Goal: Task Accomplishment & Management: Use online tool/utility

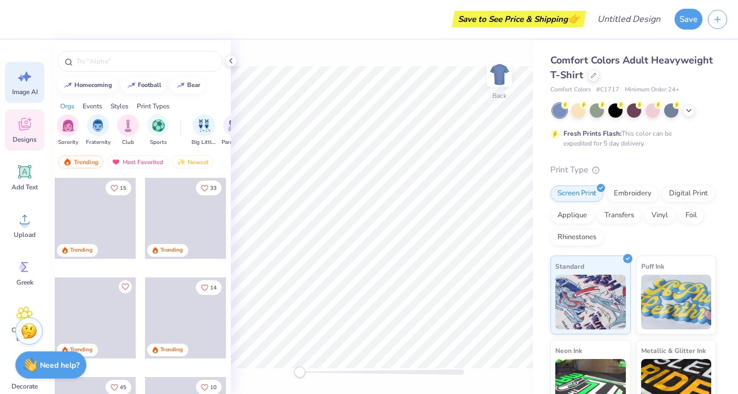
click at [28, 87] on div "Image AI" at bounding box center [24, 82] width 39 height 41
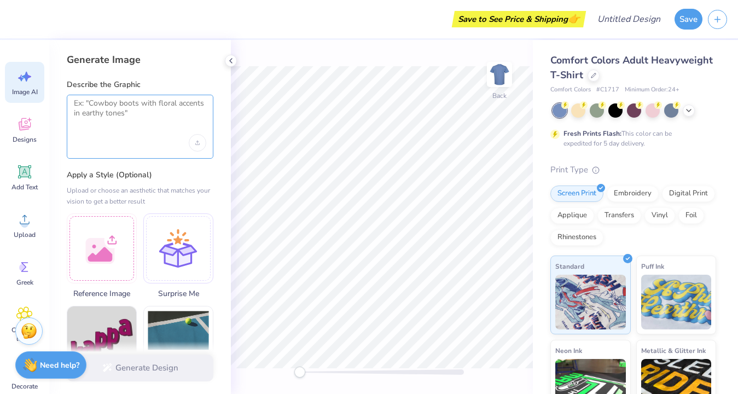
click at [117, 118] on textarea at bounding box center [140, 111] width 132 height 27
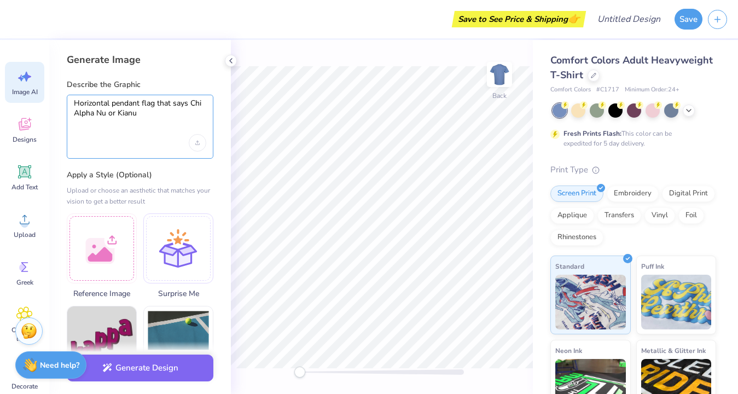
click at [187, 105] on textarea "Horizontal pendant flag that says Chi Alpha Nu or Kianu" at bounding box center [140, 111] width 132 height 27
click at [185, 112] on textarea "Horizontal pendant flag that says Camp Chi Alpha Nu or Kianu" at bounding box center [140, 111] width 132 height 27
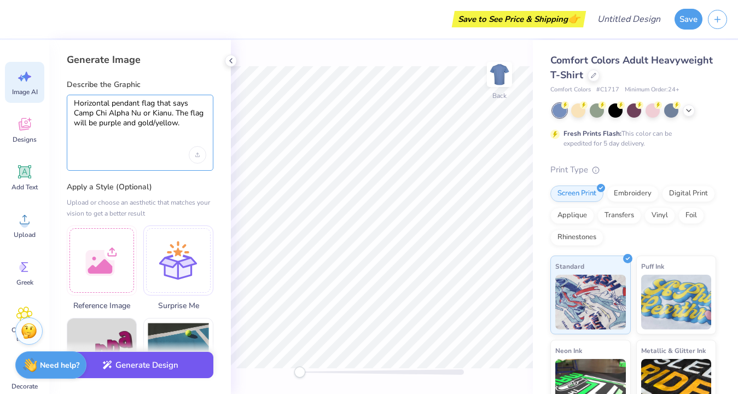
type textarea "Horizontal pendant flag that says Camp Chi Alpha Nu or Kianu. The flag will be …"
click at [162, 363] on button "Generate Design" at bounding box center [140, 365] width 147 height 27
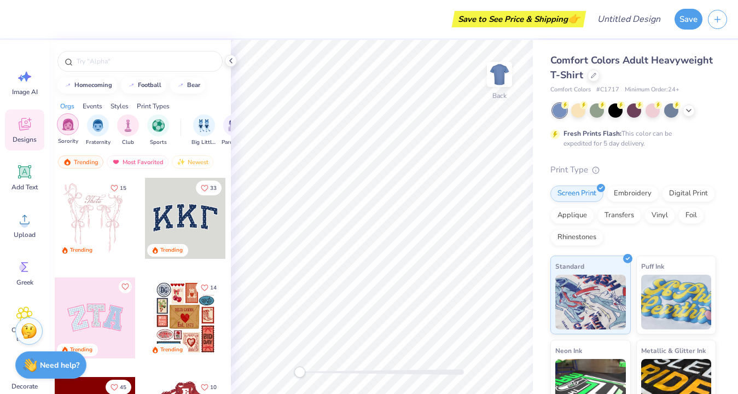
click at [71, 131] on img "filter for Sorority" at bounding box center [68, 124] width 13 height 13
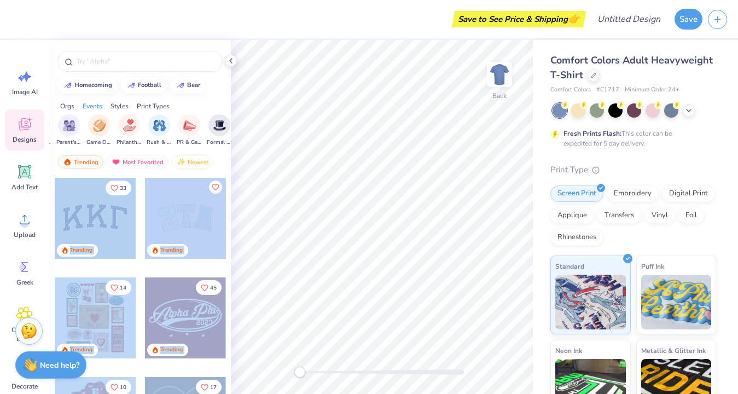
click at [263, 170] on div "Save to See Price & Shipping 👉 Design Title Save Image AI Designs Add Text Uplo…" at bounding box center [369, 197] width 738 height 394
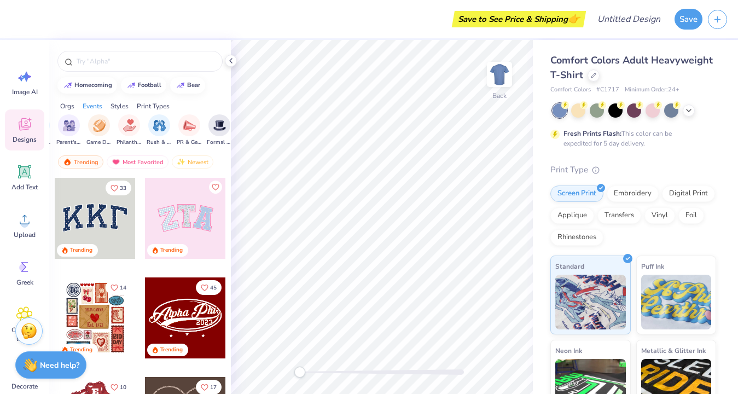
click at [223, 83] on div "homecoming football bear" at bounding box center [140, 85] width 182 height 16
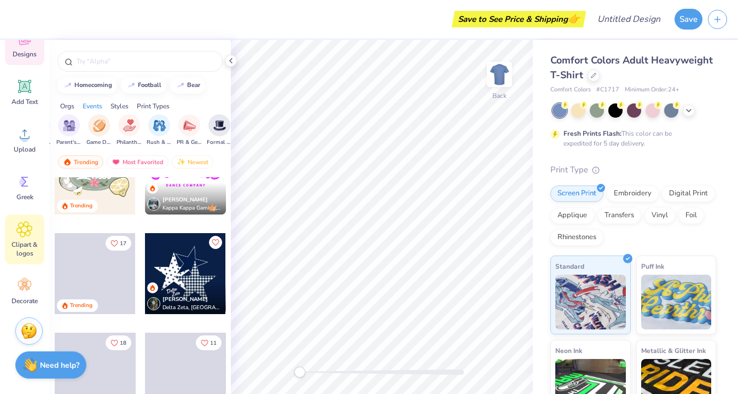
scroll to position [85, 0]
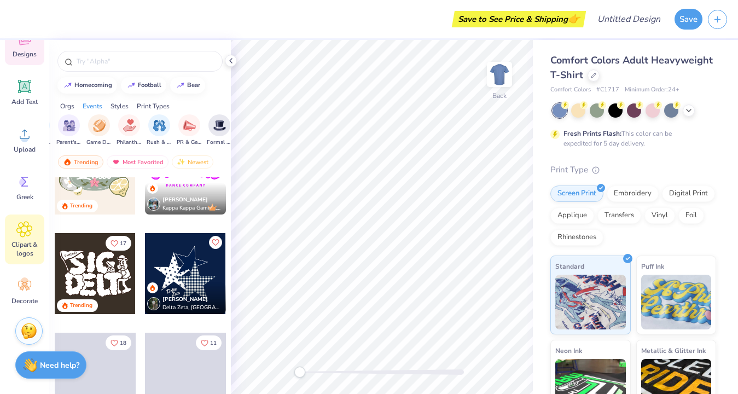
click at [27, 245] on span "Clipart & logos" at bounding box center [25, 249] width 36 height 18
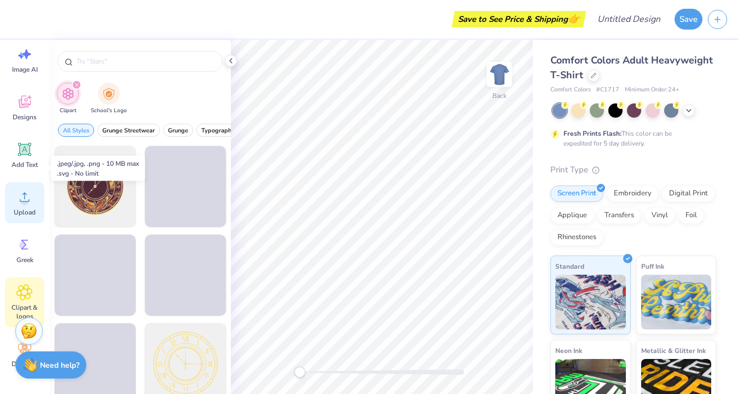
scroll to position [20, 0]
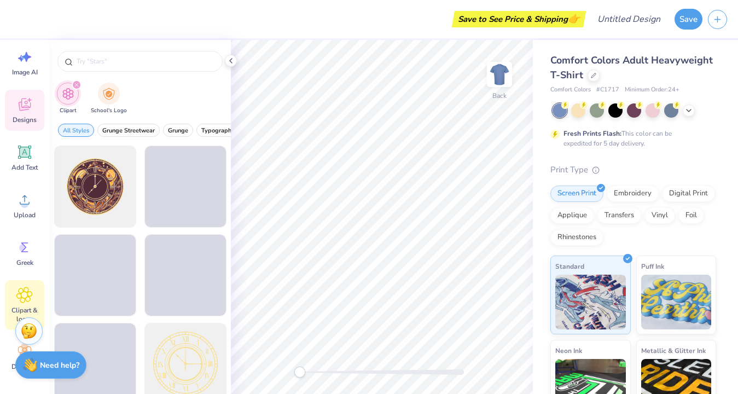
click at [26, 114] on div "Designs" at bounding box center [24, 110] width 39 height 41
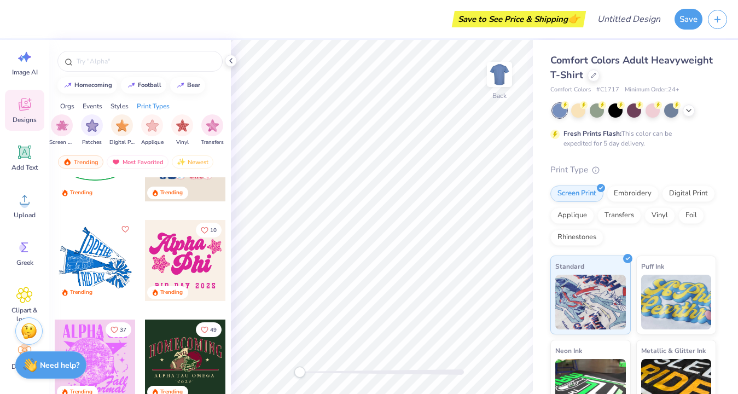
scroll to position [2148, 0]
click at [125, 230] on icon "Like" at bounding box center [124, 228] width 7 height 6
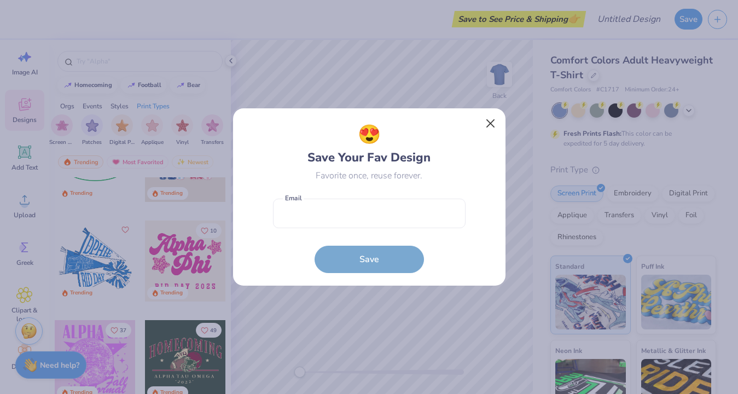
click at [493, 126] on button "Close" at bounding box center [490, 123] width 21 height 21
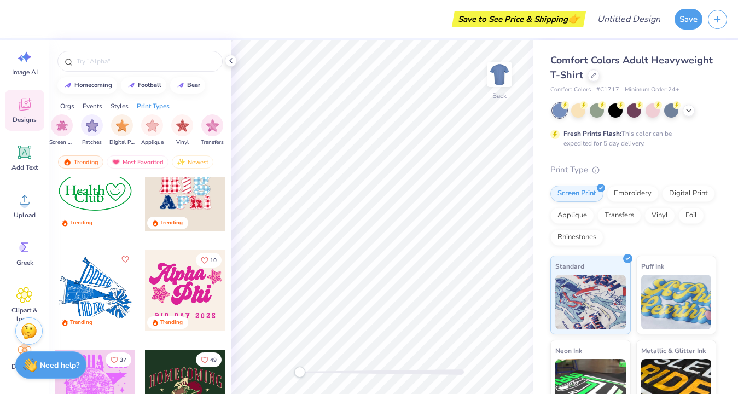
scroll to position [2120, 0]
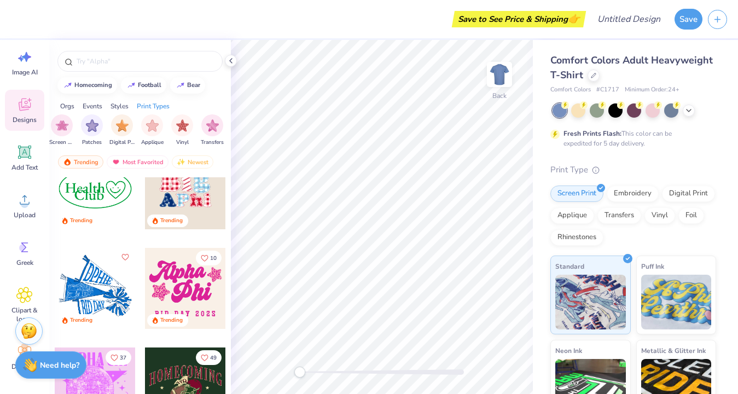
click at [104, 294] on div at bounding box center [95, 288] width 81 height 81
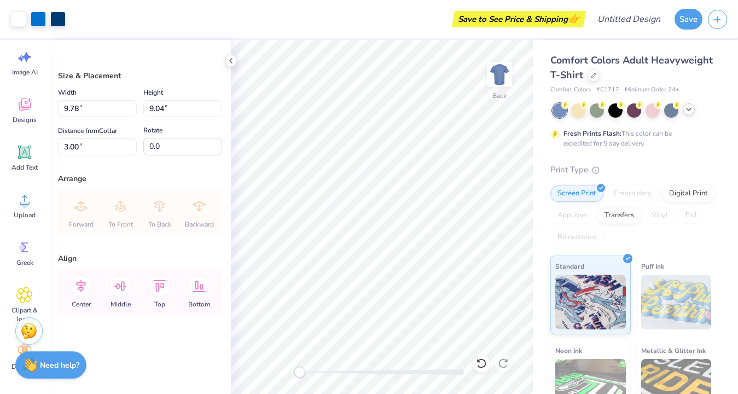
click at [690, 112] on icon at bounding box center [688, 109] width 9 height 9
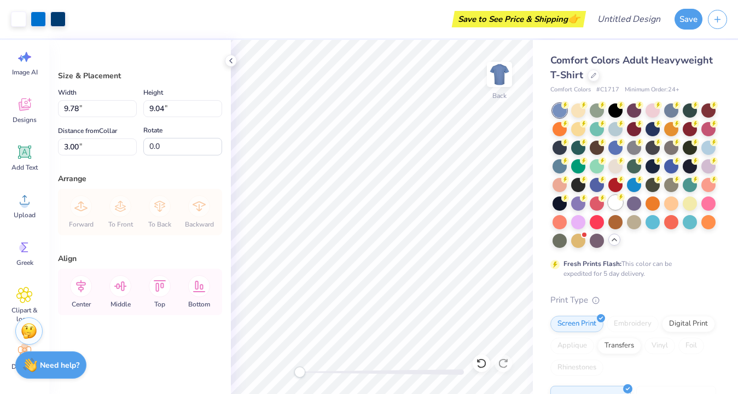
click at [618, 198] on circle at bounding box center [621, 197] width 8 height 8
type input "11.95"
type input "11.04"
click at [230, 60] on icon at bounding box center [230, 60] width 9 height 9
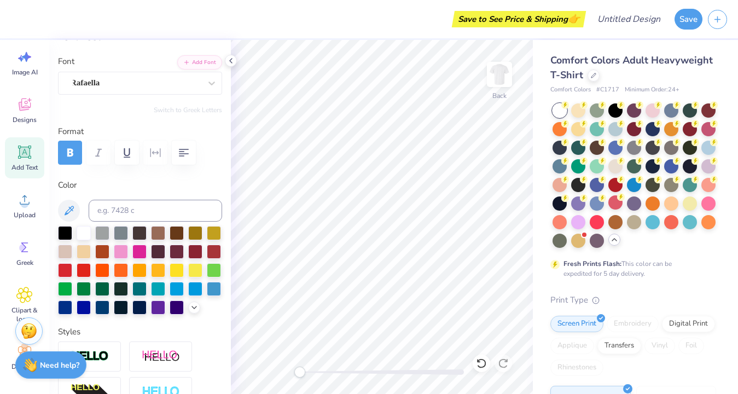
scroll to position [72, 0]
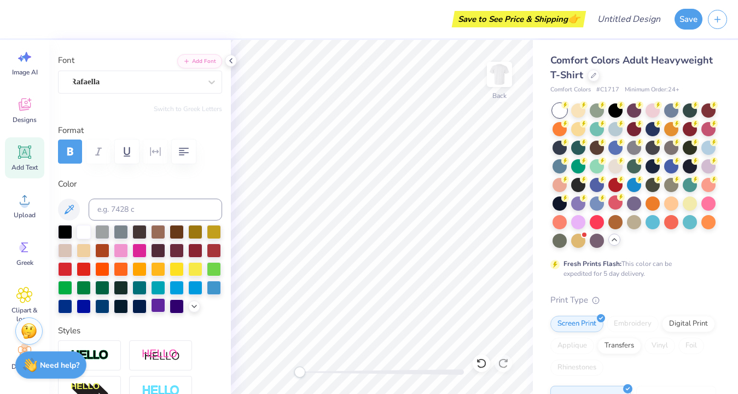
click at [159, 306] on div at bounding box center [158, 305] width 14 height 14
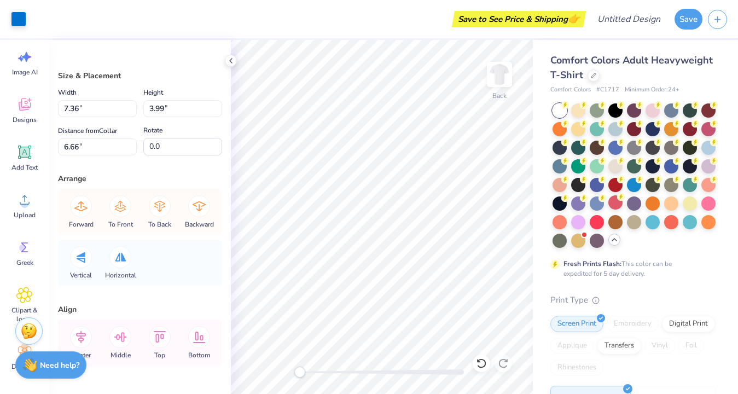
scroll to position [0, 0]
type input "4.70"
type input "2.92"
type input "7.57"
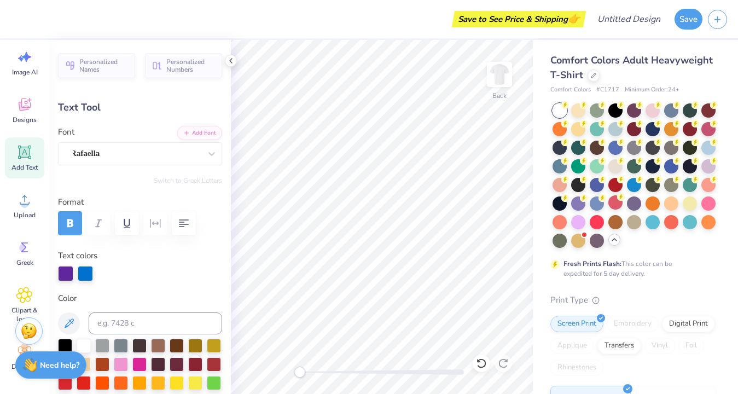
type textarea "C"
type textarea "Camp"
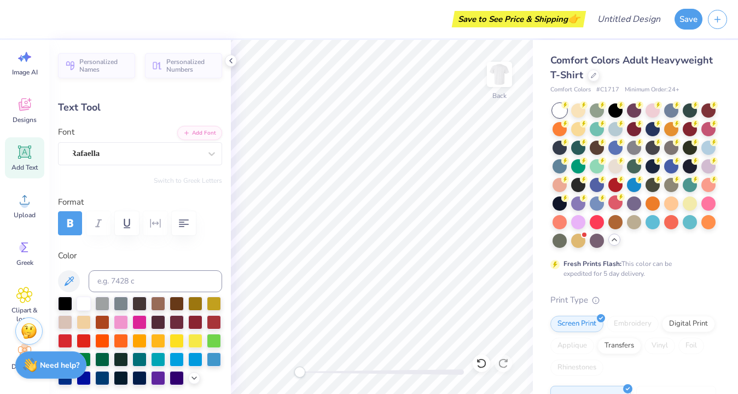
type input "3.95"
type input "2.81"
type input "10.36"
type input "-18.2"
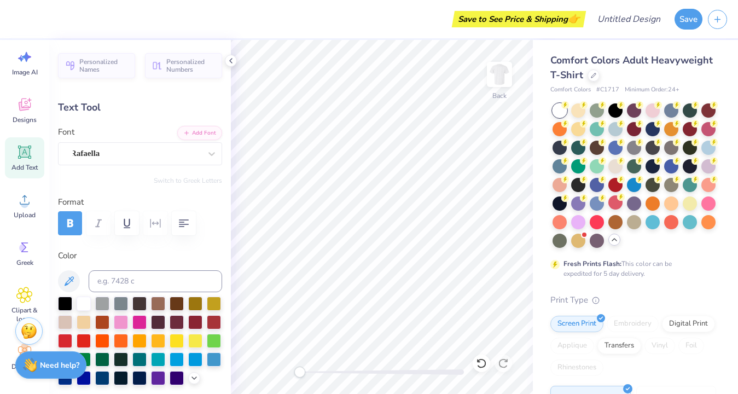
type textarea "Kianuday"
type input "0.0"
type input "3.99"
type input "2.44"
type input "10.41"
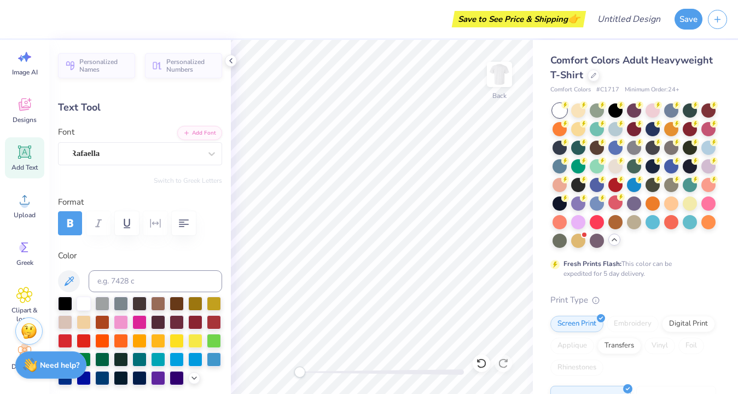
type input "-18.2"
type textarea "Kianu"
click at [158, 377] on div at bounding box center [158, 377] width 14 height 14
type input "0.0"
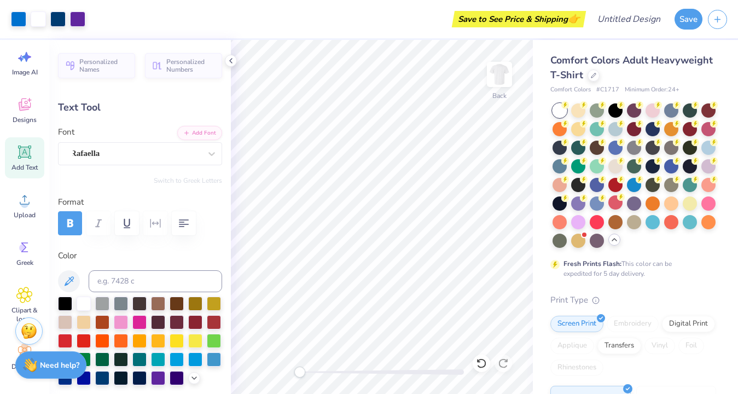
type input "3.98"
type input "2.24"
type input "10.42"
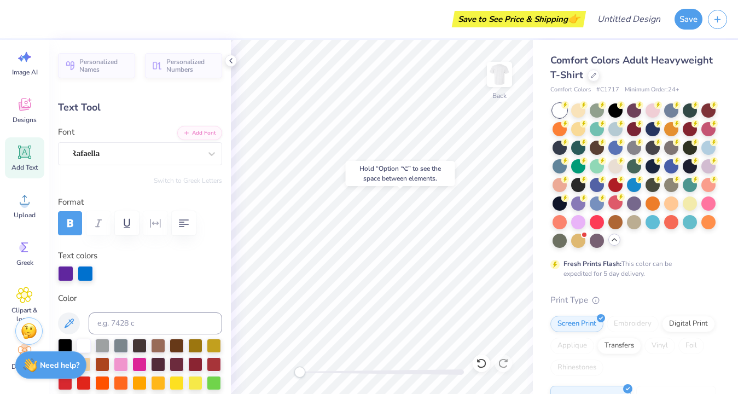
type input "0.0"
type input "4.56"
type input "3.24"
type input "4.47"
type input "14.1"
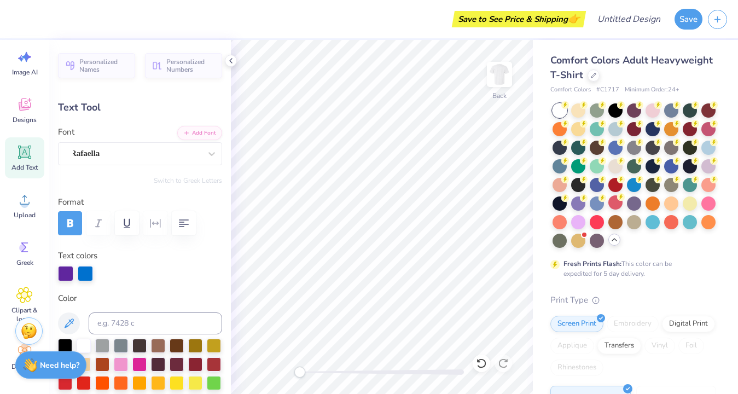
type input "3.98"
type input "2.24"
type input "10.81"
type input "-18.2"
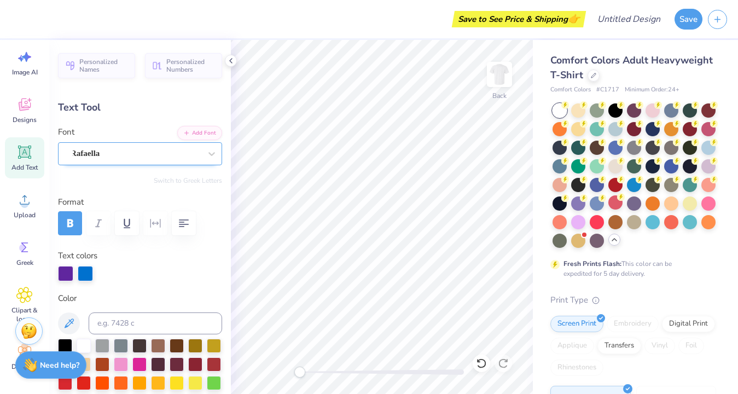
click at [185, 154] on div "Rafaella" at bounding box center [135, 153] width 132 height 17
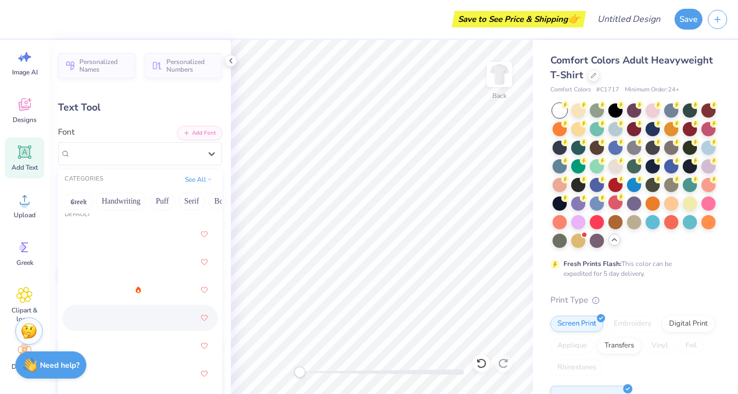
scroll to position [49, 0]
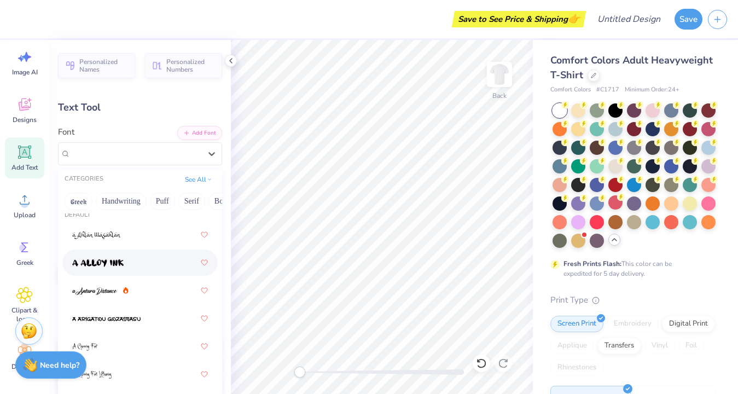
click at [131, 261] on div at bounding box center [140, 263] width 136 height 20
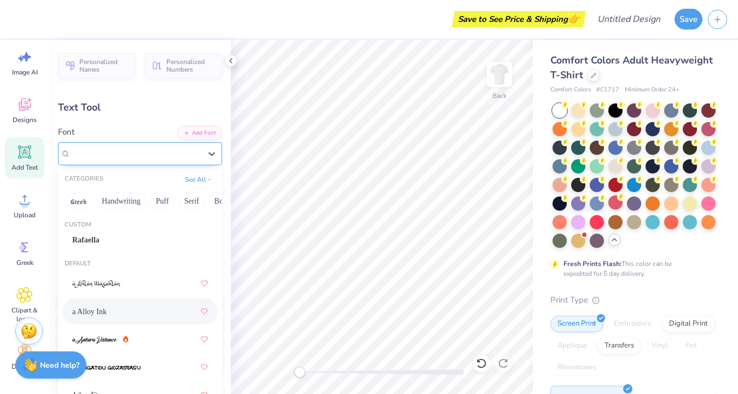
click at [158, 151] on div "a Alloy Ink" at bounding box center [135, 153] width 132 height 17
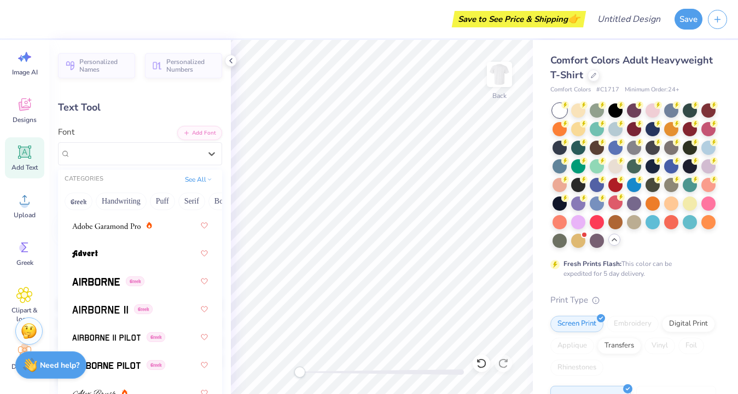
scroll to position [255, 0]
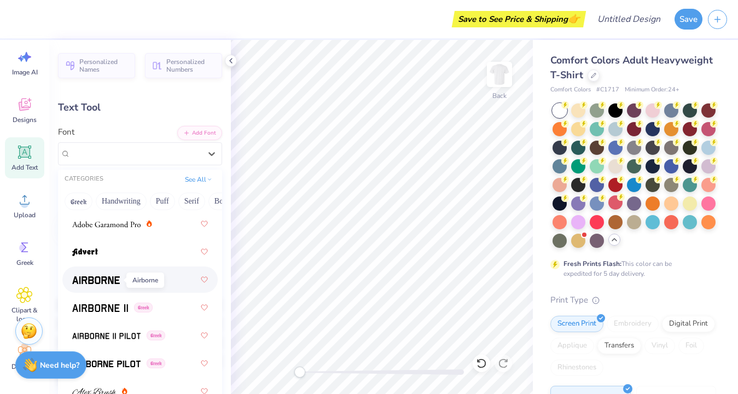
click at [109, 284] on img at bounding box center [96, 280] width 48 height 8
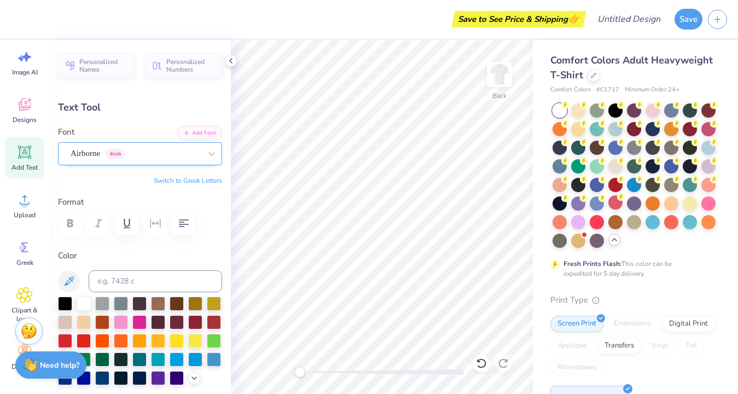
click at [151, 153] on div "Airborne Greek" at bounding box center [135, 153] width 132 height 17
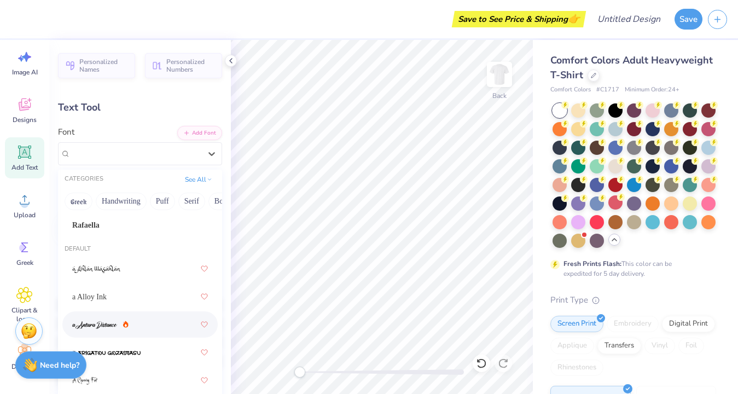
scroll to position [20, 0]
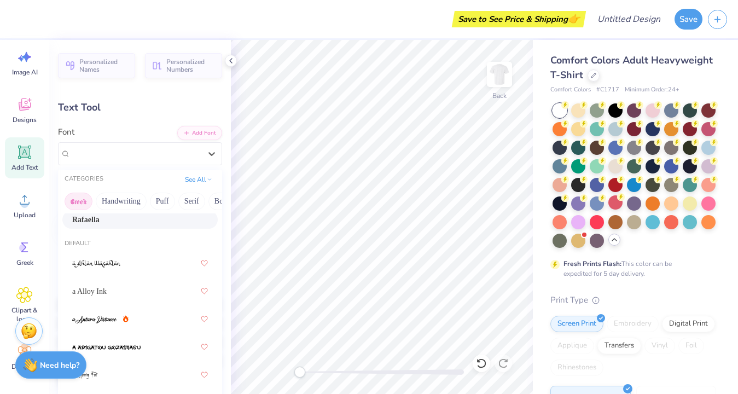
click at [76, 196] on button "Greek" at bounding box center [79, 202] width 28 height 18
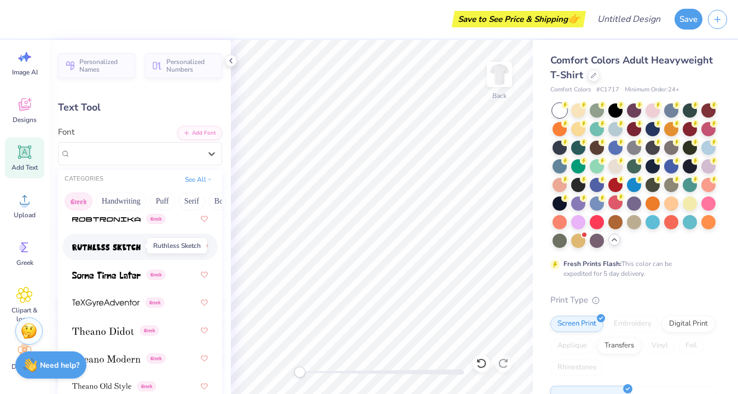
scroll to position [1033, 0]
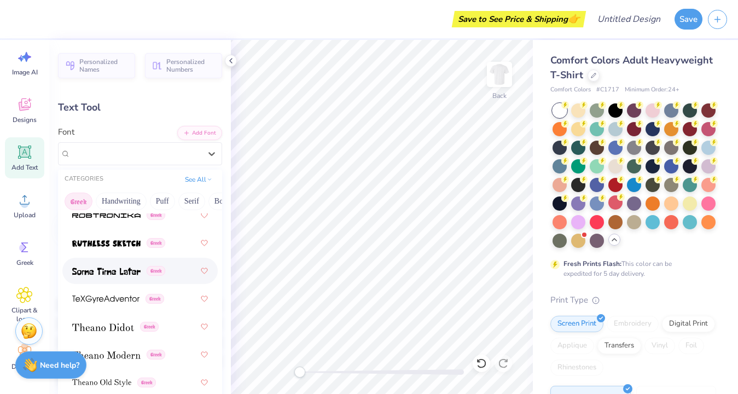
click at [120, 275] on img at bounding box center [106, 271] width 68 height 8
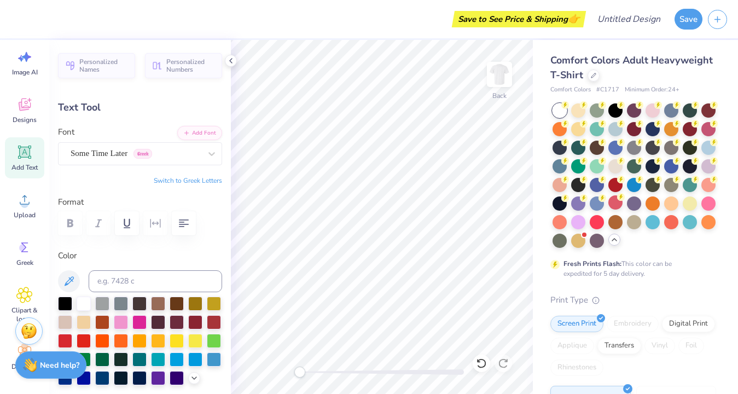
scroll to position [0, 0]
click at [231, 60] on icon at bounding box center [230, 60] width 9 height 9
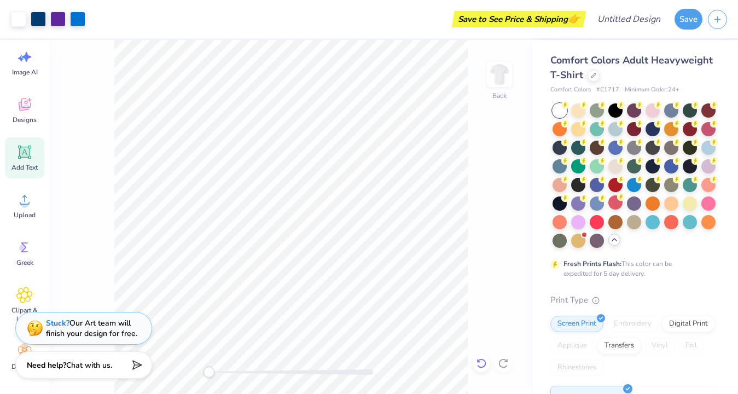
click at [485, 363] on icon at bounding box center [481, 363] width 11 height 11
type input "-18.2"
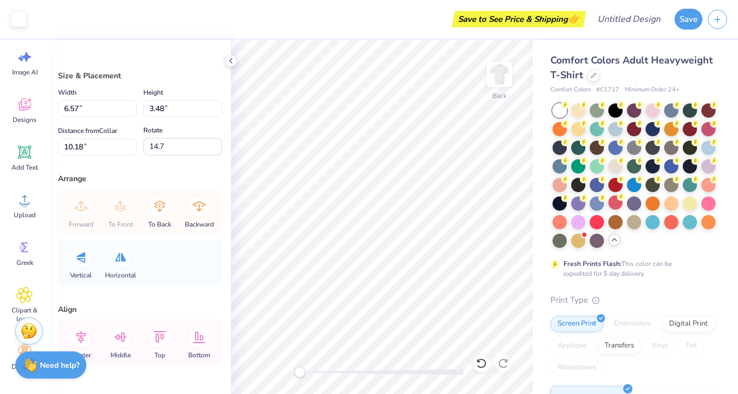
type input "18.6"
type input "6.25"
type input "3.34"
type input "6.79"
type input "6.87"
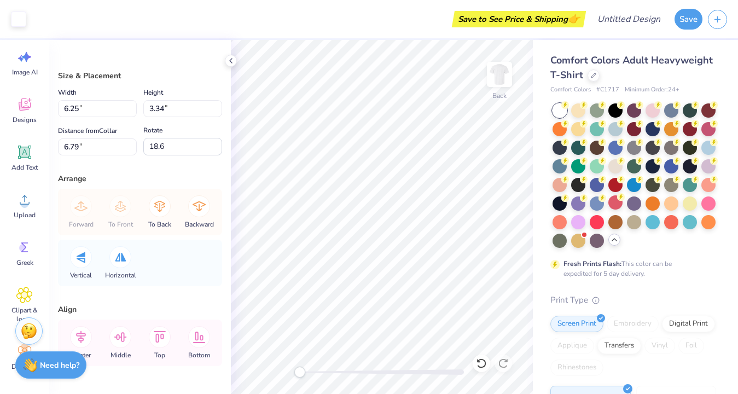
type input "3.68"
type input "6.48"
type input "15.2"
type input "7.19"
type input "3.91"
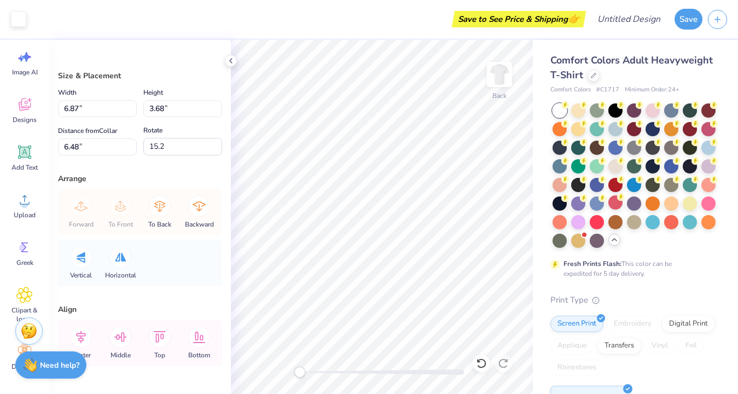
type input "6.67"
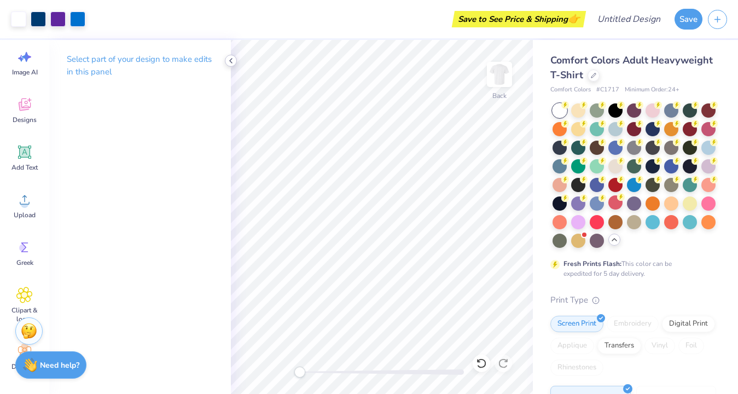
click at [233, 60] on icon at bounding box center [230, 60] width 9 height 9
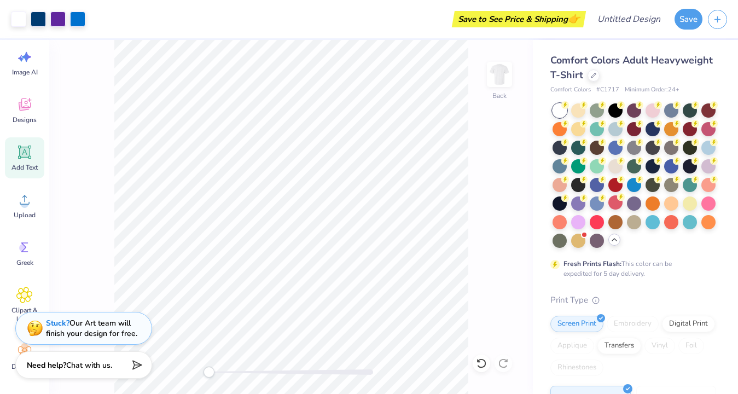
click at [24, 159] on icon at bounding box center [24, 152] width 16 height 16
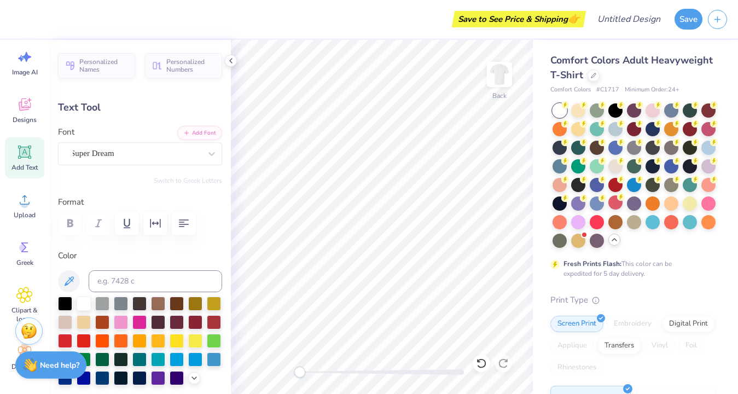
type textarea "T"
type textarea "BID DAY"
click at [155, 378] on div at bounding box center [158, 377] width 14 height 14
type input "8.40"
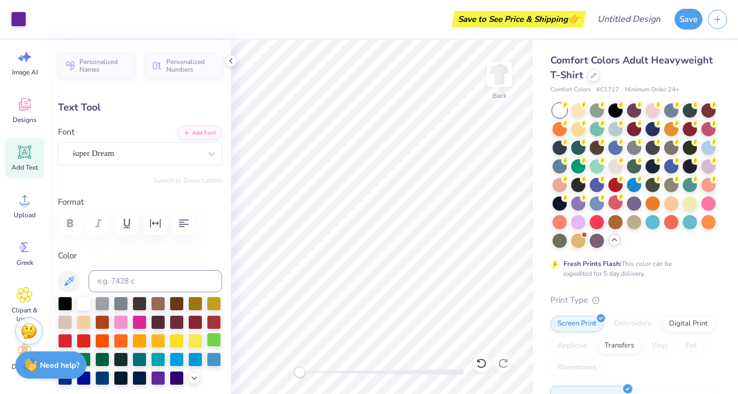
type input "1.65"
type input "8.25"
type input "5.73"
type input "1.13"
type input "8.78"
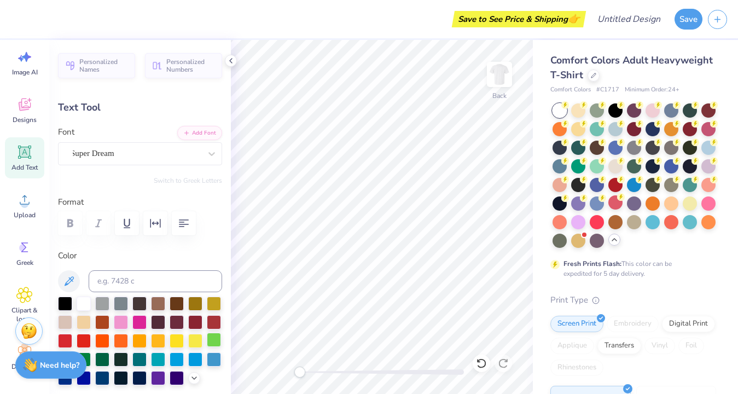
type input "13.5"
type input "4.90"
type input "1.92"
type input "7.60"
type input "0.0"
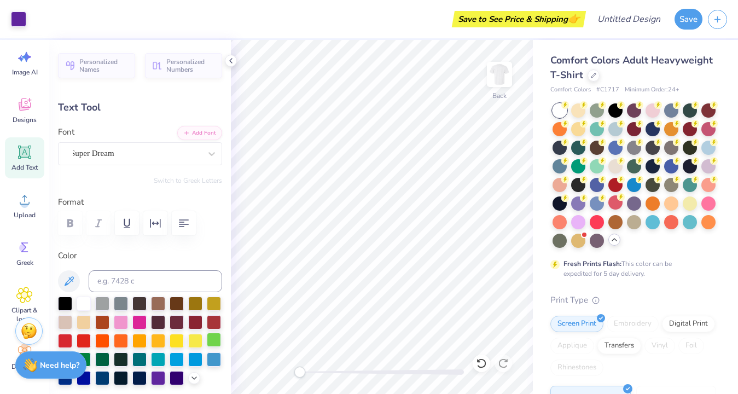
type input "7.71"
type input "13.5"
type input "4.56"
type input "3.24"
type input "4.47"
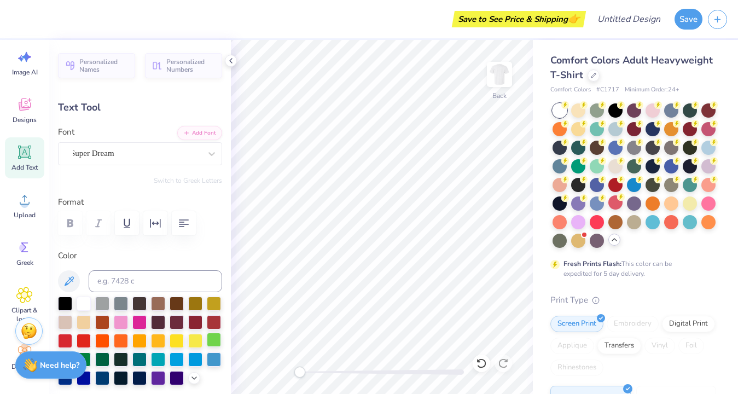
type input "14.1"
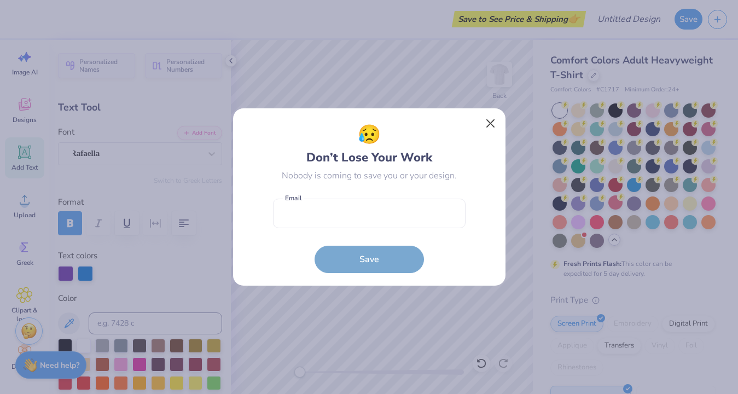
click at [491, 123] on button "Close" at bounding box center [490, 123] width 21 height 21
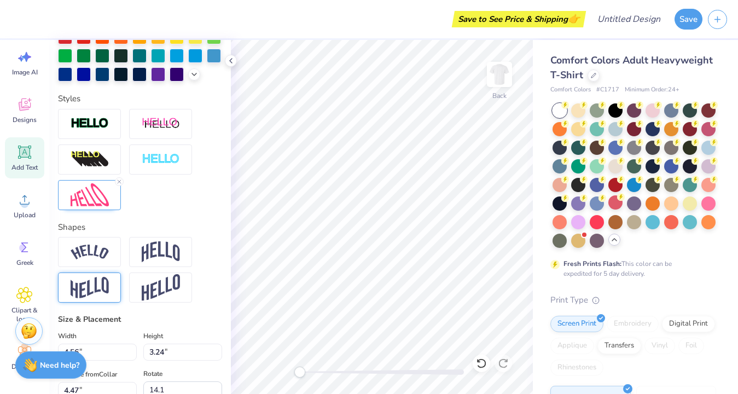
scroll to position [342, 0]
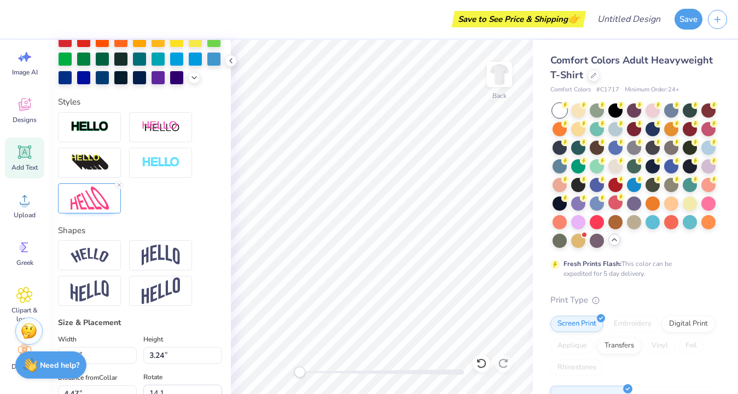
type input "4.90"
type input "1.92"
type input "7.71"
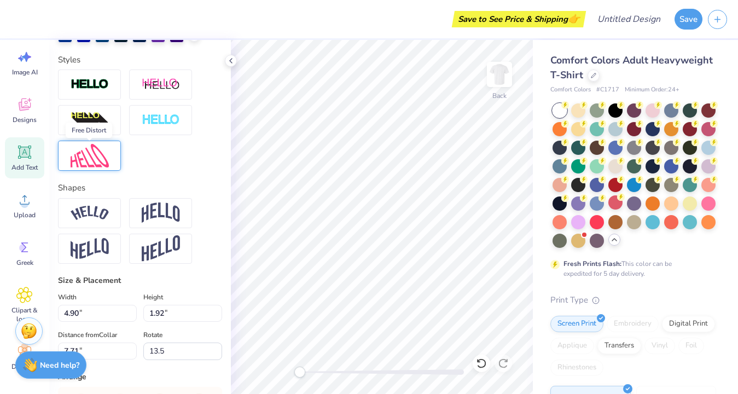
click at [95, 159] on img at bounding box center [90, 156] width 38 height 24
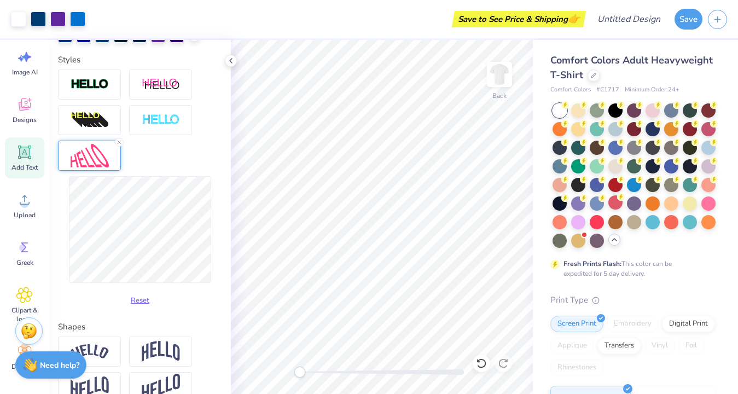
type input "0.0"
type input "5.10"
type input "2.57"
type input "6.99"
type input "0.0"
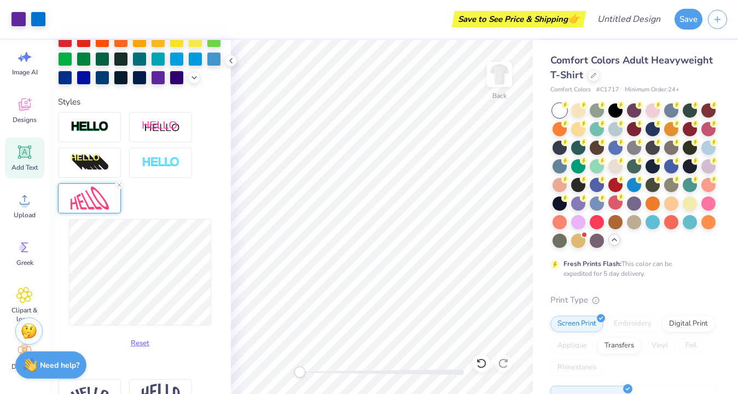
type input "4.56"
type input "3.24"
type input "4.47"
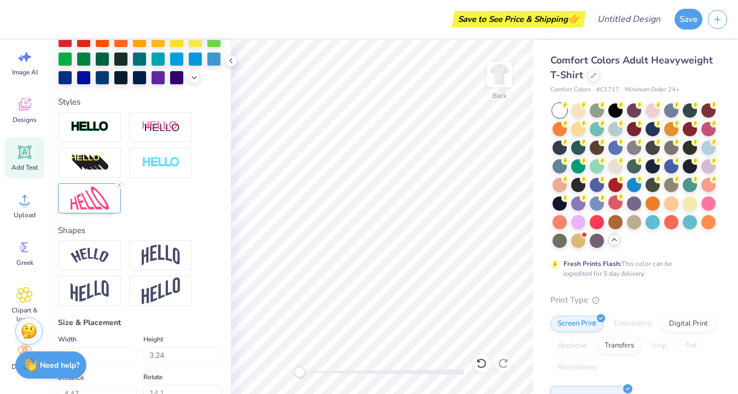
type input "0.0"
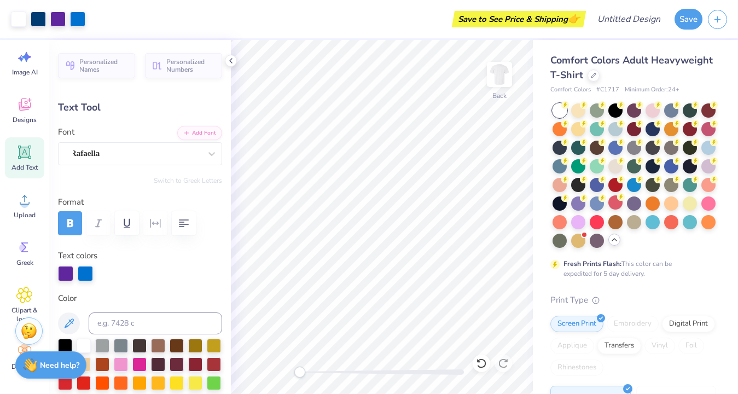
scroll to position [0, 0]
click at [24, 108] on icon at bounding box center [24, 106] width 10 height 9
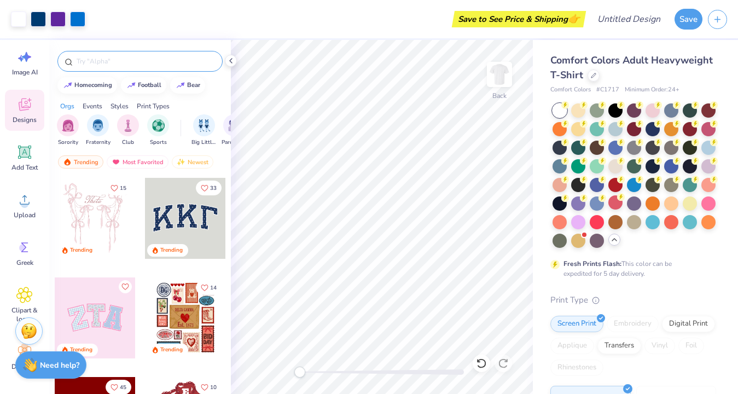
click at [85, 61] on input "text" at bounding box center [145, 61] width 140 height 11
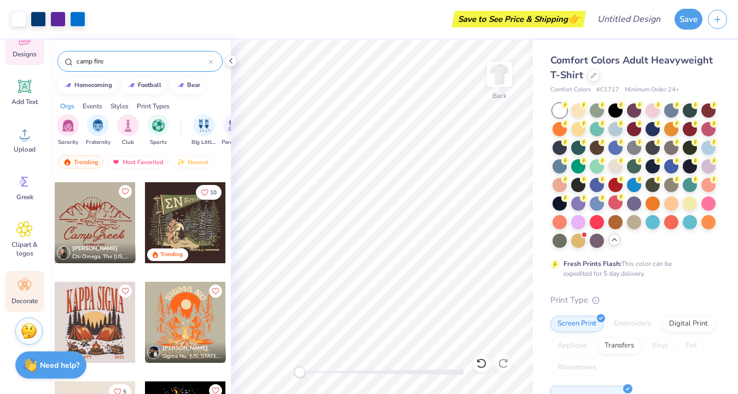
scroll to position [85, 0]
type input "camp fire"
click at [26, 301] on span "Decorate" at bounding box center [24, 300] width 26 height 9
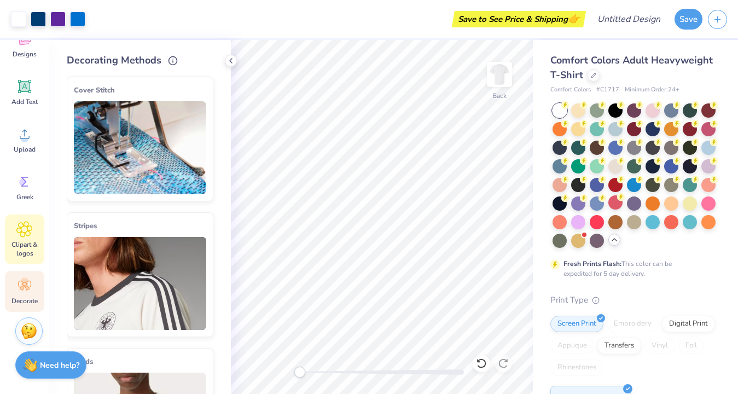
scroll to position [0, 0]
click at [17, 237] on div "Clipart & logos" at bounding box center [24, 239] width 39 height 50
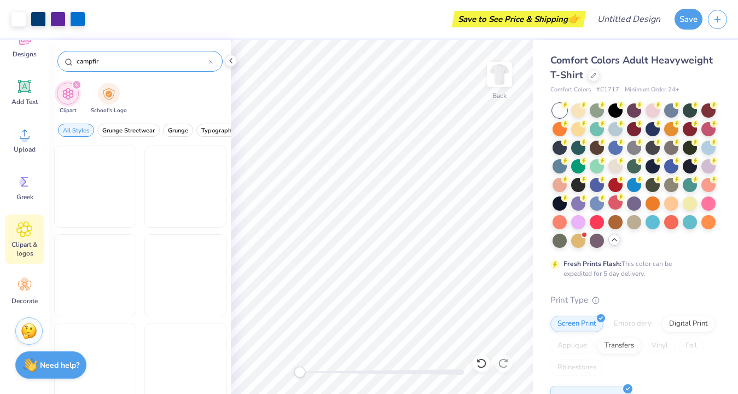
type input "campfire"
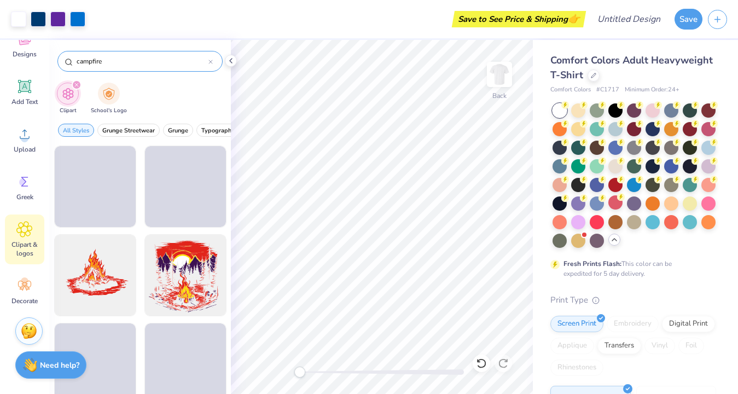
click at [211, 62] on icon at bounding box center [210, 62] width 4 height 4
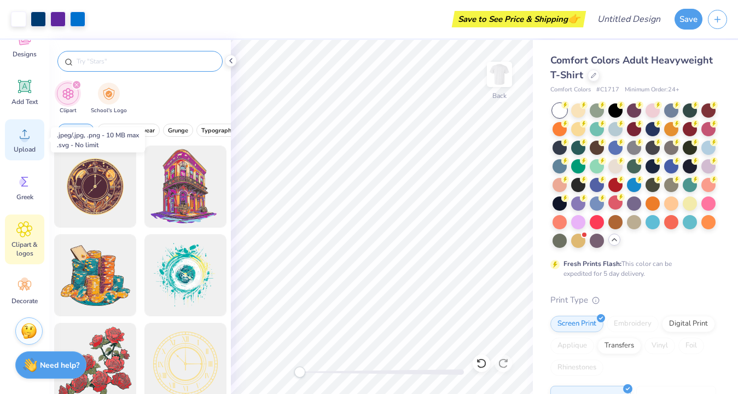
click at [22, 138] on circle at bounding box center [25, 139] width 8 height 8
click at [132, 61] on input "text" at bounding box center [145, 61] width 140 height 11
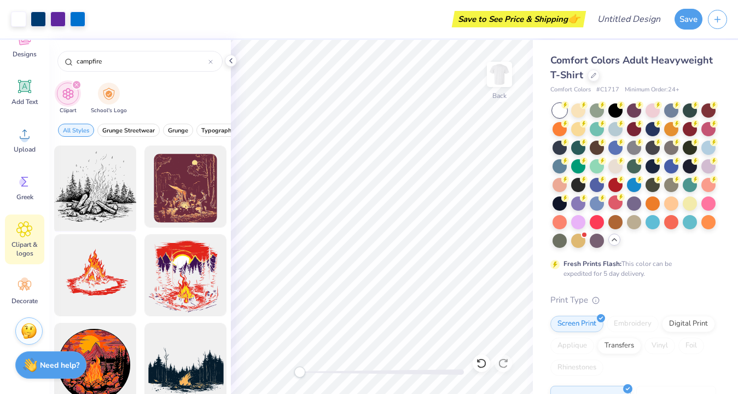
type input "campfire"
click at [97, 179] on div at bounding box center [95, 187] width 90 height 90
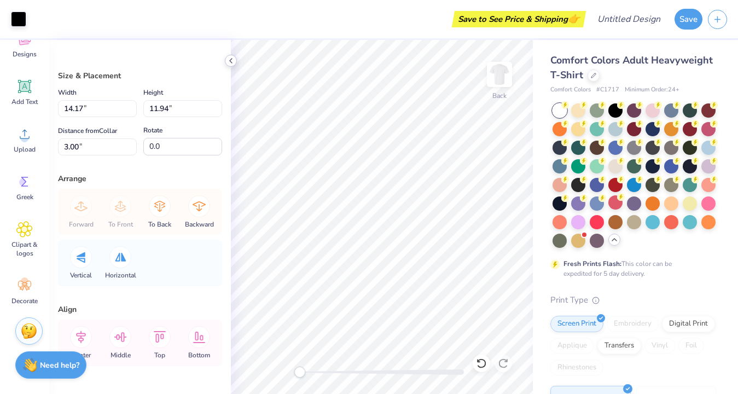
type input "5.91"
type input "4.98"
type input "9.96"
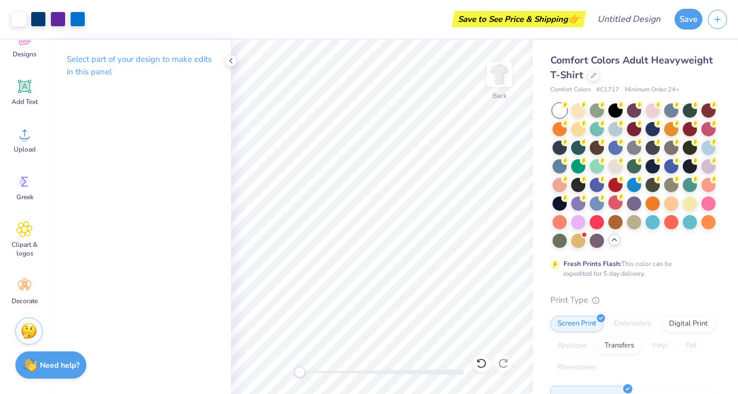
click at [77, 140] on div "Select part of your design to make edits in this panel" at bounding box center [140, 217] width 182 height 354
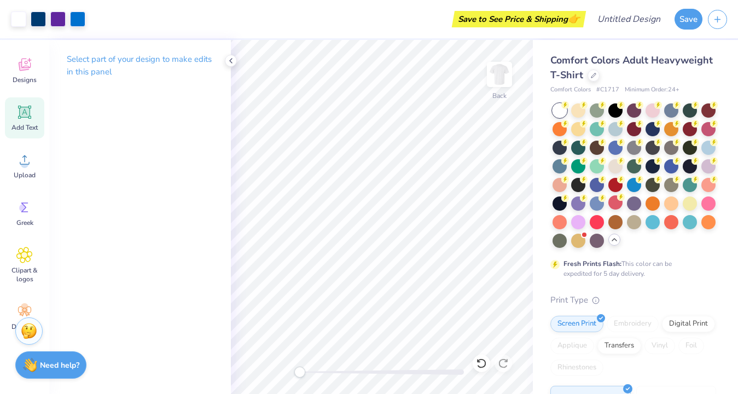
scroll to position [54, 0]
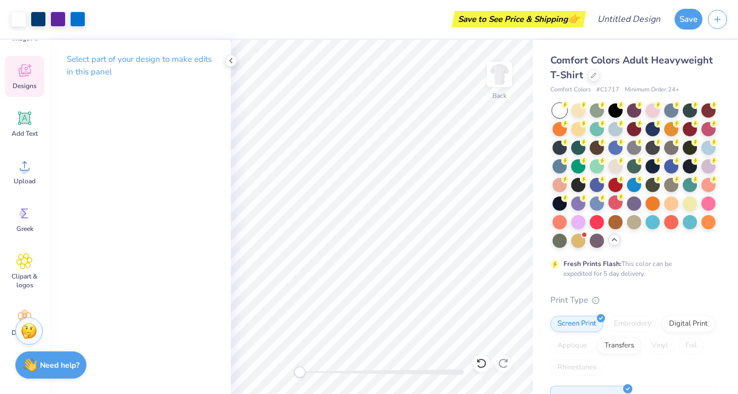
click at [25, 75] on icon at bounding box center [24, 72] width 10 height 9
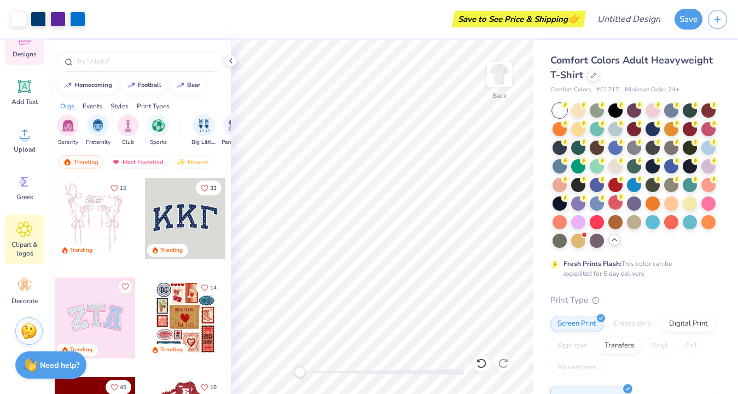
scroll to position [85, 0]
click at [23, 232] on icon at bounding box center [24, 229] width 16 height 16
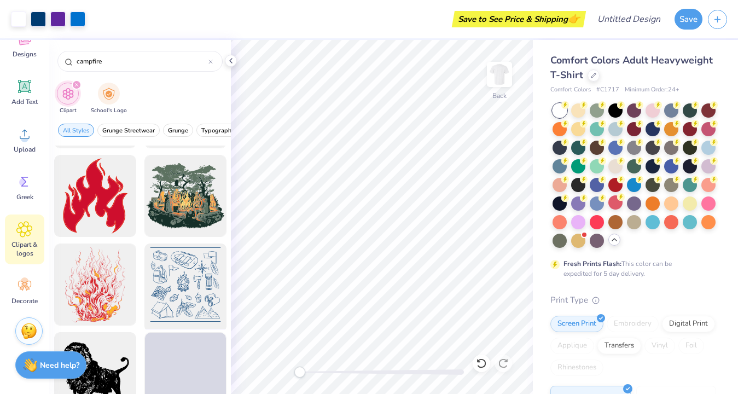
scroll to position [1091, 0]
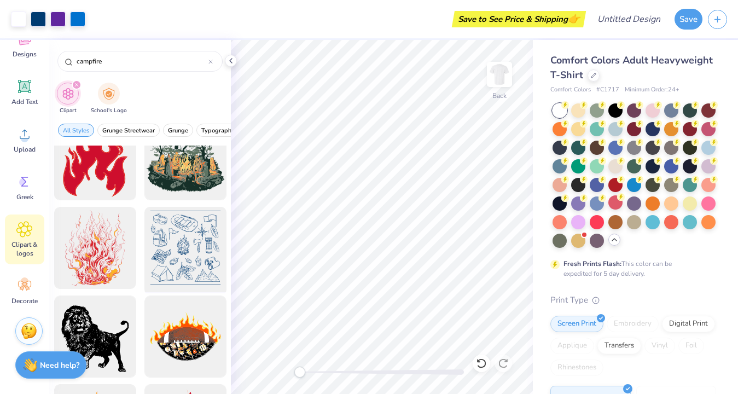
click at [194, 270] on div at bounding box center [185, 248] width 90 height 90
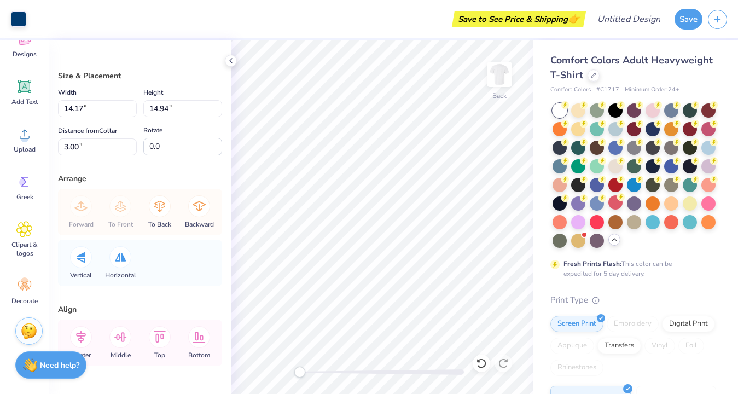
type input "6.19"
type input "6.52"
type input "11.42"
click at [235, 60] on icon at bounding box center [230, 60] width 9 height 9
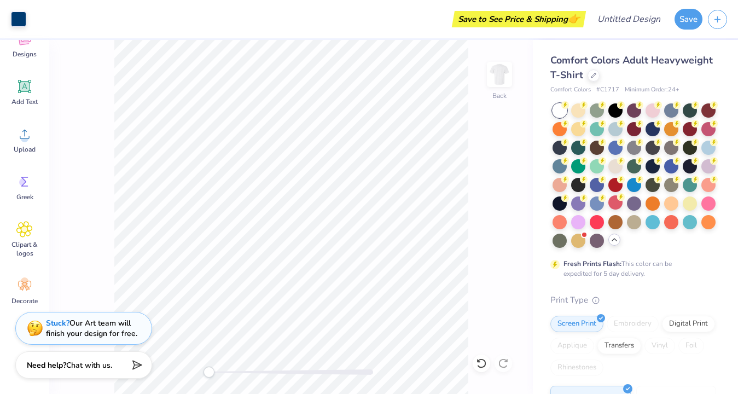
click at [478, 331] on div "Back" at bounding box center [291, 217] width 484 height 354
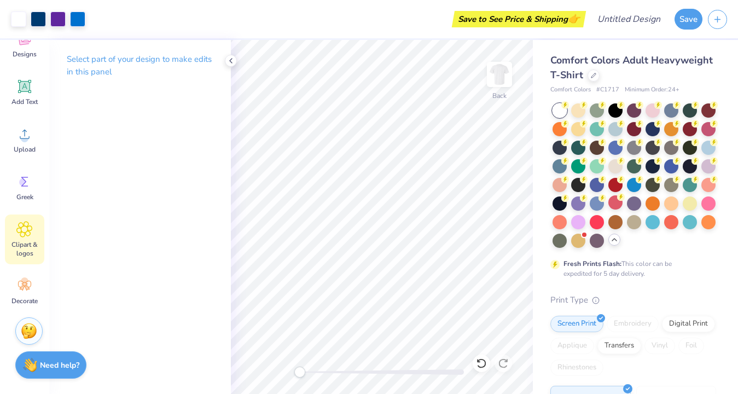
click at [23, 240] on span "Clipart & logos" at bounding box center [25, 249] width 36 height 18
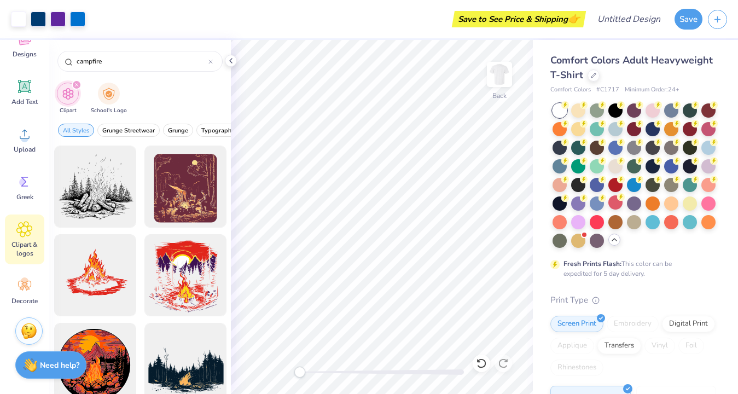
scroll to position [0, 0]
click at [95, 199] on div at bounding box center [95, 187] width 90 height 90
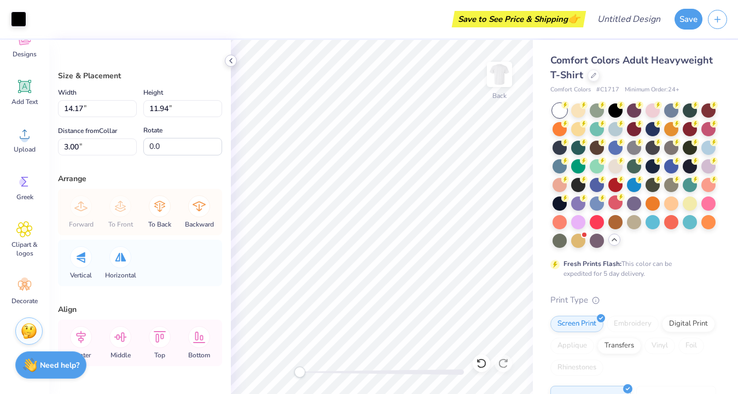
click at [232, 60] on icon at bounding box center [230, 60] width 9 height 9
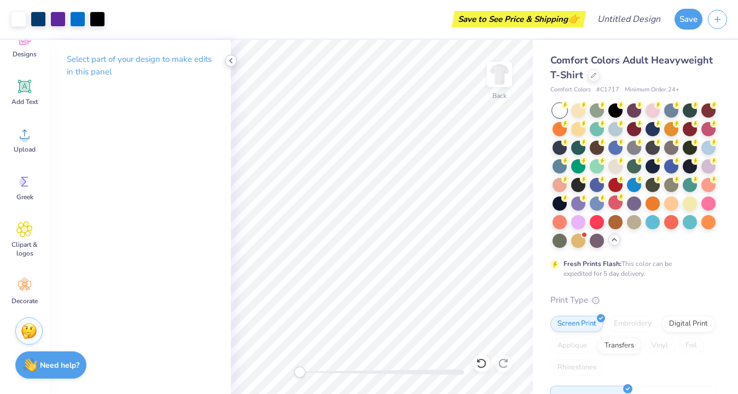
click at [232, 59] on polyline at bounding box center [231, 61] width 2 height 4
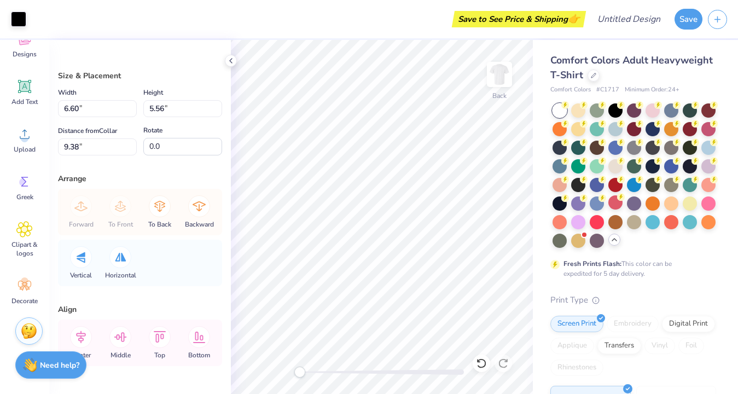
type input "6.60"
type input "5.56"
type input "9.38"
type input "5.42"
type input "4.56"
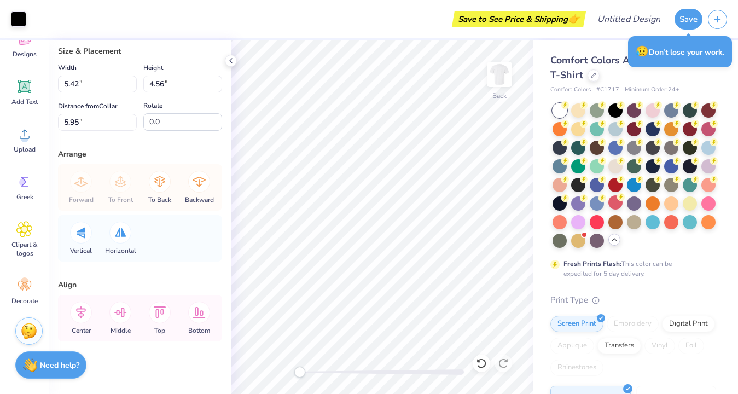
scroll to position [25, 0]
click at [157, 184] on icon at bounding box center [160, 181] width 22 height 22
type input "7.04"
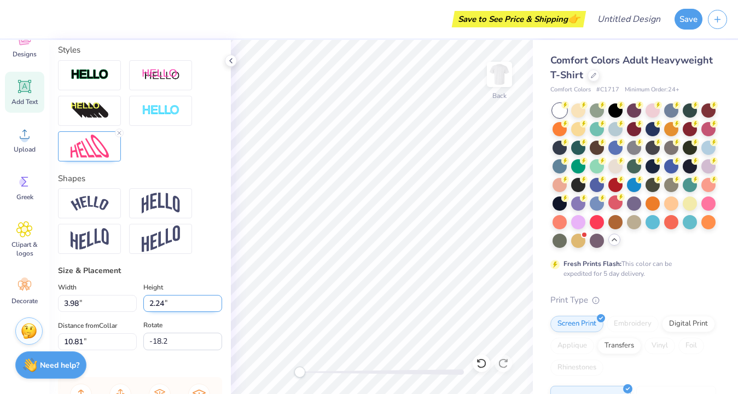
scroll to position [391, 0]
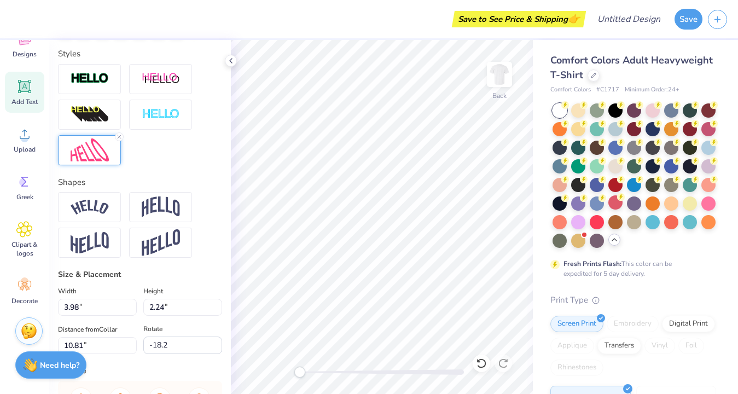
click at [96, 156] on img at bounding box center [90, 150] width 38 height 24
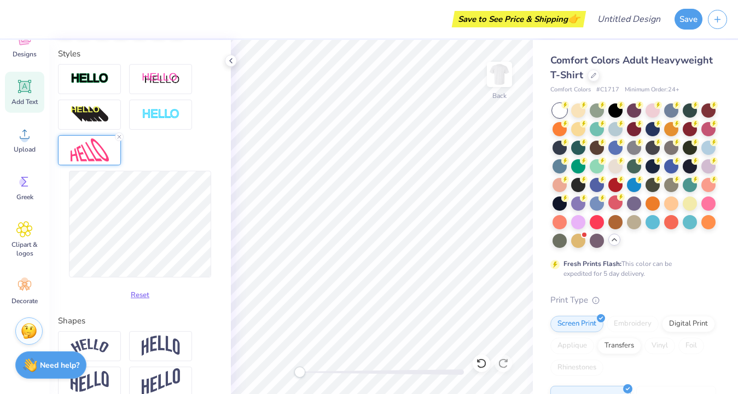
type input "0.0"
click at [232, 62] on icon at bounding box center [230, 60] width 9 height 9
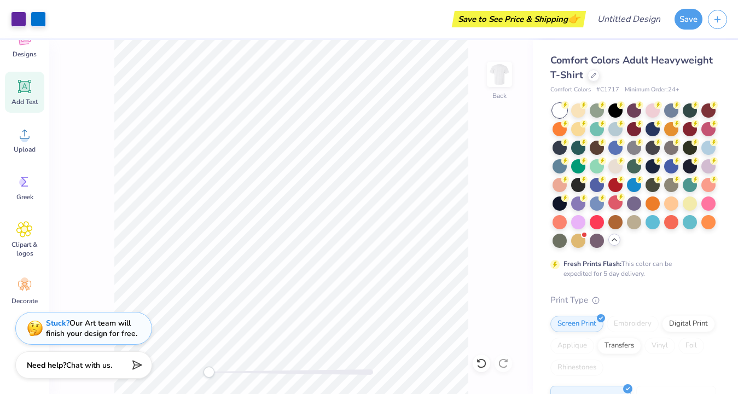
type input "4.09"
type input "2.68"
type input "10.60"
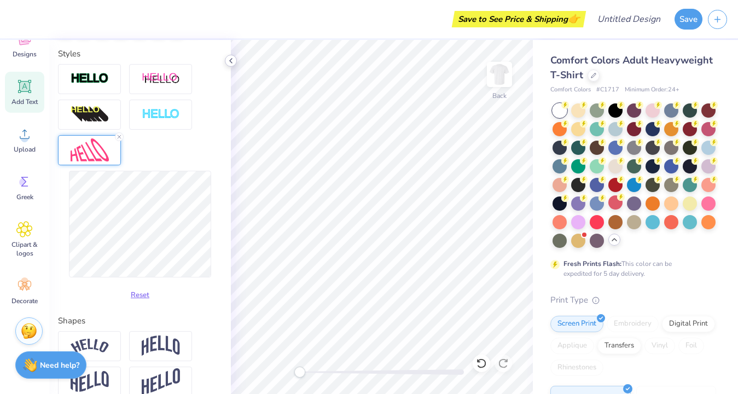
type input "-25.5"
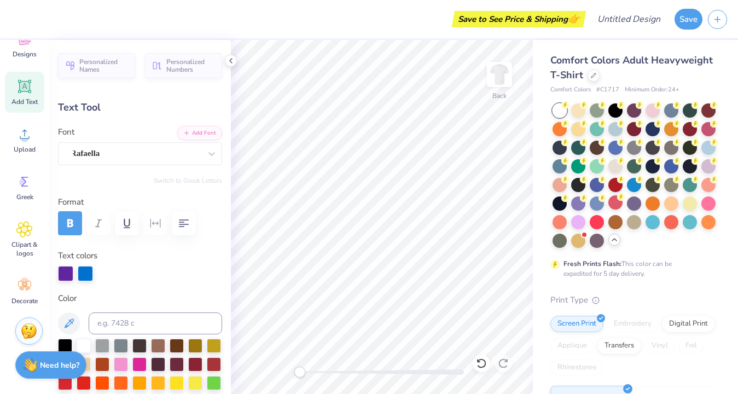
type input "0.0"
click at [229, 61] on icon at bounding box center [230, 60] width 9 height 9
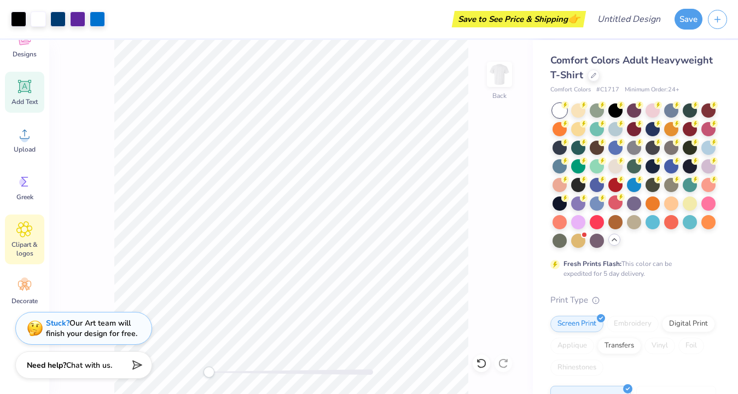
click at [24, 240] on span "Clipart & logos" at bounding box center [25, 249] width 36 height 18
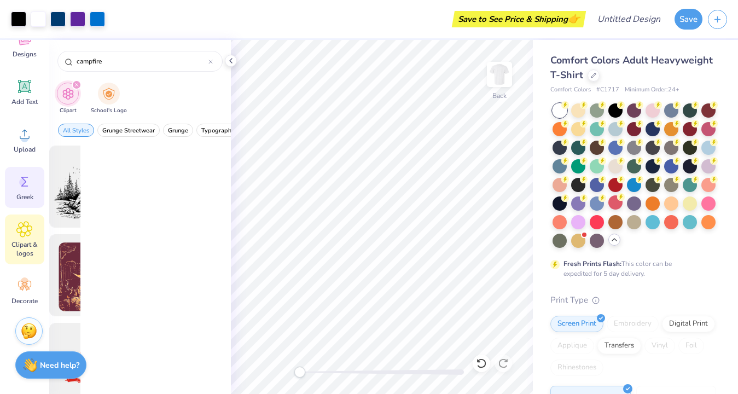
scroll to position [0, 0]
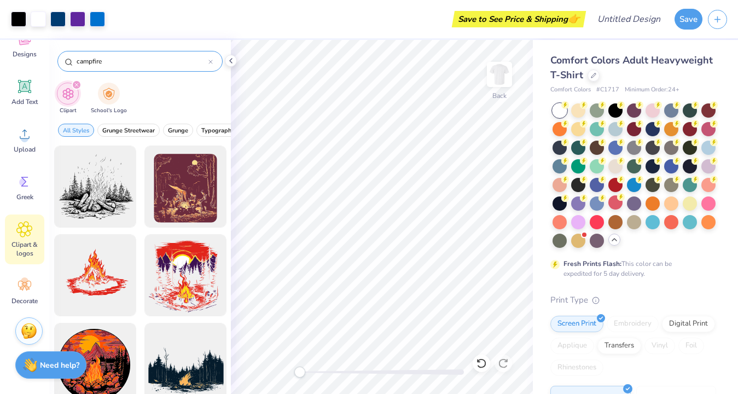
click at [210, 61] on icon at bounding box center [210, 61] width 3 height 3
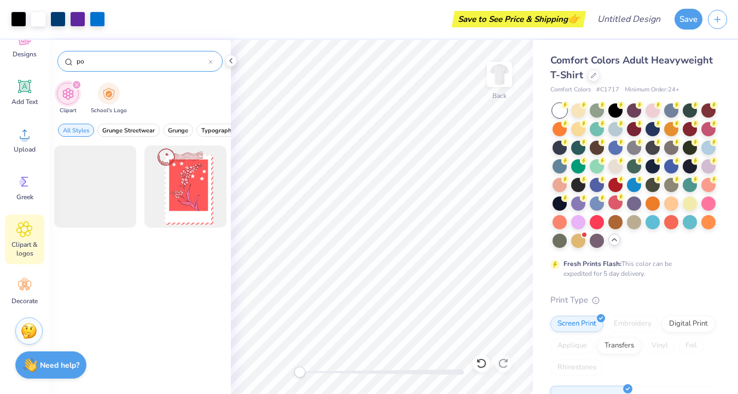
type input "p"
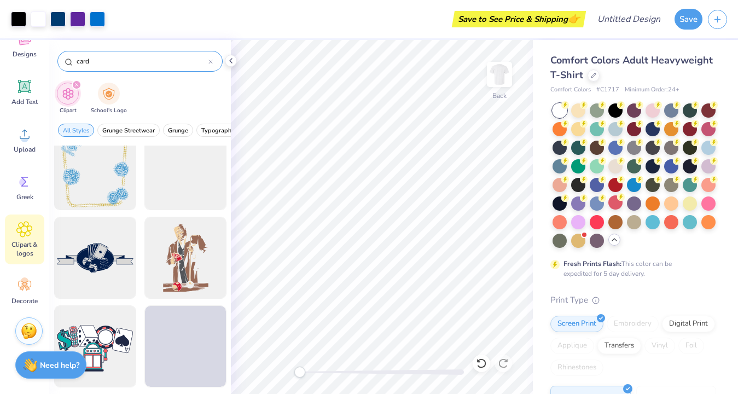
scroll to position [1525, 0]
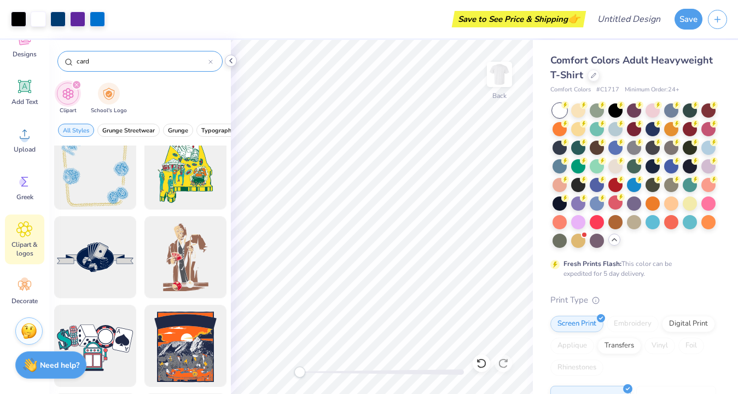
type input "card"
click at [234, 60] on icon at bounding box center [230, 60] width 9 height 9
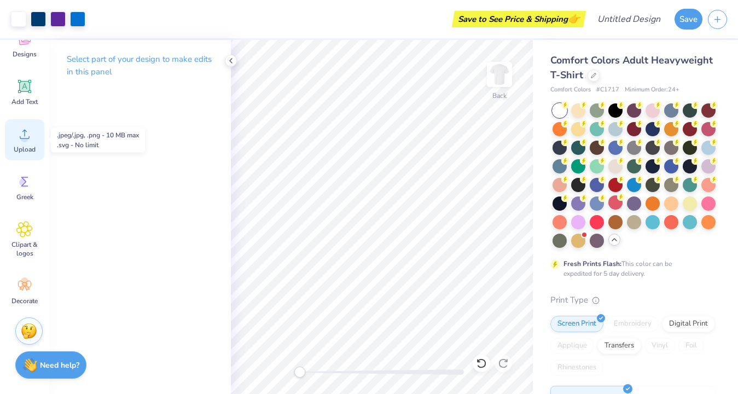
click at [24, 146] on span "Upload" at bounding box center [25, 149] width 22 height 9
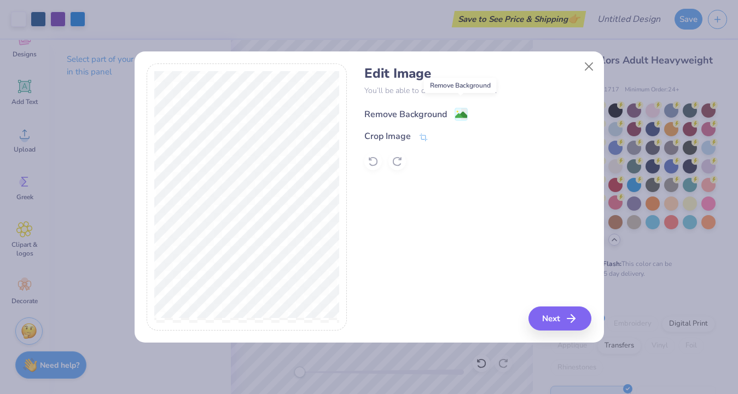
click at [463, 109] on image at bounding box center [461, 115] width 12 height 12
click at [435, 85] on p "You’ll be able to do all of this later too." at bounding box center [477, 90] width 227 height 11
click at [568, 323] on icon "button" at bounding box center [574, 318] width 13 height 13
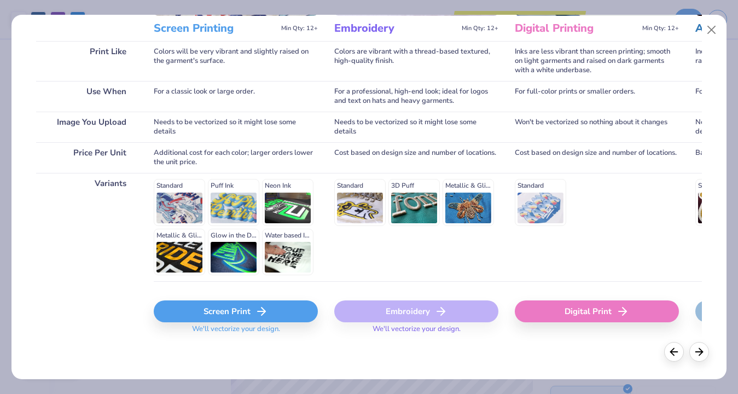
scroll to position [151, 0]
click at [259, 312] on line at bounding box center [262, 312] width 8 height 0
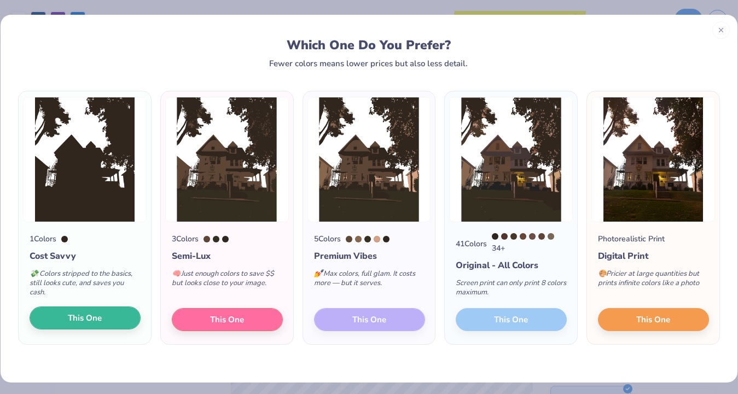
click at [97, 321] on span "This One" at bounding box center [85, 318] width 34 height 13
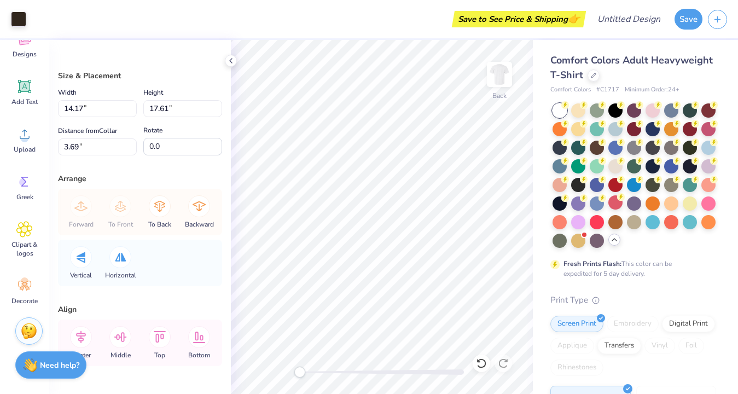
type input "8.76"
type input "10.89"
type input "10.42"
click at [21, 147] on span "Upload" at bounding box center [25, 149] width 22 height 9
click at [480, 364] on icon at bounding box center [481, 363] width 11 height 11
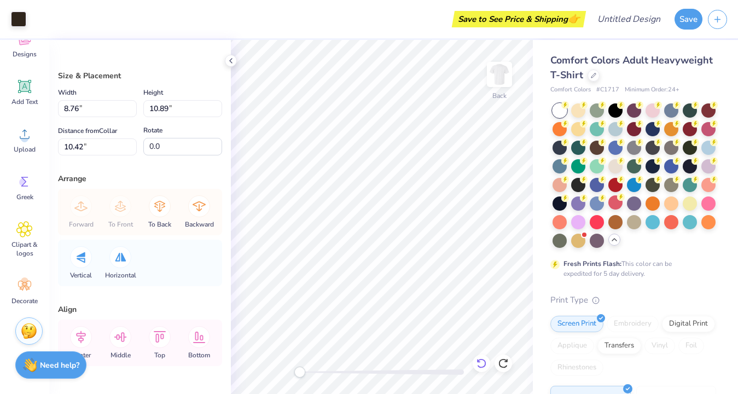
type input "14.17"
type input "17.61"
type input "3.69"
click at [480, 364] on icon at bounding box center [481, 363] width 11 height 11
click at [510, 364] on div at bounding box center [504, 363] width 18 height 18
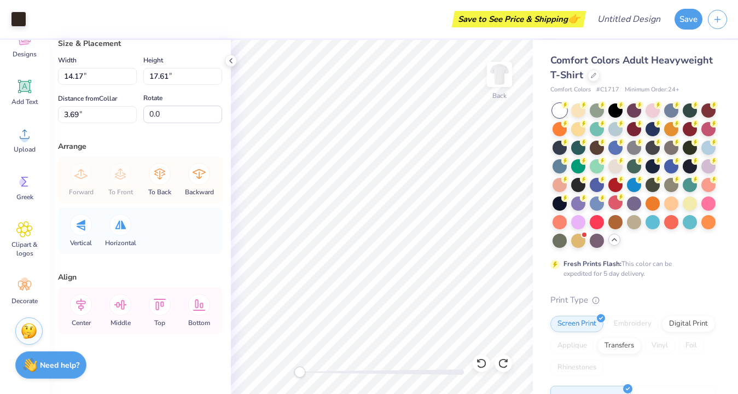
scroll to position [32, 0]
click at [23, 149] on span "Upload" at bounding box center [25, 149] width 22 height 9
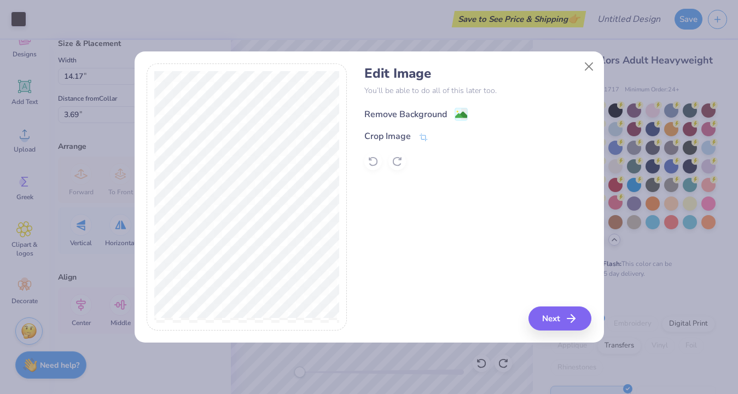
click at [460, 107] on span at bounding box center [461, 114] width 13 height 14
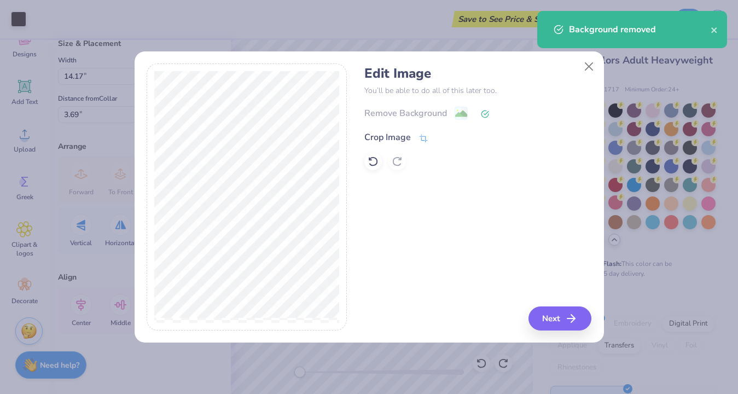
click at [420, 133] on icon at bounding box center [423, 138] width 10 height 10
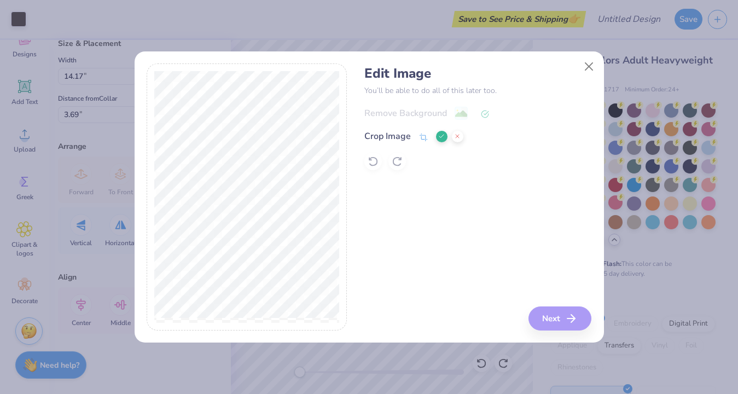
click at [563, 325] on div "Edit Image You’ll be able to do all of this later too. Remove Background Crop I…" at bounding box center [477, 196] width 227 height 267
click at [440, 135] on polyline at bounding box center [441, 136] width 4 height 3
click at [561, 329] on button "Next" at bounding box center [561, 318] width 63 height 24
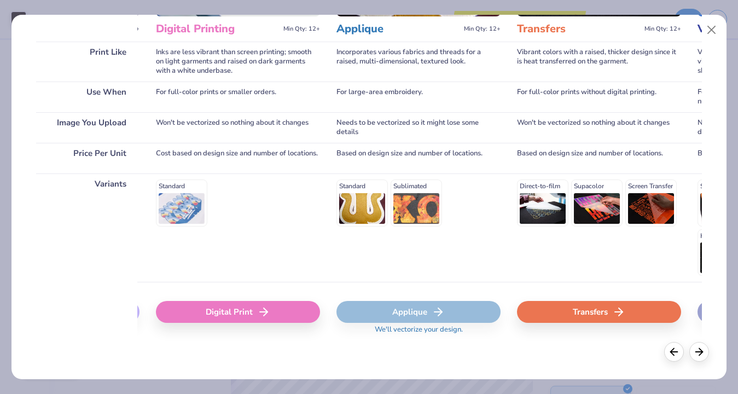
scroll to position [0, 312]
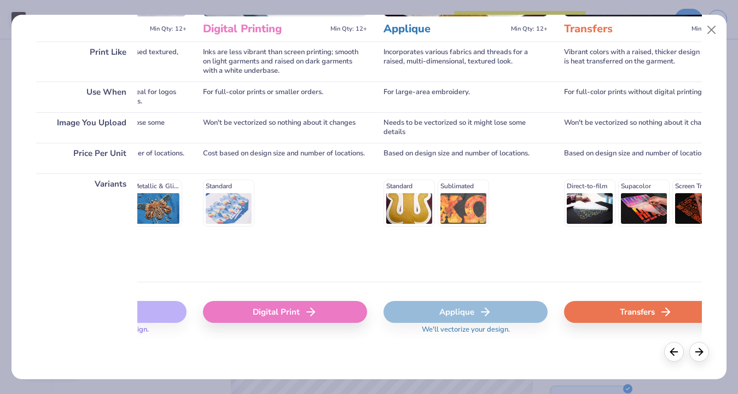
click at [315, 312] on icon at bounding box center [310, 311] width 13 height 13
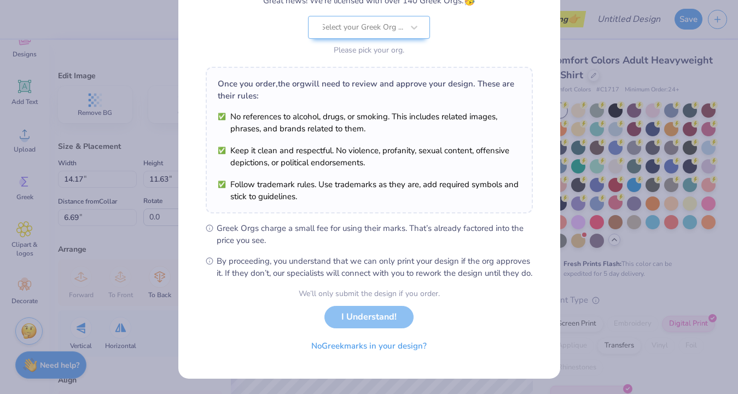
scroll to position [118, 0]
click at [394, 345] on button "No Greek marks in your design?" at bounding box center [369, 343] width 134 height 22
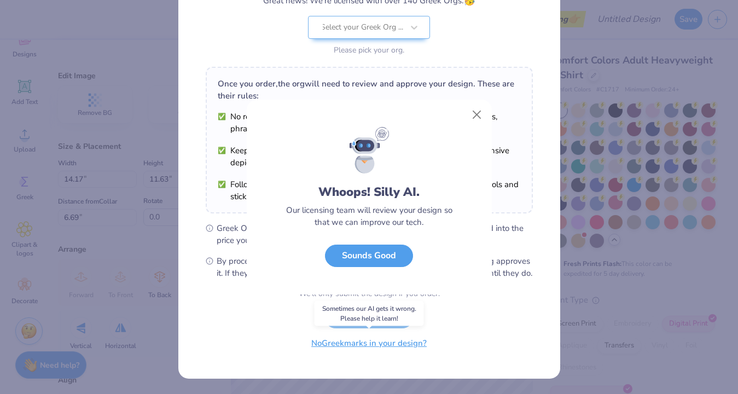
scroll to position [0, 0]
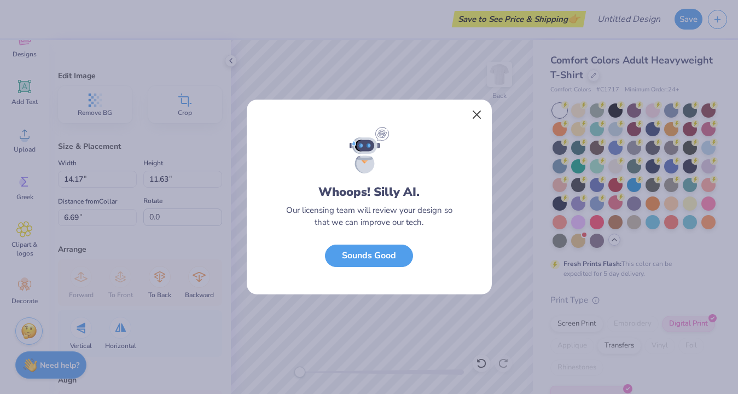
click at [477, 117] on button "Close" at bounding box center [476, 114] width 21 height 21
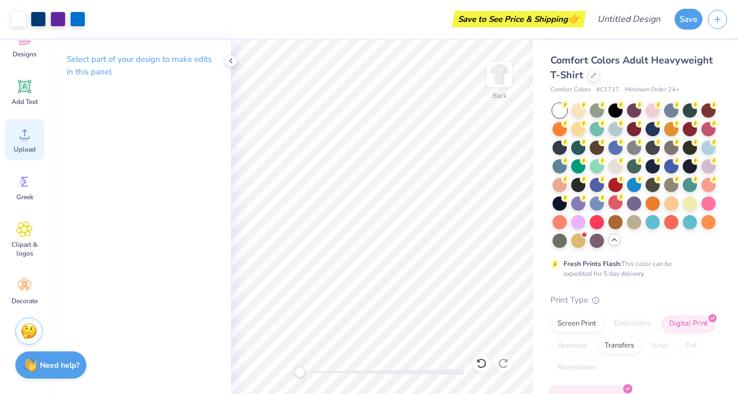
click at [26, 149] on span "Upload" at bounding box center [25, 149] width 22 height 9
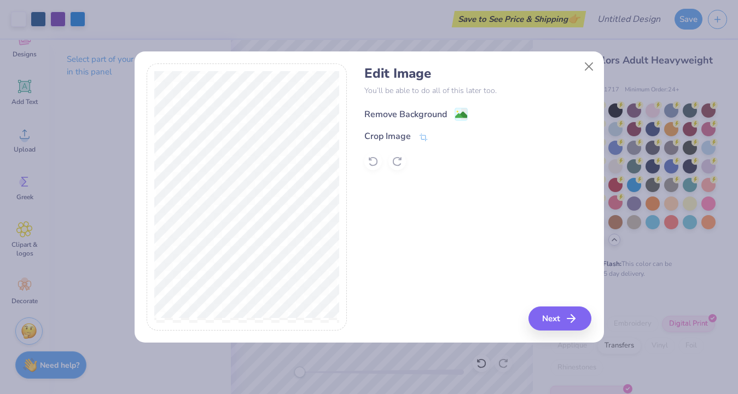
click at [461, 109] on image at bounding box center [461, 115] width 12 height 12
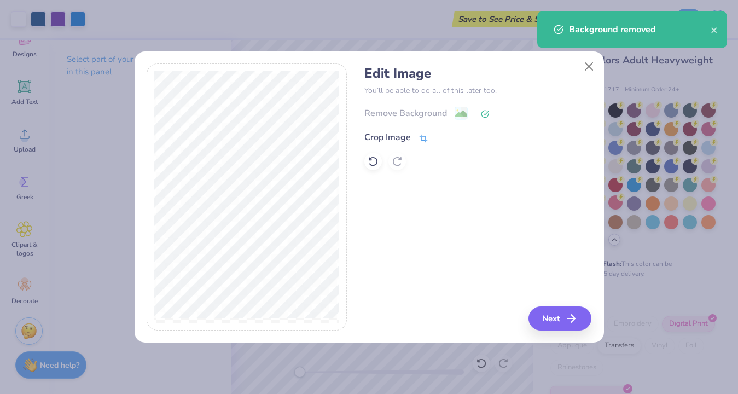
click at [420, 133] on icon at bounding box center [423, 138] width 10 height 10
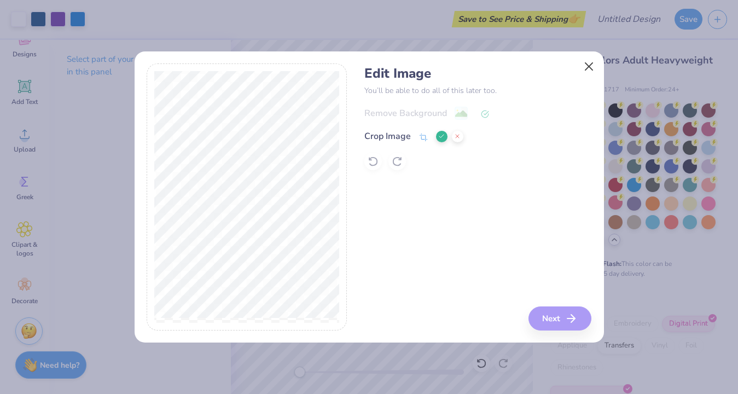
click at [592, 57] on button "Close" at bounding box center [588, 66] width 21 height 21
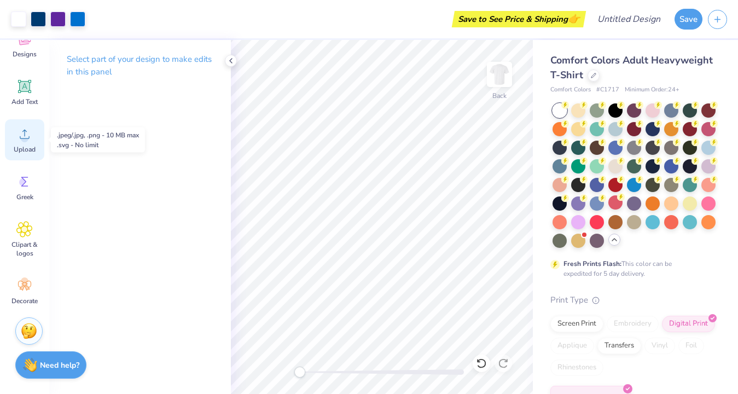
click at [25, 146] on span "Upload" at bounding box center [25, 149] width 22 height 9
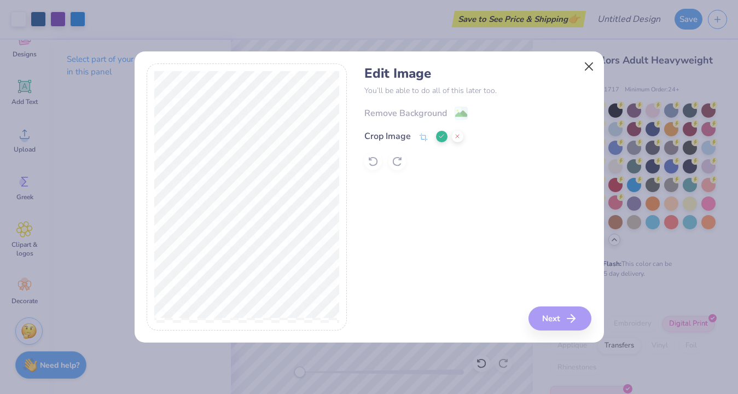
click at [584, 56] on button "Close" at bounding box center [588, 66] width 21 height 21
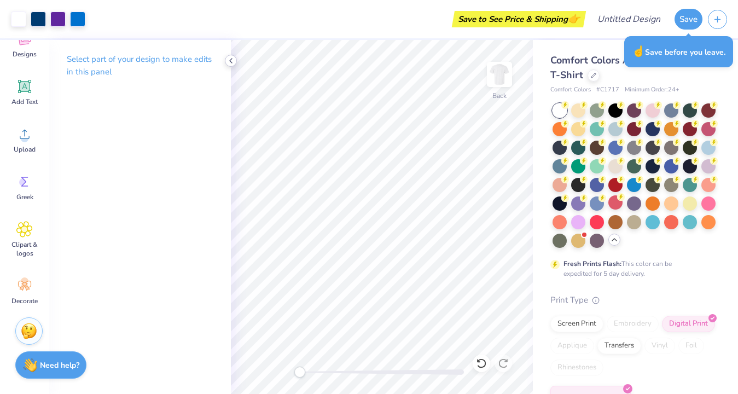
click at [231, 60] on icon at bounding box center [230, 60] width 9 height 9
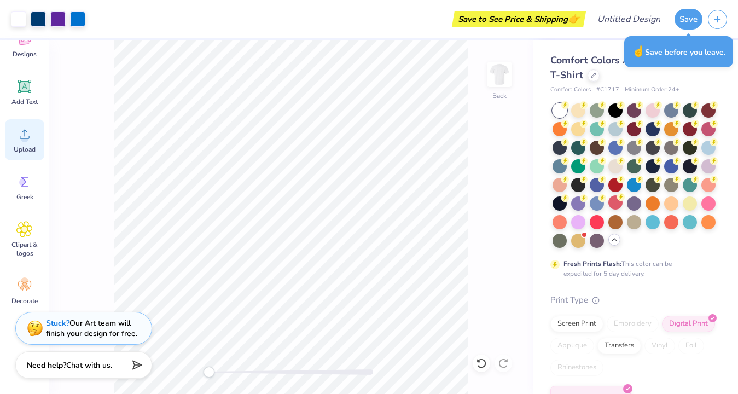
click at [25, 139] on circle at bounding box center [25, 139] width 8 height 8
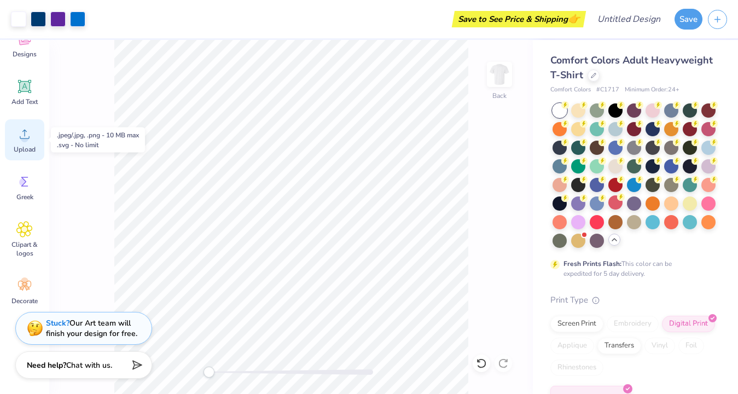
click at [20, 149] on span "Upload" at bounding box center [25, 149] width 22 height 9
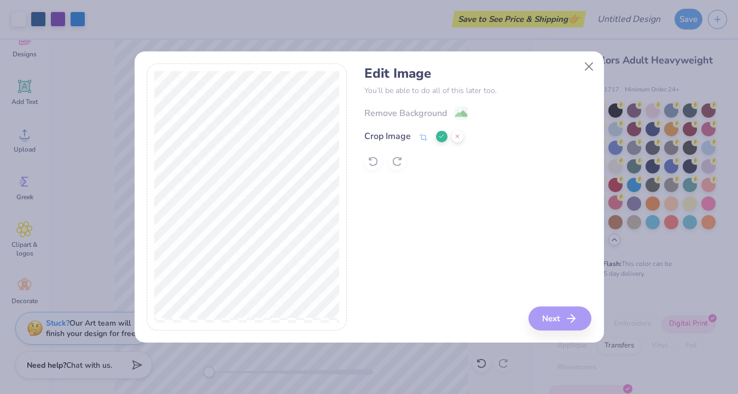
click at [451, 106] on div "Remove Background Crop Image" at bounding box center [477, 138] width 227 height 64
click at [459, 106] on div "Remove Background Crop Image" at bounding box center [477, 138] width 227 height 64
click at [435, 106] on div "Remove Background Crop Image" at bounding box center [477, 138] width 227 height 64
click at [402, 106] on div "Remove Background Crop Image" at bounding box center [477, 138] width 227 height 64
click at [437, 131] on button at bounding box center [441, 136] width 11 height 11
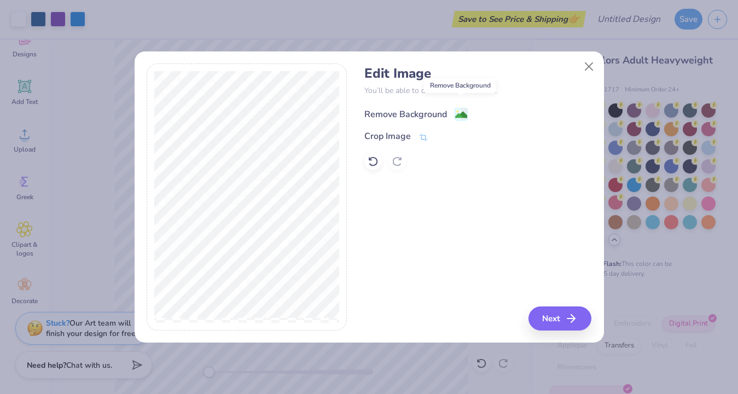
click at [460, 109] on image at bounding box center [461, 115] width 12 height 12
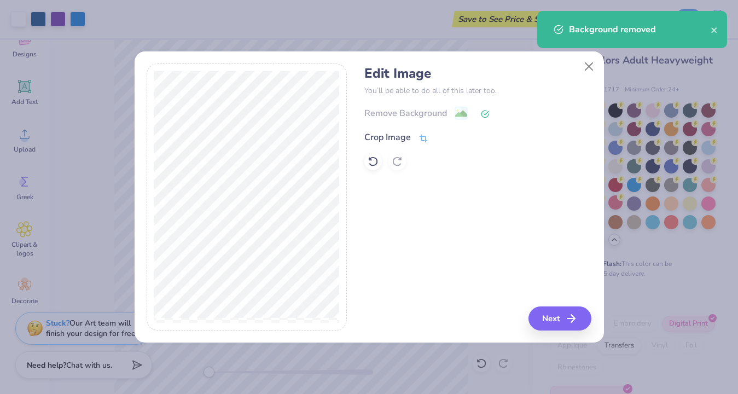
click at [423, 133] on icon at bounding box center [423, 138] width 10 height 10
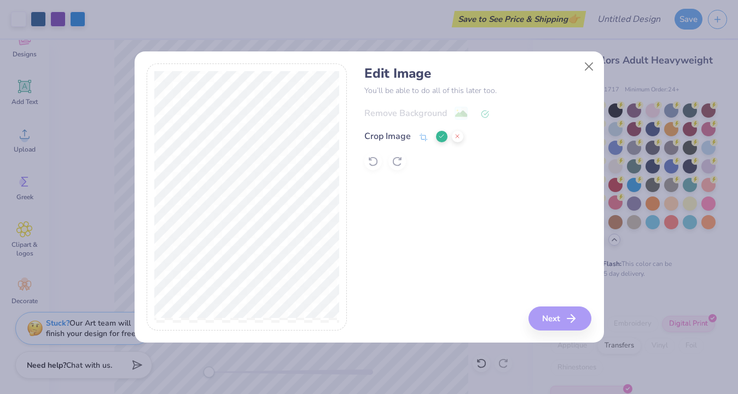
click at [554, 320] on div "Edit Image You’ll be able to do all of this later too. Remove Background Crop I…" at bounding box center [477, 196] width 227 height 267
click at [440, 133] on button at bounding box center [441, 136] width 11 height 11
click at [555, 327] on button "Next" at bounding box center [561, 318] width 63 height 24
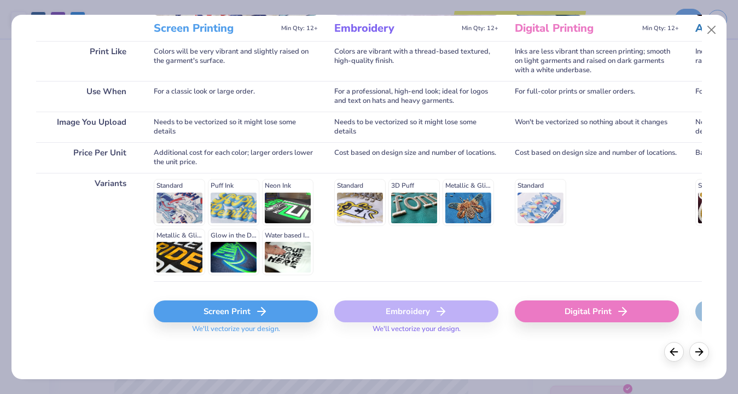
scroll to position [151, 0]
click at [251, 312] on div "Screen Print" at bounding box center [236, 312] width 164 height 22
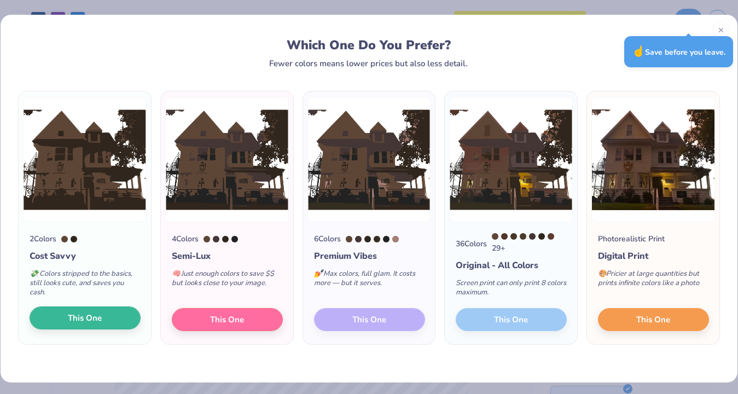
click at [117, 318] on button "This One" at bounding box center [85, 317] width 111 height 23
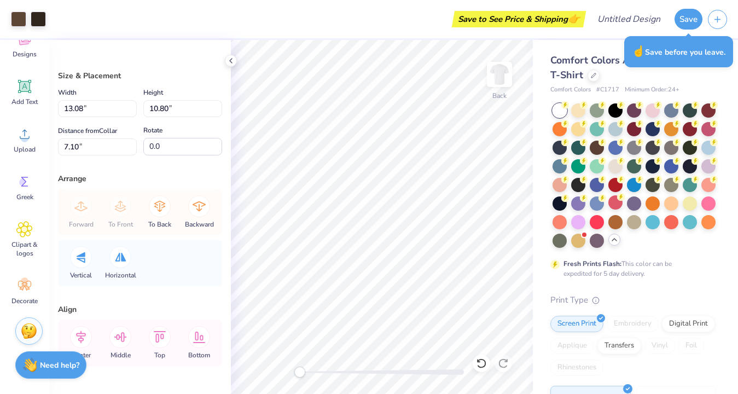
type input "6.54"
type input "5.40"
type input "12.50"
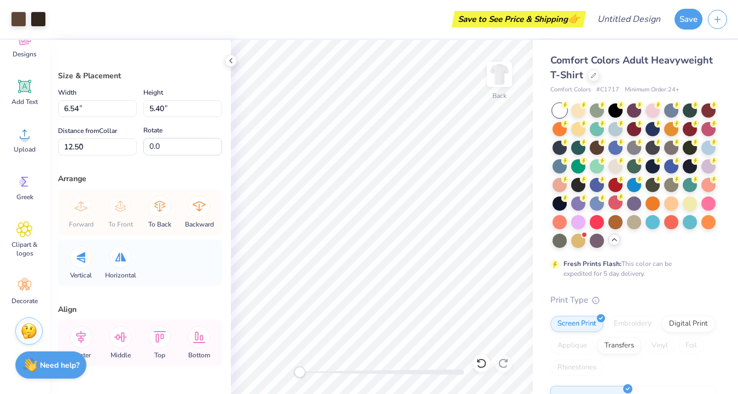
type input "7.25"
type input "5.98"
type input "6.19"
click at [162, 206] on icon at bounding box center [160, 206] width 22 height 22
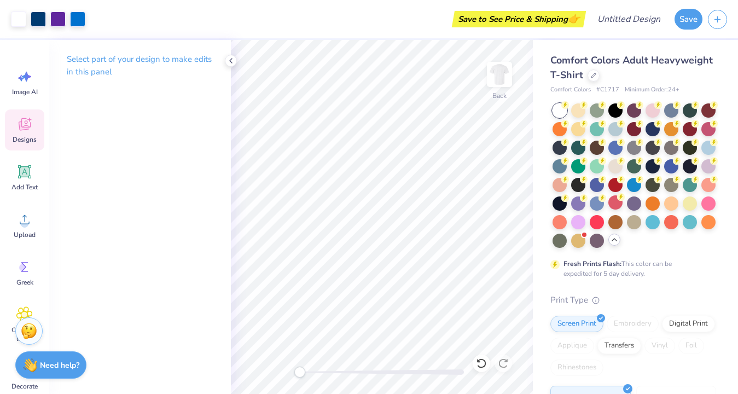
scroll to position [0, 0]
click at [26, 136] on span "Designs" at bounding box center [25, 139] width 24 height 9
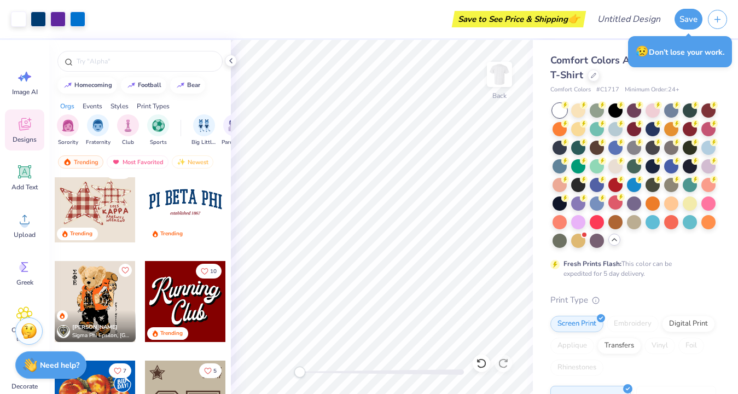
scroll to position [1215, 0]
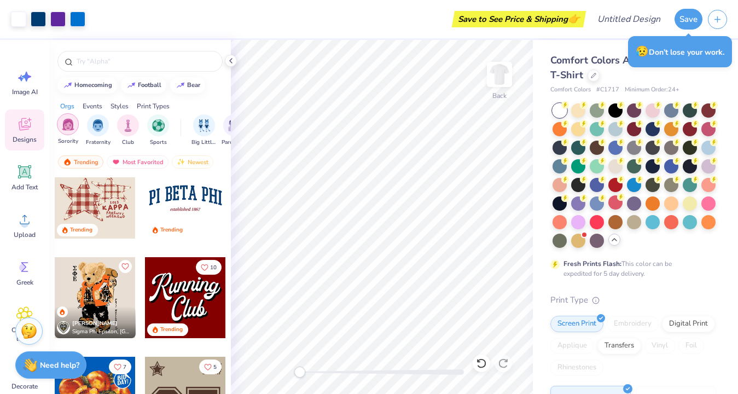
click at [74, 130] on img "filter for Sorority" at bounding box center [68, 124] width 13 height 13
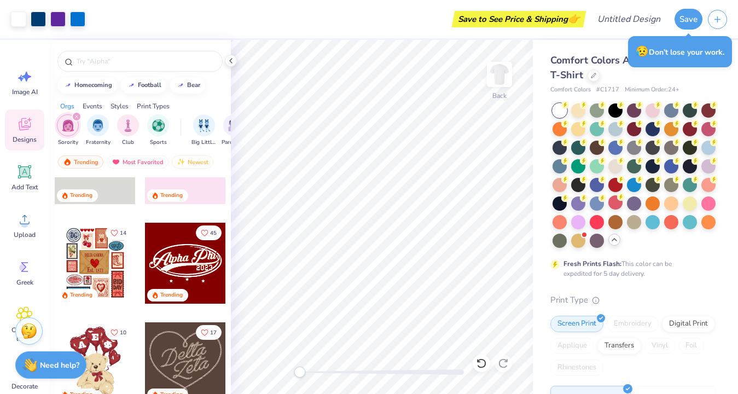
scroll to position [69, 0]
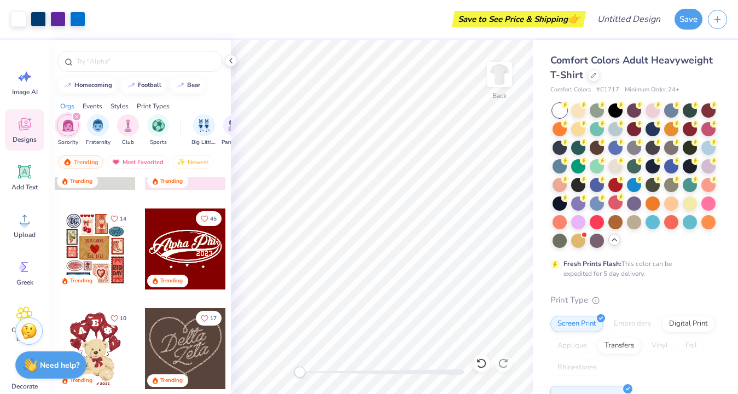
click at [103, 249] on div at bounding box center [95, 248] width 81 height 81
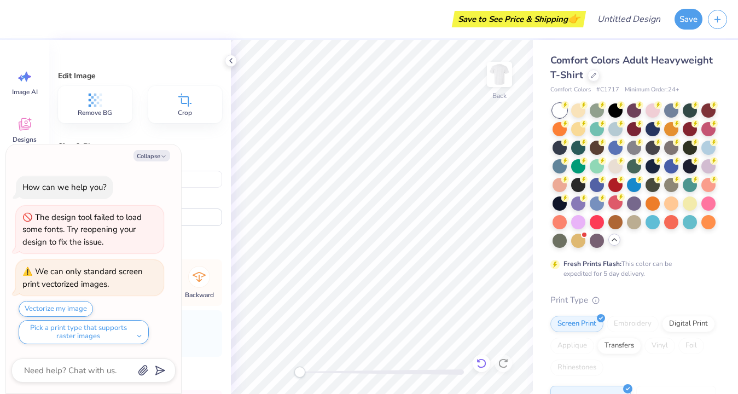
click at [485, 367] on icon at bounding box center [481, 363] width 11 height 11
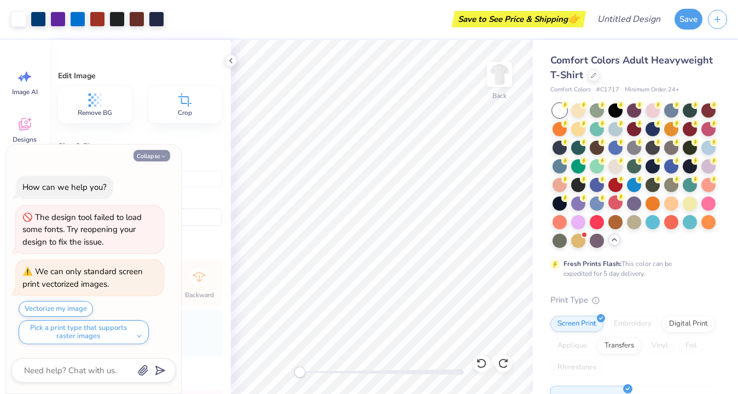
click at [158, 159] on button "Collapse" at bounding box center [151, 155] width 37 height 11
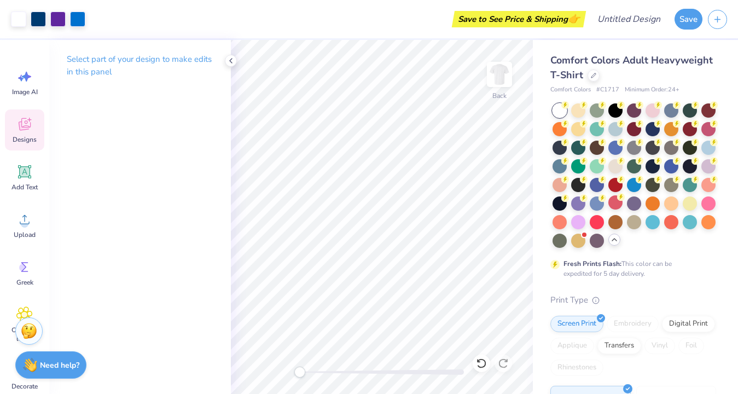
click at [29, 121] on icon at bounding box center [24, 124] width 16 height 16
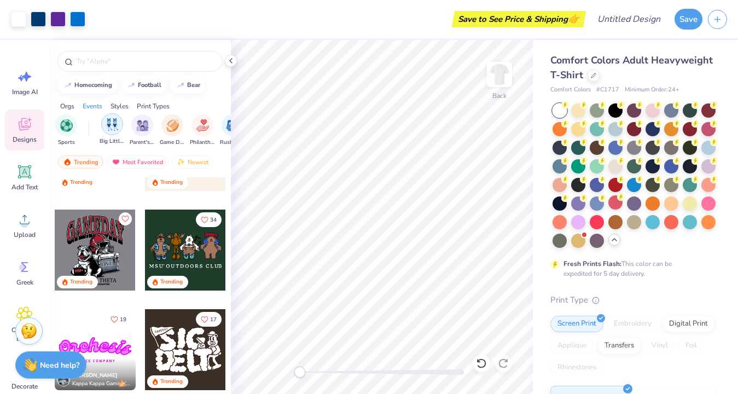
scroll to position [0, 92]
click at [176, 124] on img "filter for Game Day" at bounding box center [172, 124] width 13 height 13
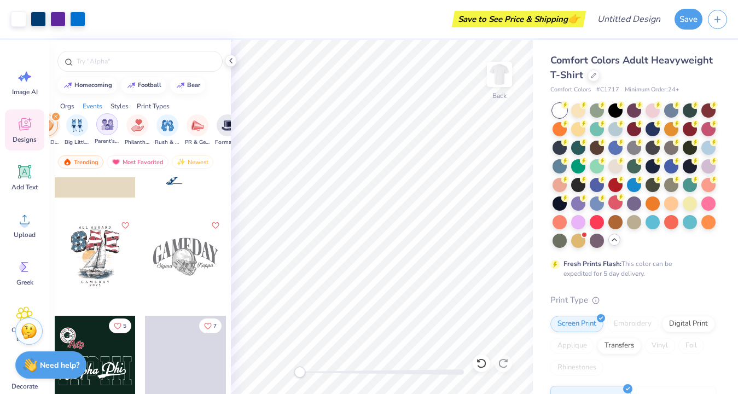
scroll to position [0, 166]
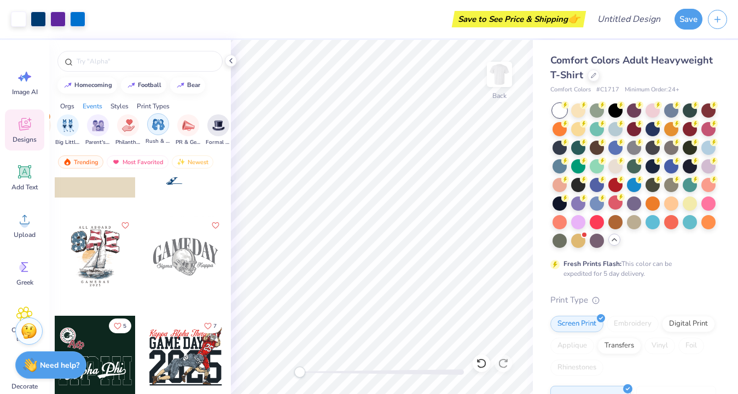
click at [161, 125] on img "filter for Rush & Bid" at bounding box center [158, 124] width 13 height 13
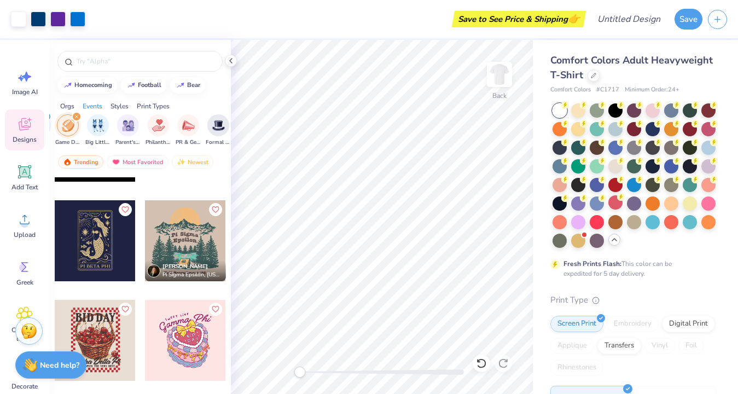
scroll to position [10254, 0]
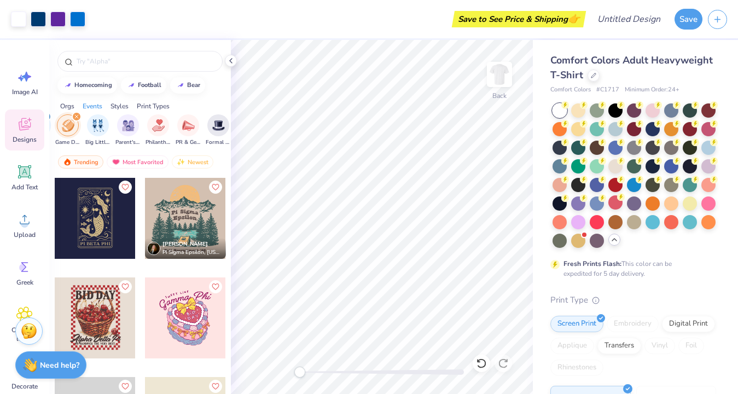
click at [185, 216] on div at bounding box center [185, 218] width 81 height 81
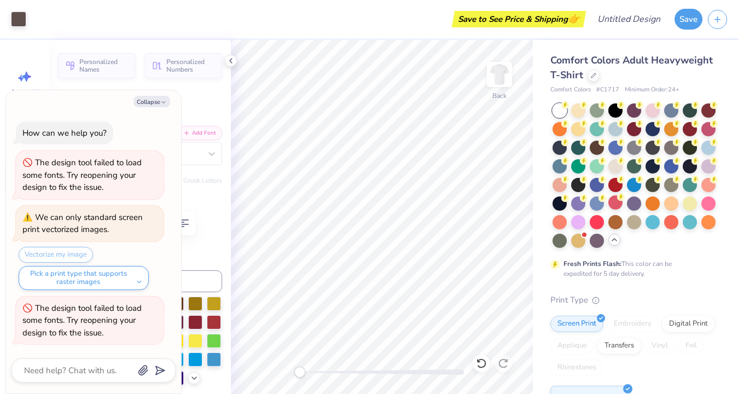
type textarea "x"
type input "4.67"
type input "0.94"
type input "7.28"
type textarea "x"
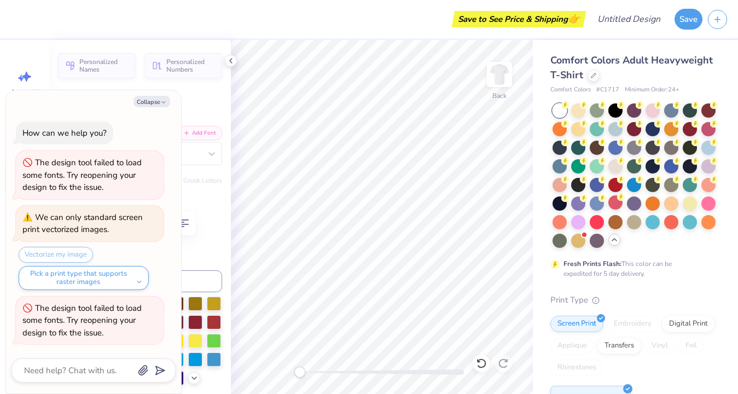
type textarea "Pi"
type textarea "x"
type textarea "Fall '25"
type textarea "x"
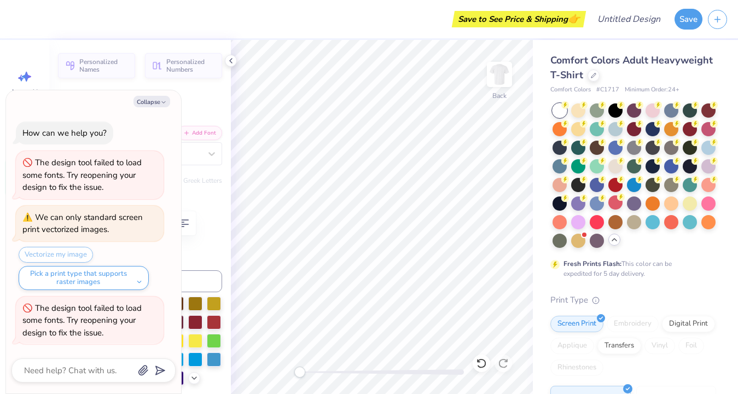
type textarea "Fall '2"
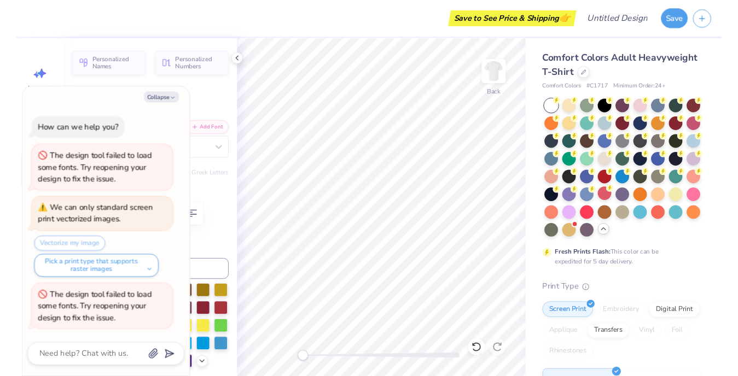
scroll to position [0, 1]
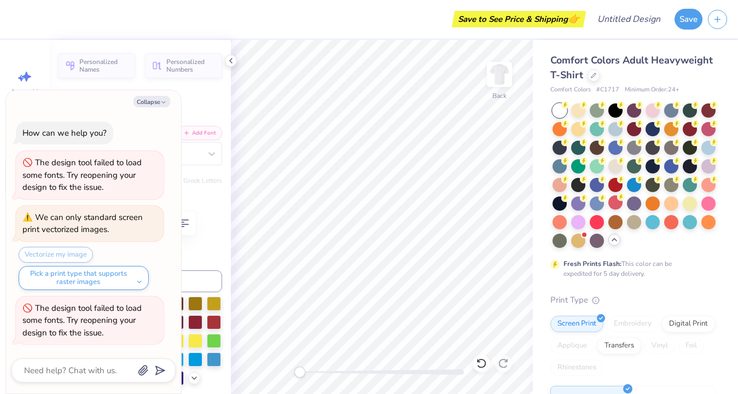
type textarea "x"
type input "2.53"
type input "0.44"
type input "14.20"
type textarea "x"
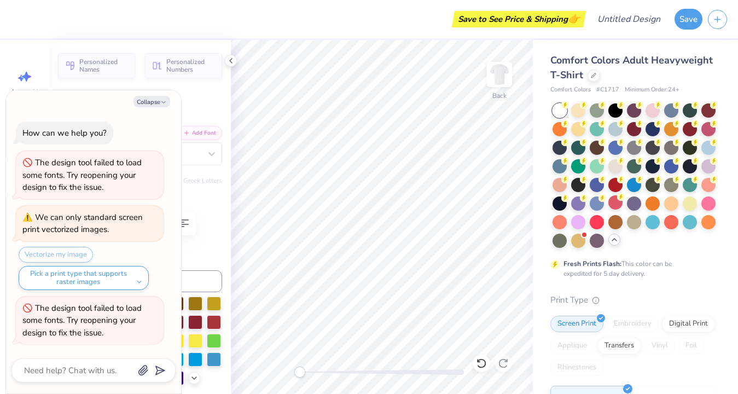
type input "7.24"
type input "0.45"
type input "14.19"
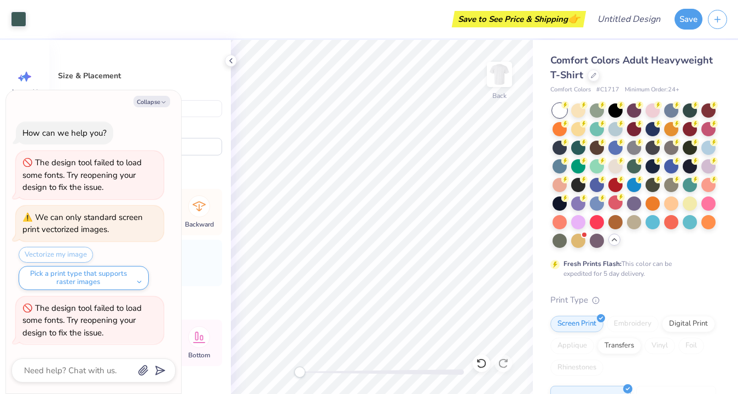
type textarea "x"
type input "2.78"
type input "1.45"
type input "11.96"
type textarea "x"
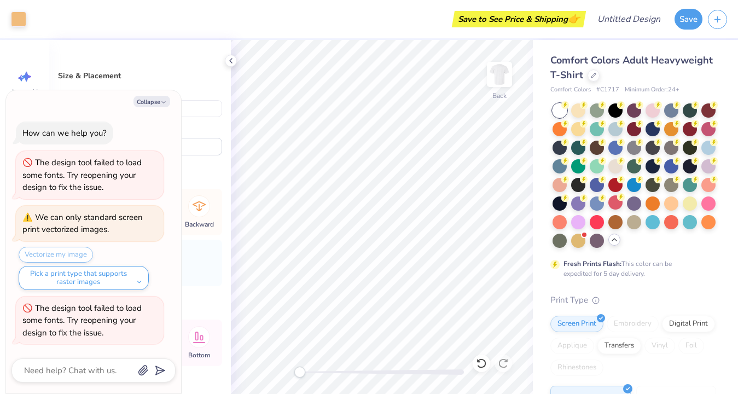
type input "3.37"
type input "1.63"
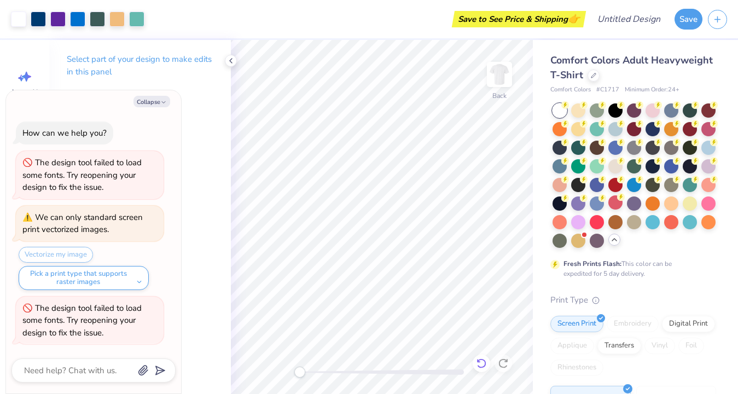
click at [479, 359] on icon at bounding box center [481, 363] width 11 height 11
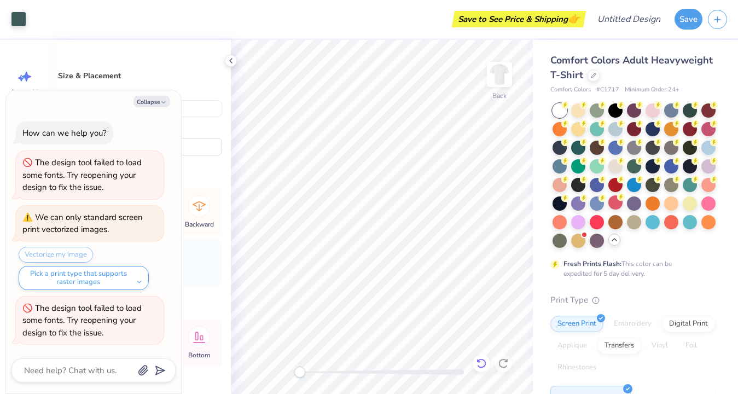
type textarea "x"
type input "11.35"
type input "5.45"
type input "8.11"
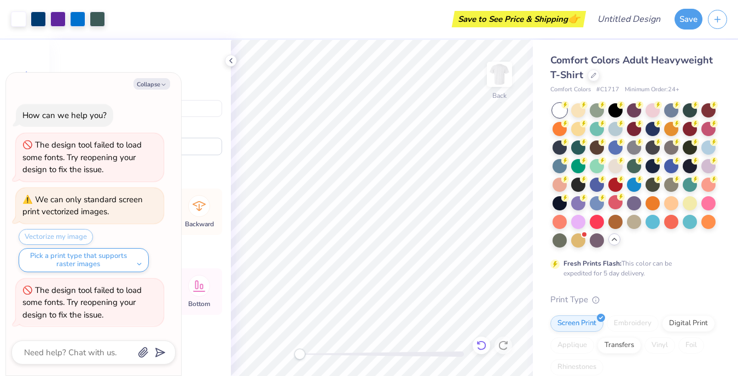
type textarea "x"
type input "6.59"
click at [160, 83] on button "Collapse" at bounding box center [151, 83] width 37 height 11
type textarea "x"
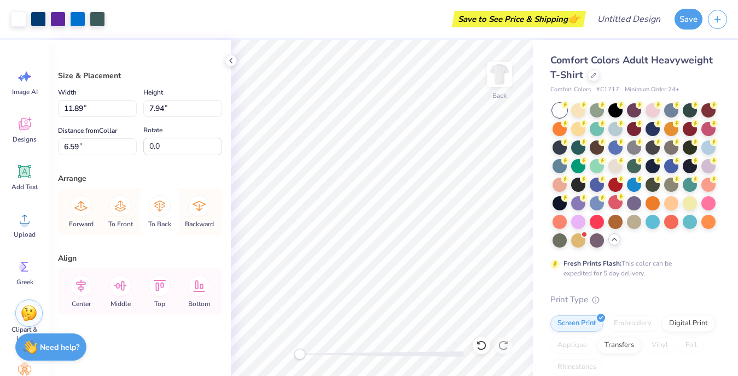
click at [160, 206] on icon at bounding box center [159, 206] width 11 height 11
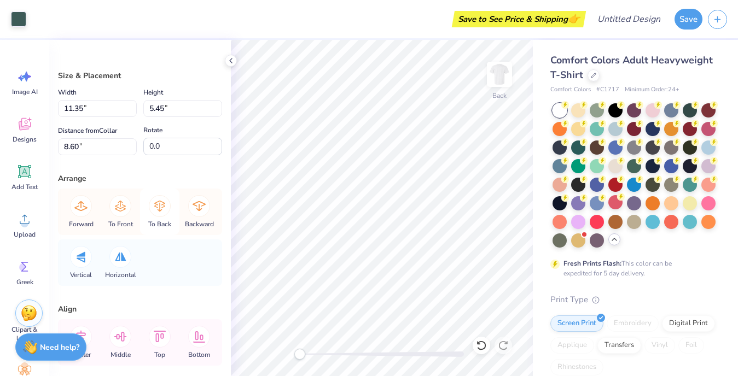
click at [164, 205] on icon at bounding box center [160, 206] width 22 height 22
type input "0.44"
type input "0.25"
type input "6.59"
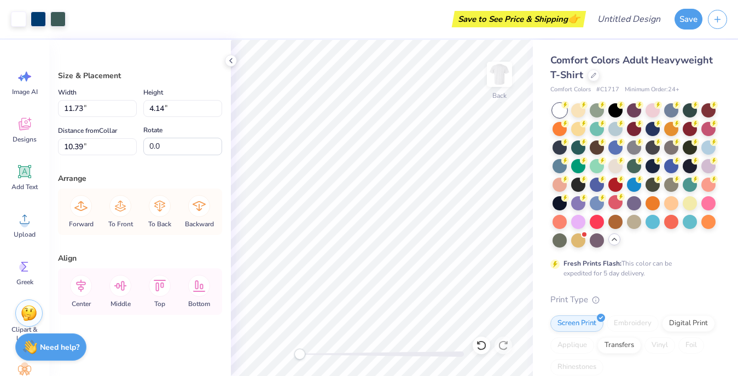
type input "10.43"
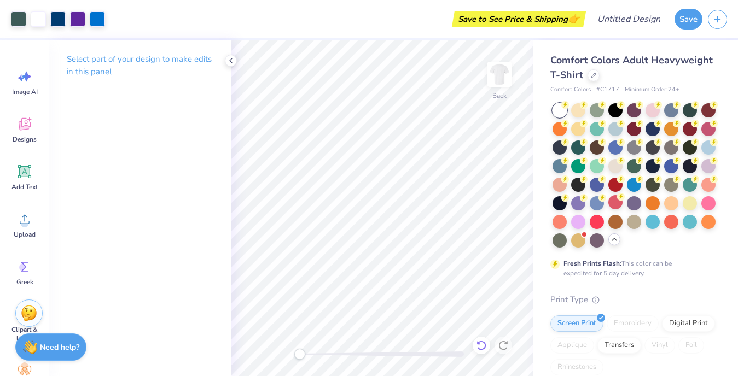
click at [484, 346] on icon at bounding box center [481, 345] width 11 height 11
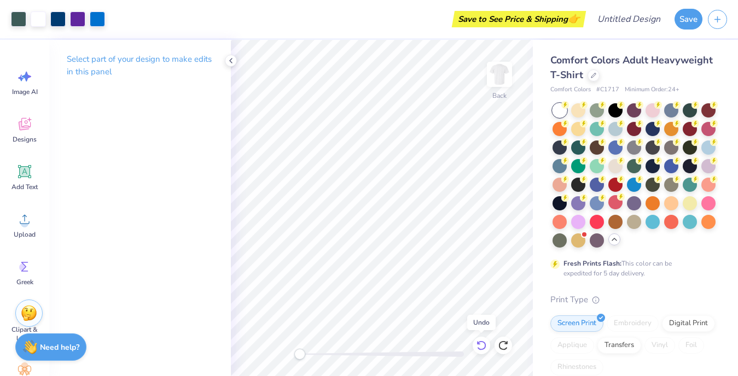
click at [484, 346] on icon at bounding box center [481, 345] width 11 height 11
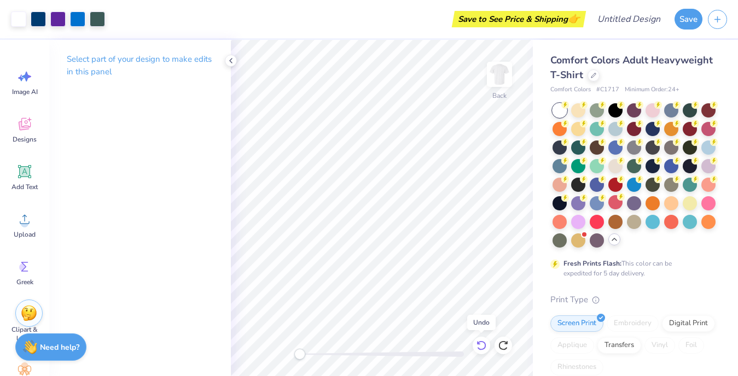
click at [484, 346] on icon at bounding box center [481, 345] width 11 height 11
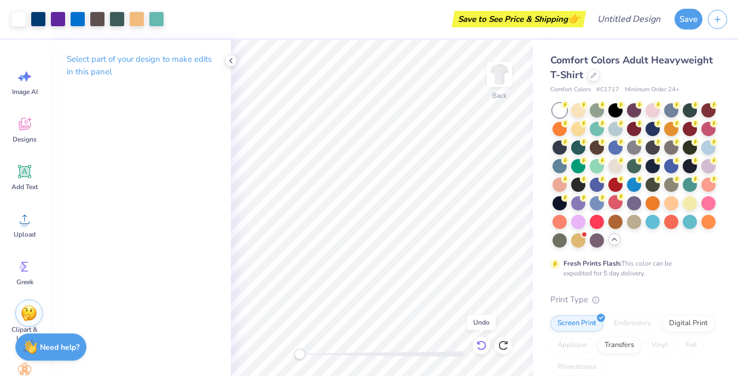
click at [484, 346] on icon at bounding box center [481, 345] width 11 height 11
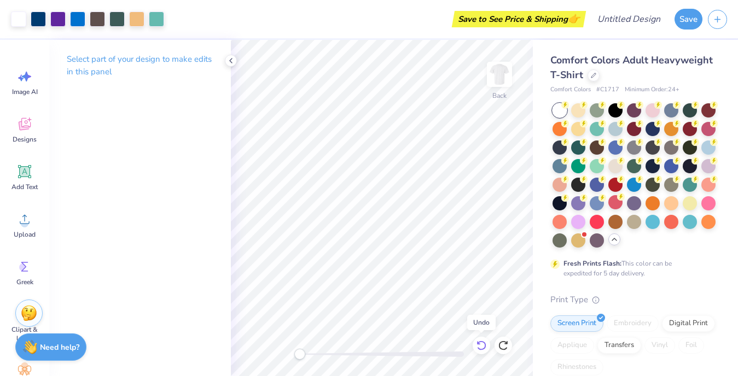
click at [484, 346] on icon at bounding box center [481, 345] width 11 height 11
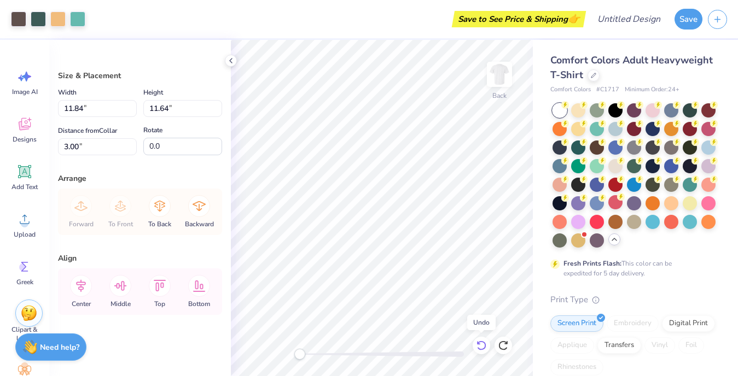
click at [484, 346] on icon at bounding box center [481, 345] width 11 height 11
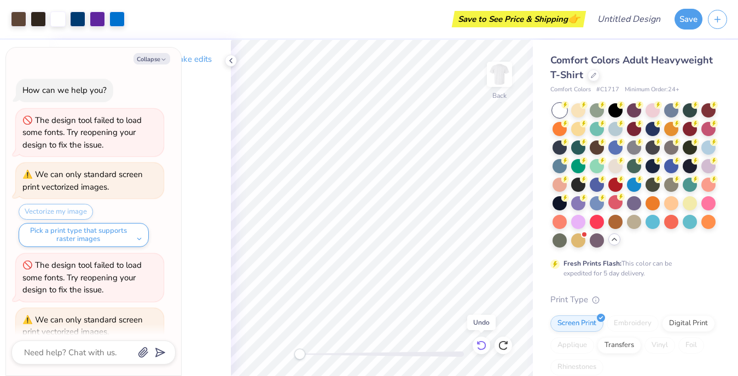
click at [484, 346] on icon at bounding box center [481, 345] width 11 height 11
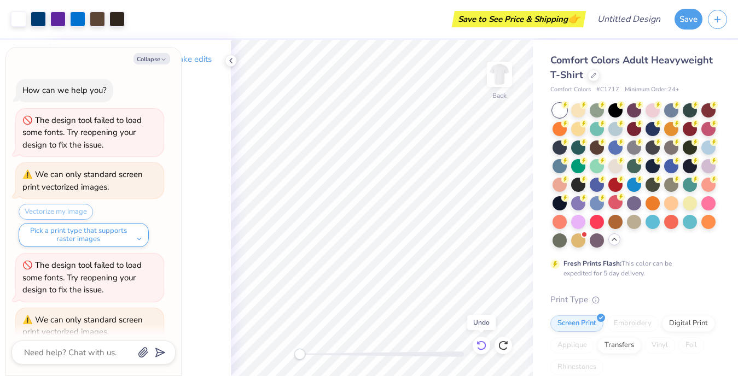
click at [484, 346] on icon at bounding box center [481, 345] width 11 height 11
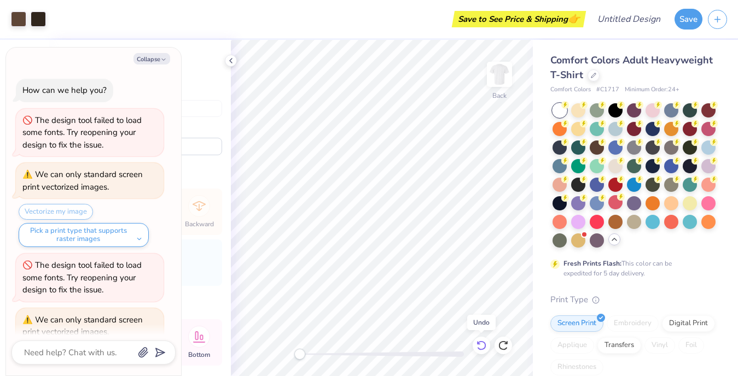
click at [484, 346] on icon at bounding box center [481, 345] width 11 height 11
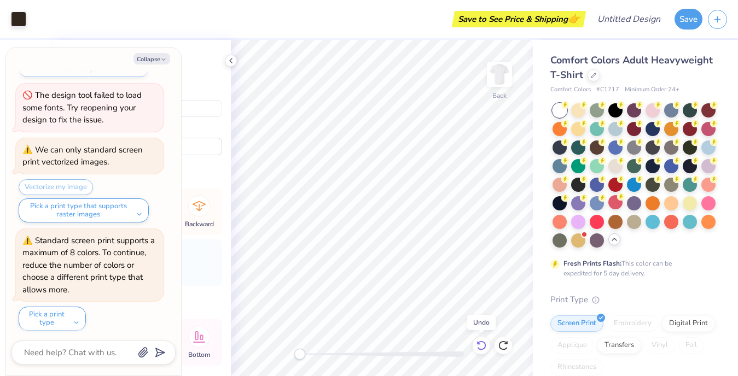
click at [484, 346] on icon at bounding box center [481, 345] width 11 height 11
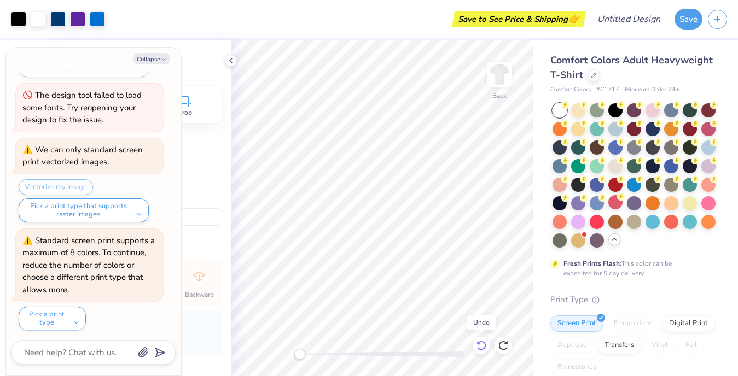
click at [484, 346] on icon at bounding box center [481, 345] width 11 height 11
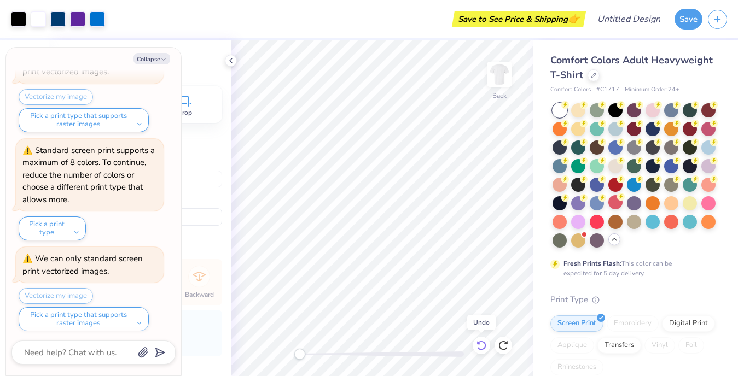
click at [484, 346] on icon at bounding box center [481, 345] width 11 height 11
click at [481, 343] on icon at bounding box center [481, 345] width 11 height 11
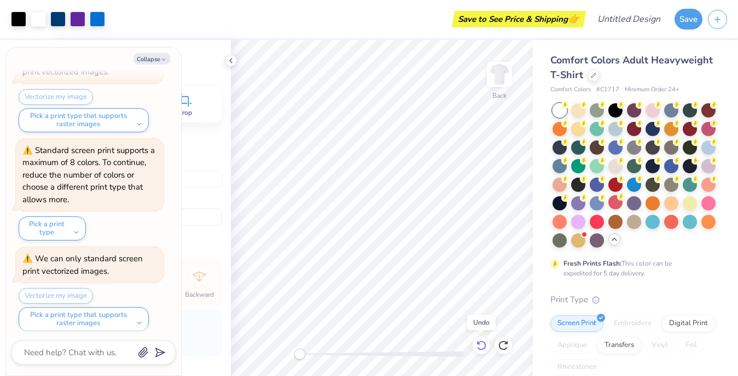
click at [481, 343] on icon at bounding box center [481, 345] width 11 height 11
click at [483, 350] on icon at bounding box center [481, 345] width 11 height 11
click at [479, 344] on g at bounding box center [480, 346] width 9 height 10
click at [485, 351] on icon at bounding box center [481, 345] width 11 height 11
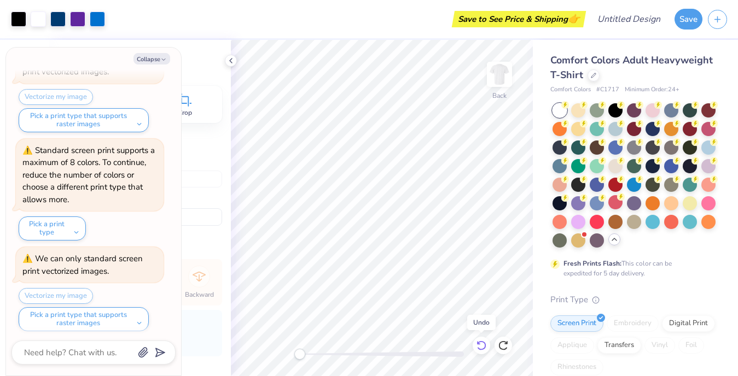
click at [485, 351] on icon at bounding box center [481, 345] width 11 height 11
click at [482, 343] on icon at bounding box center [481, 345] width 11 height 11
click at [482, 344] on icon at bounding box center [481, 345] width 11 height 11
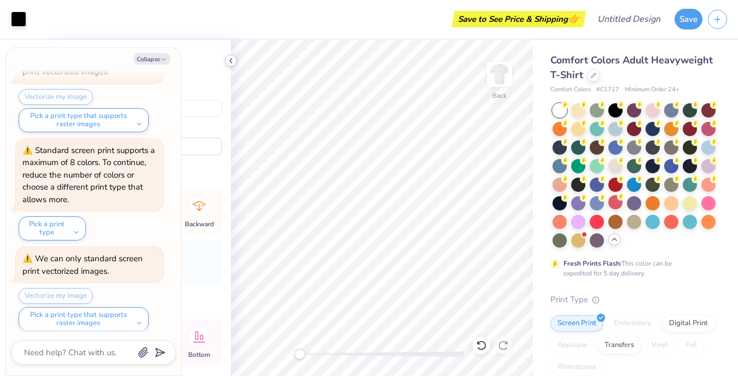
click at [232, 62] on icon at bounding box center [230, 60] width 9 height 9
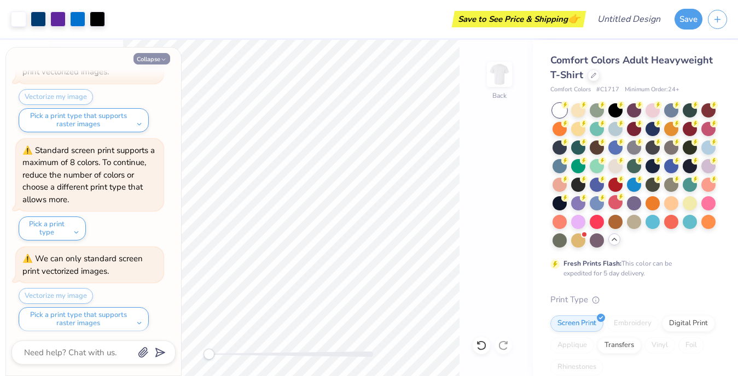
click at [164, 56] on icon "button" at bounding box center [163, 59] width 7 height 7
click at [160, 62] on icon "button" at bounding box center [163, 59] width 7 height 7
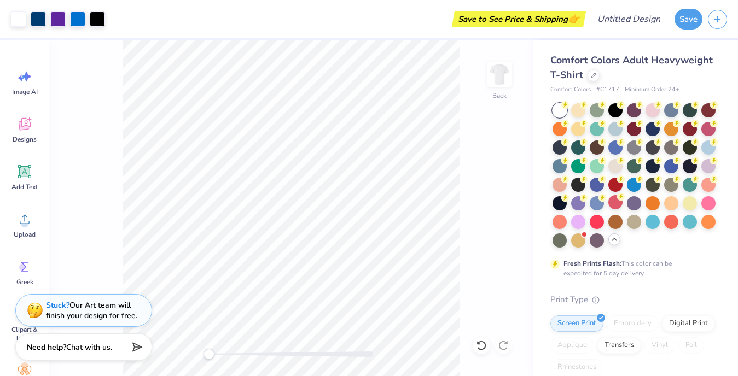
click at [504, 345] on div "Back" at bounding box center [291, 208] width 484 height 336
click at [482, 345] on icon at bounding box center [481, 345] width 11 height 11
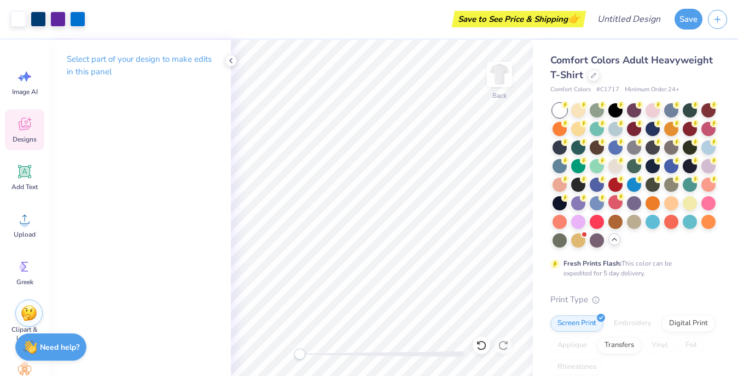
click at [21, 126] on icon at bounding box center [24, 125] width 10 height 9
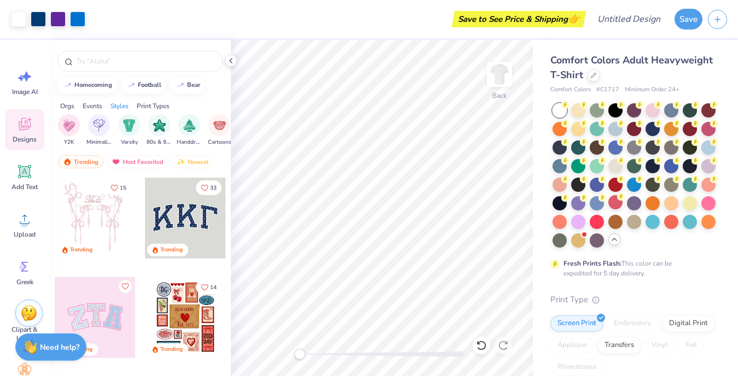
scroll to position [0, 617]
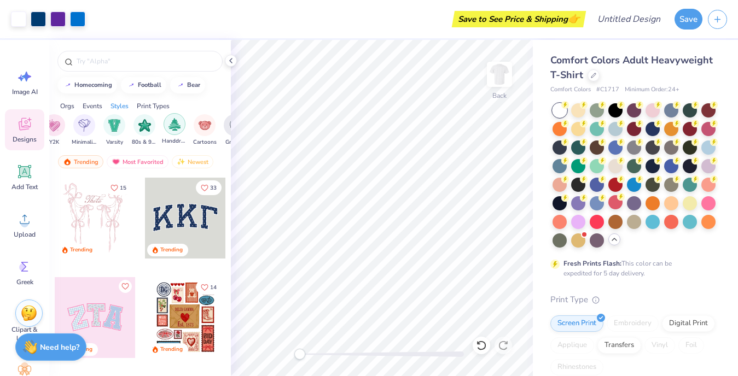
click at [171, 127] on img "filter for Handdrawn" at bounding box center [174, 124] width 12 height 13
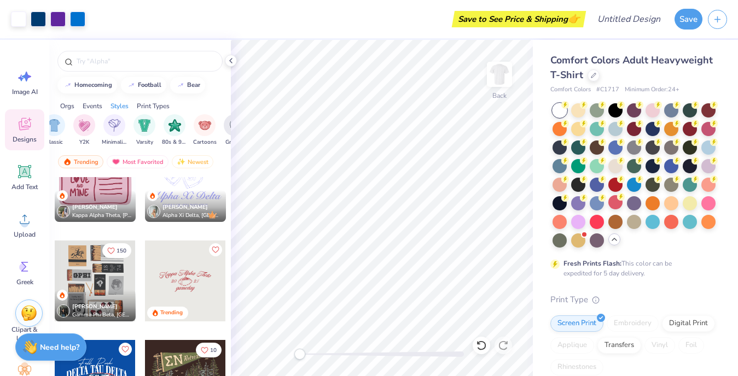
scroll to position [459, 0]
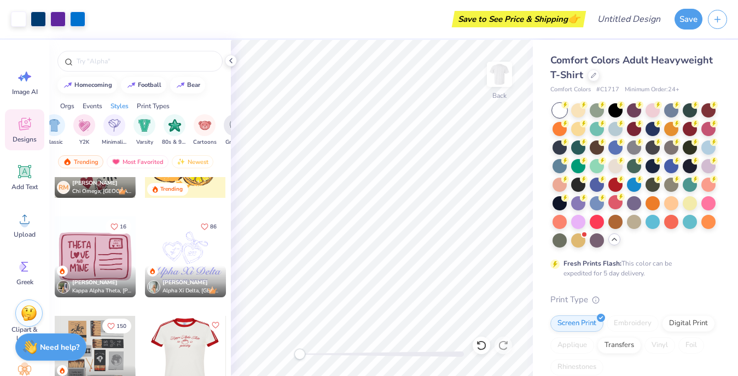
click at [96, 251] on div at bounding box center [95, 257] width 81 height 81
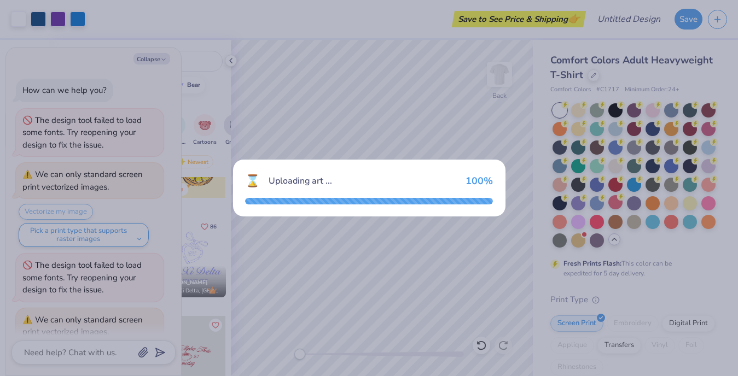
scroll to position [314, 0]
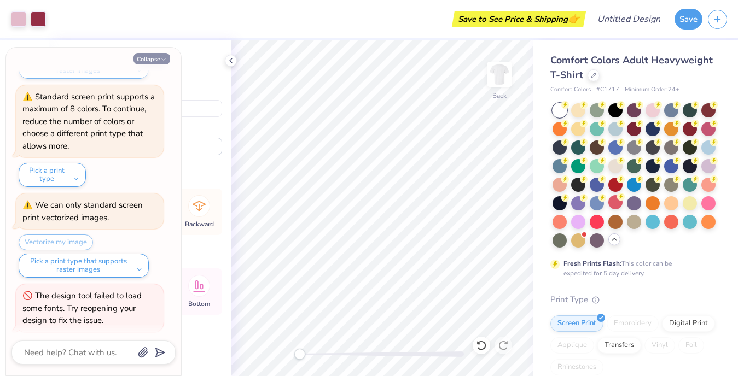
click at [154, 62] on button "Collapse" at bounding box center [151, 58] width 37 height 11
type textarea "x"
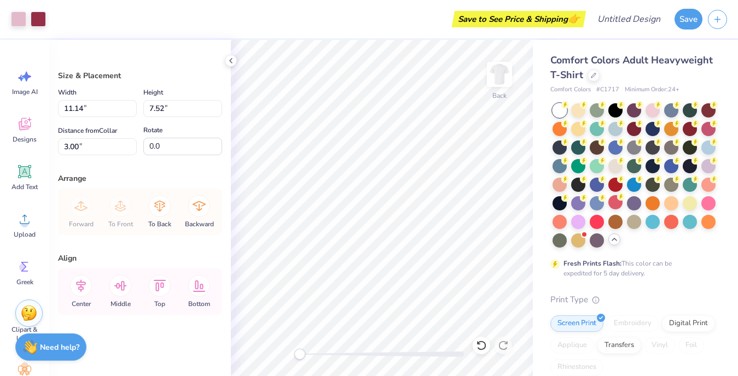
type input "6.63"
type input "4.48"
type input "6.04"
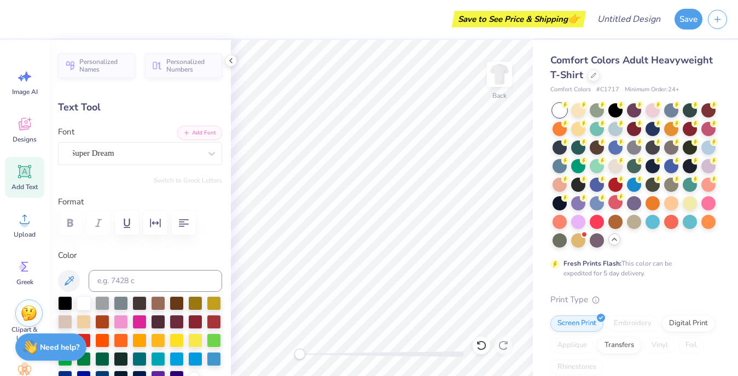
type input "2.08"
type input "0.76"
type input "15.59"
type textarea "CHI"
type input "1.72"
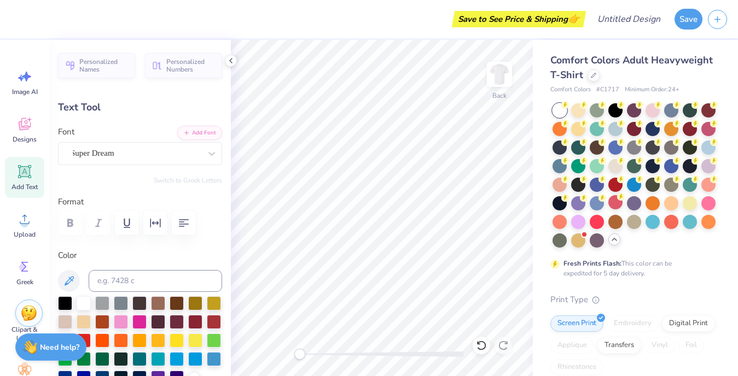
type input "0.72"
type input "16.52"
type textarea "l"
type textarea "ALPHA"
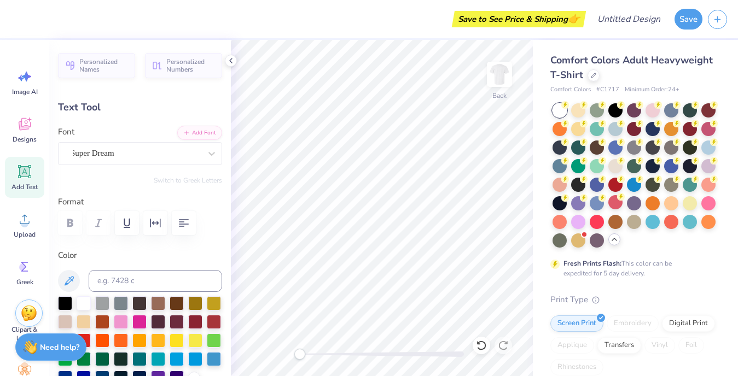
type input "0.59"
type input "0.34"
type input "17.31"
type input "1.71"
type input "0.74"
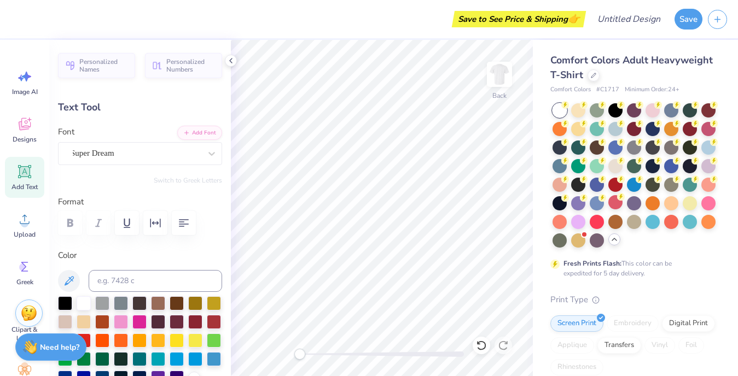
type input "17.71"
type textarea "NU"
type input "0.59"
type input "0.34"
type input "17.31"
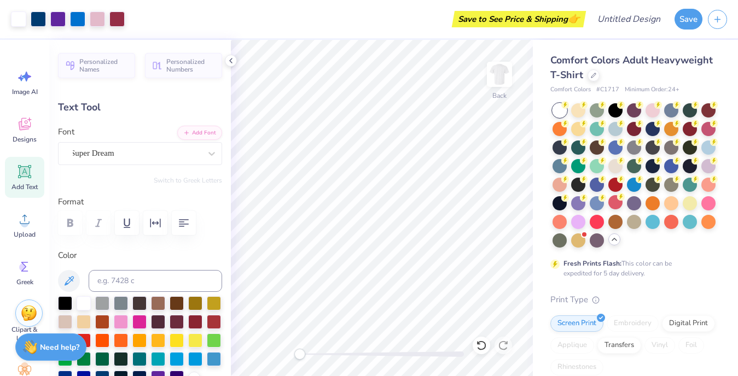
type input "1.97"
type input "0.83"
type input "16.34"
type input "1.04"
type input "0.80"
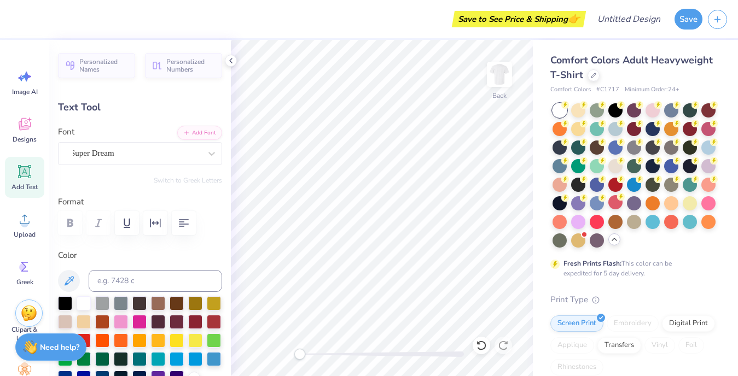
type input "15.57"
type input "1.97"
type input "0.83"
type input "16.34"
type input "0.96"
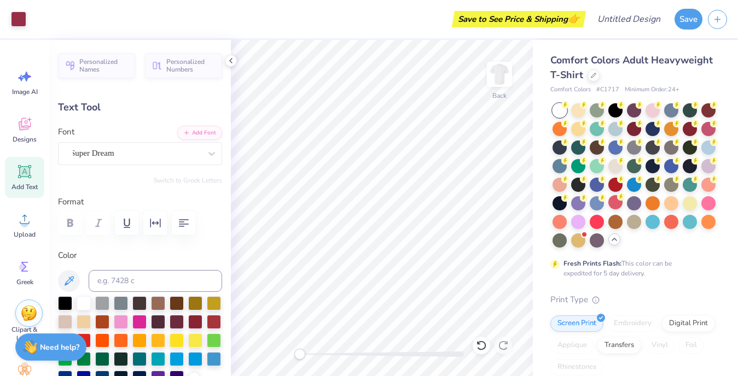
type input "0.72"
type input "17.67"
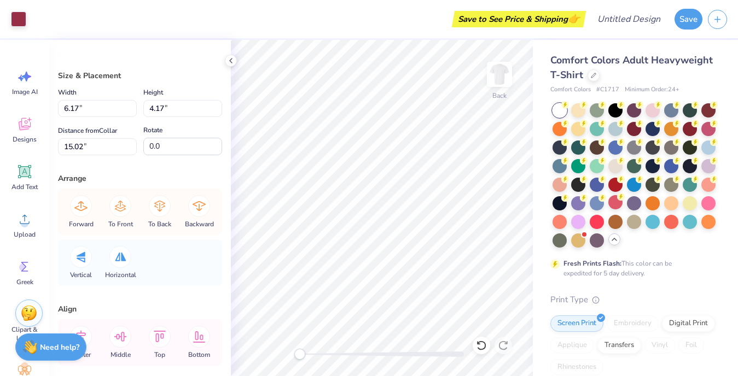
type input "6.63"
type input "4.48"
type input "14.85"
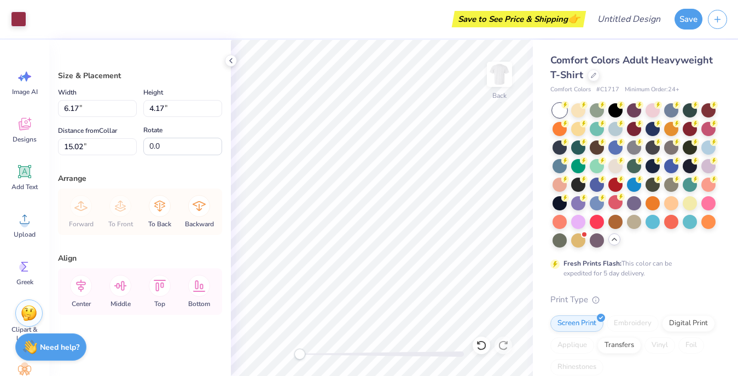
type input "7.84"
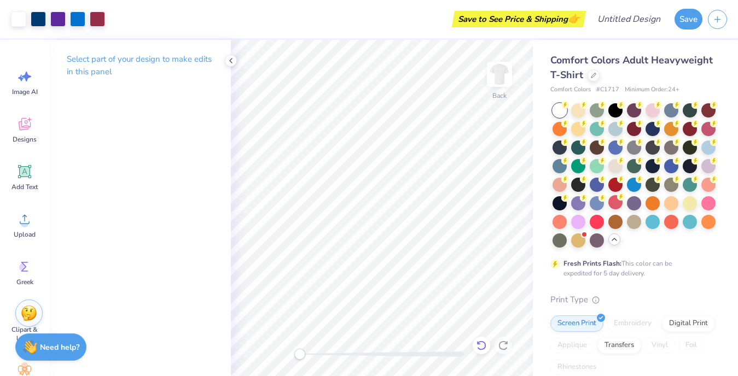
click at [480, 344] on icon at bounding box center [479, 343] width 2 height 2
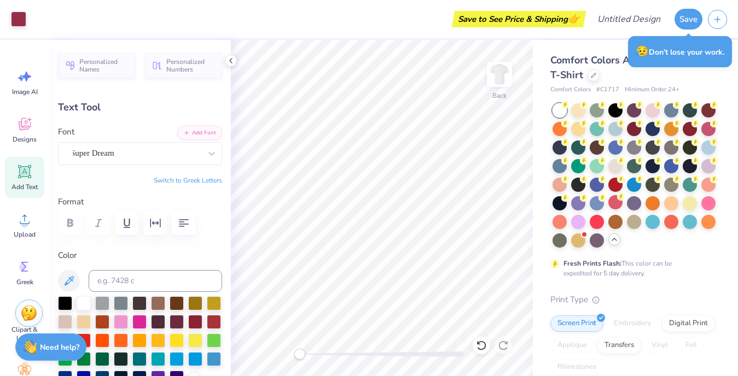
type input "0.36"
type input "0.15"
type input "15.99"
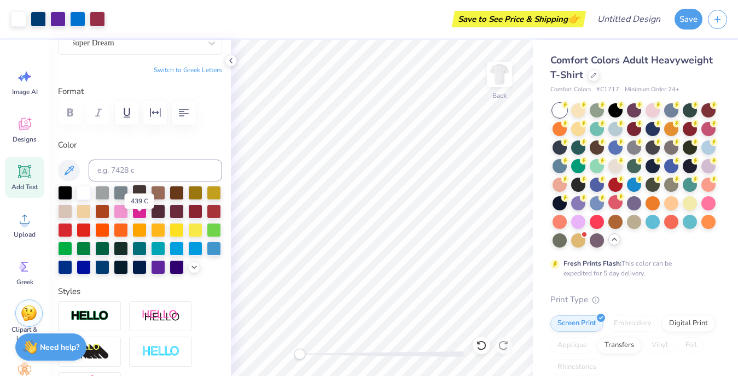
scroll to position [114, 0]
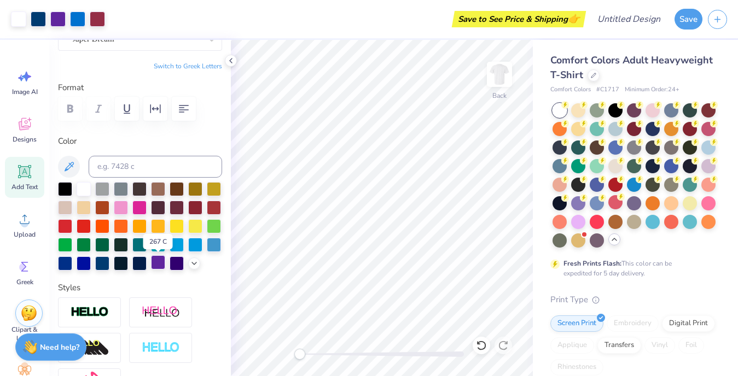
click at [158, 266] on div at bounding box center [158, 262] width 14 height 14
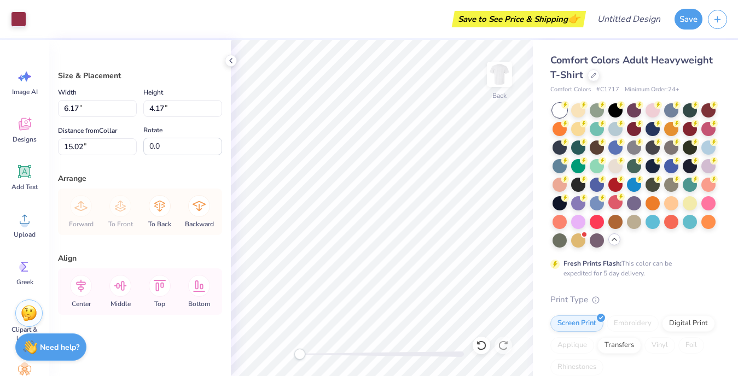
type input "7.84"
click at [158, 202] on icon at bounding box center [159, 206] width 11 height 11
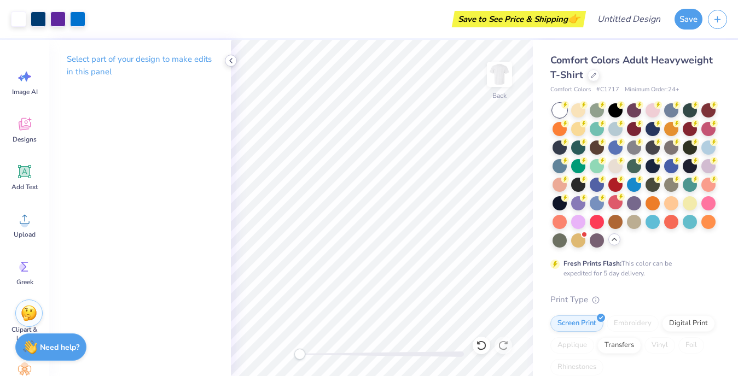
click at [232, 62] on icon at bounding box center [230, 60] width 9 height 9
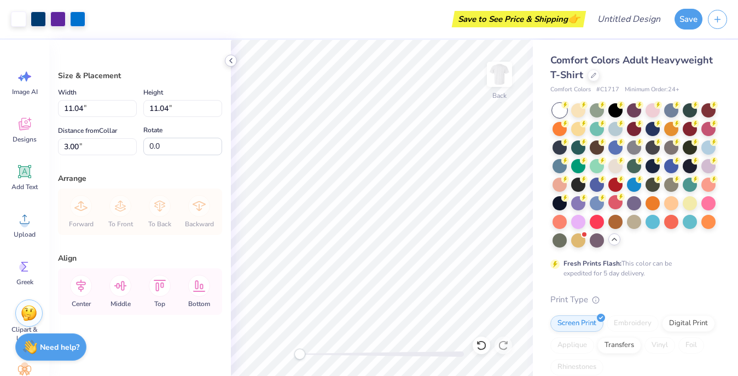
click at [230, 62] on icon at bounding box center [230, 60] width 9 height 9
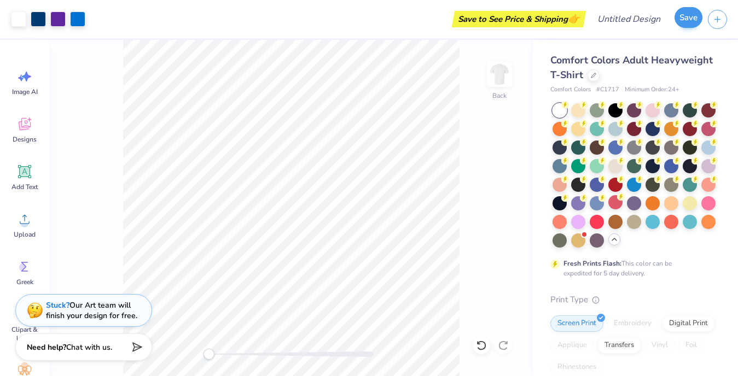
click at [695, 24] on button "Save" at bounding box center [688, 17] width 28 height 21
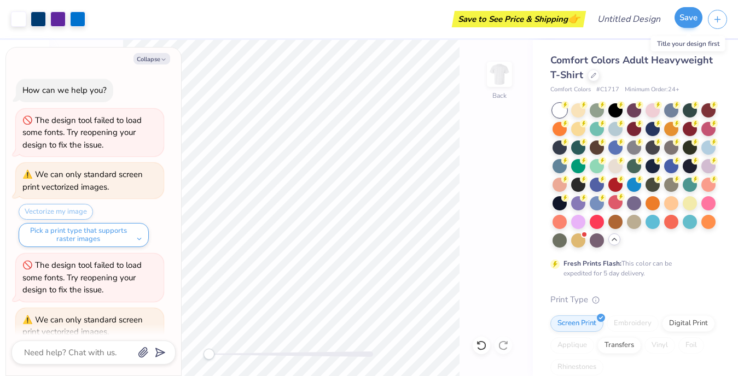
scroll to position [344, 0]
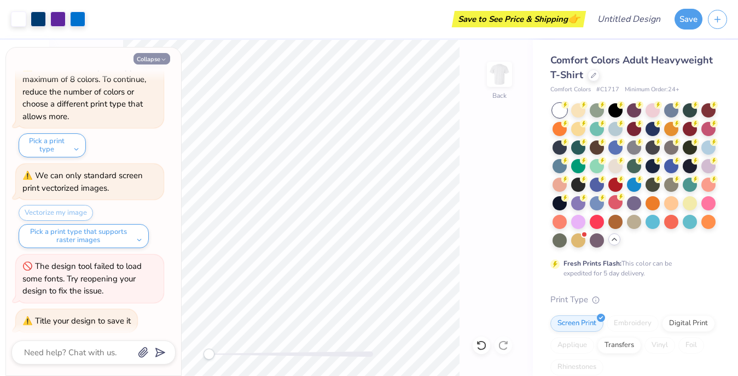
click at [161, 57] on icon "button" at bounding box center [163, 59] width 7 height 7
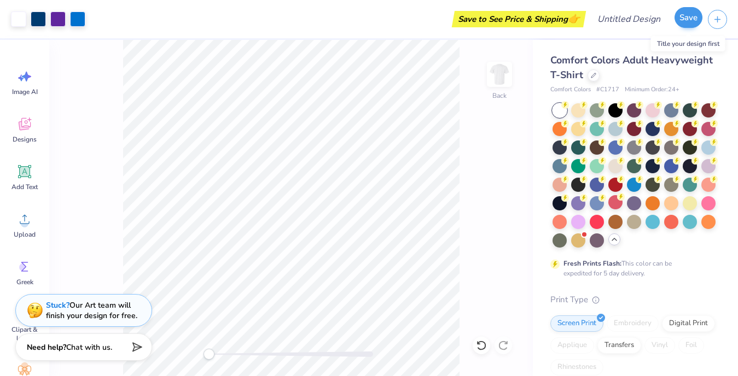
click at [695, 20] on button "Save" at bounding box center [688, 17] width 28 height 21
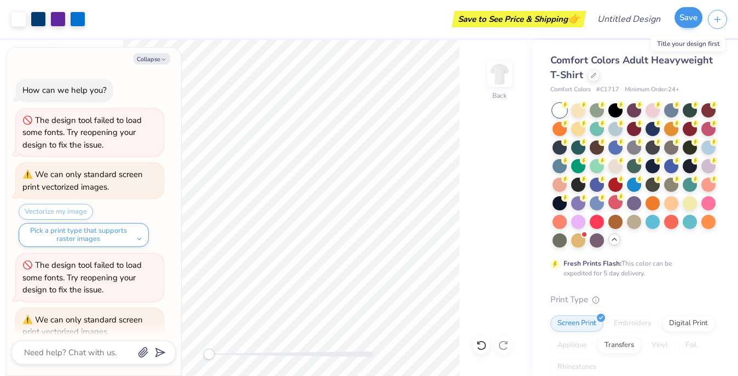
scroll to position [373, 0]
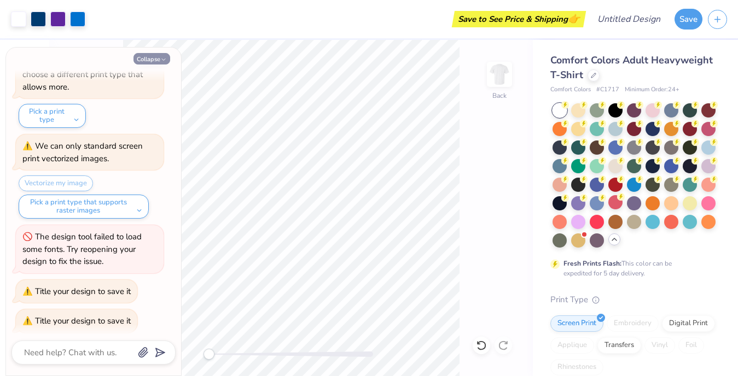
click at [163, 55] on button "Collapse" at bounding box center [151, 58] width 37 height 11
type textarea "x"
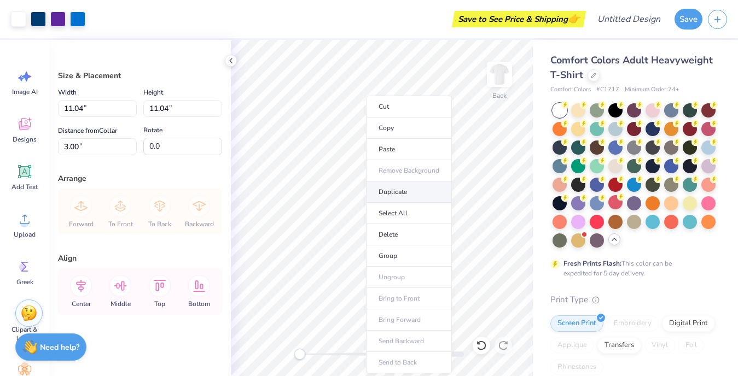
click at [406, 190] on li "Duplicate" at bounding box center [409, 192] width 86 height 21
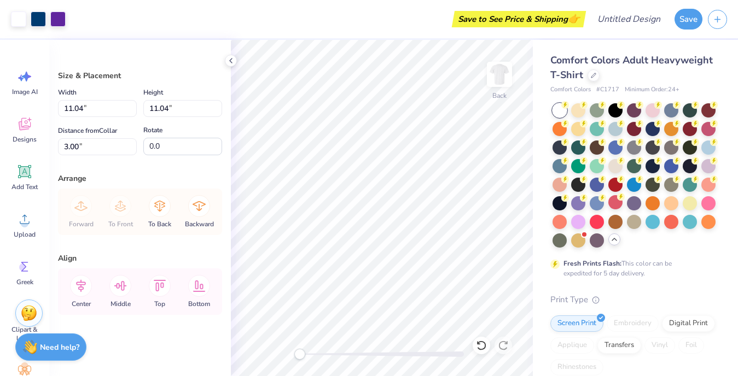
type input "3.76"
click at [479, 346] on icon at bounding box center [481, 345] width 11 height 11
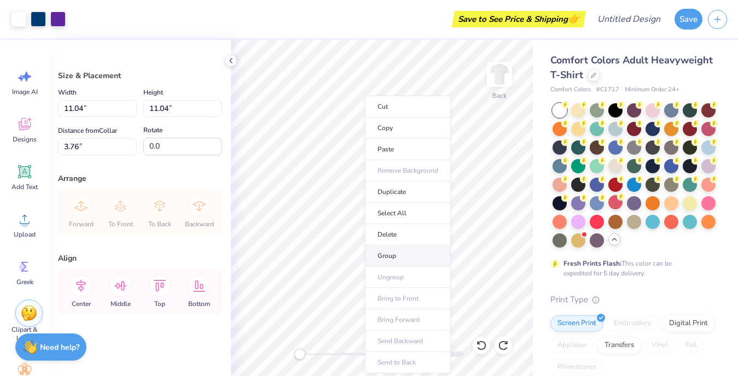
click at [403, 261] on li "Group" at bounding box center [408, 256] width 86 height 21
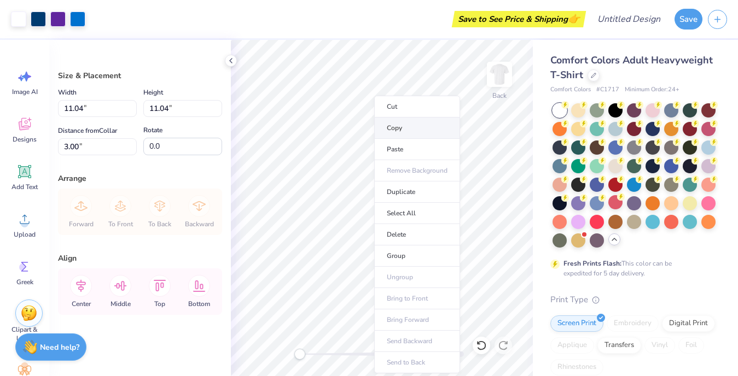
click at [410, 130] on li "Copy" at bounding box center [417, 128] width 86 height 21
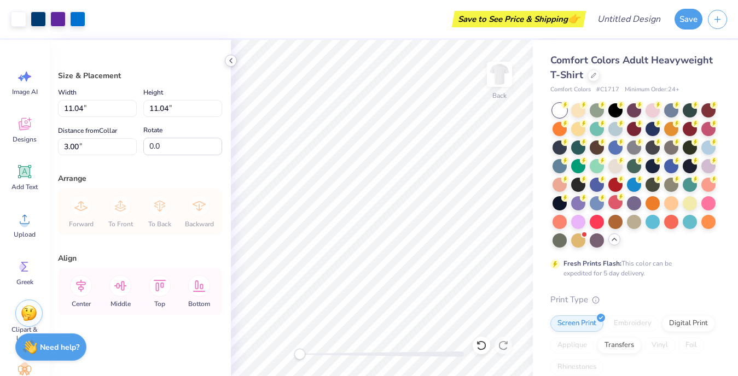
click at [231, 63] on icon at bounding box center [230, 60] width 9 height 9
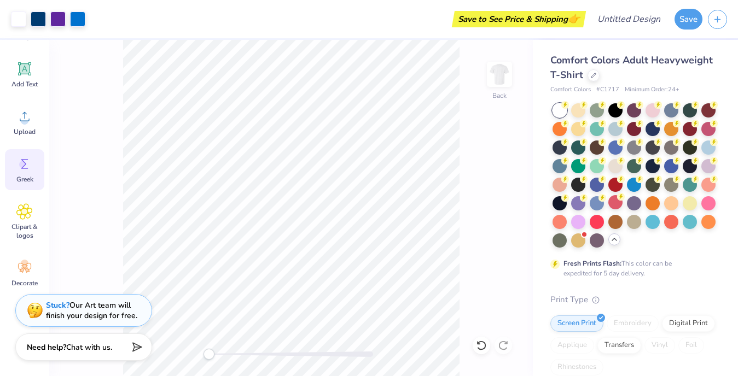
scroll to position [103, 0]
click at [33, 18] on div at bounding box center [38, 17] width 15 height 15
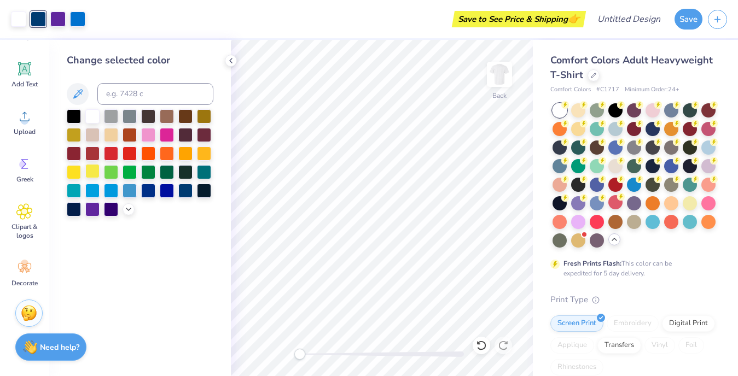
click at [91, 171] on div at bounding box center [92, 171] width 14 height 14
click at [77, 19] on div at bounding box center [77, 17] width 15 height 15
click at [92, 117] on div at bounding box center [92, 115] width 14 height 14
click at [75, 19] on div "Save to See Price & Shipping 👉" at bounding box center [327, 19] width 512 height 38
click at [42, 15] on div at bounding box center [38, 17] width 15 height 15
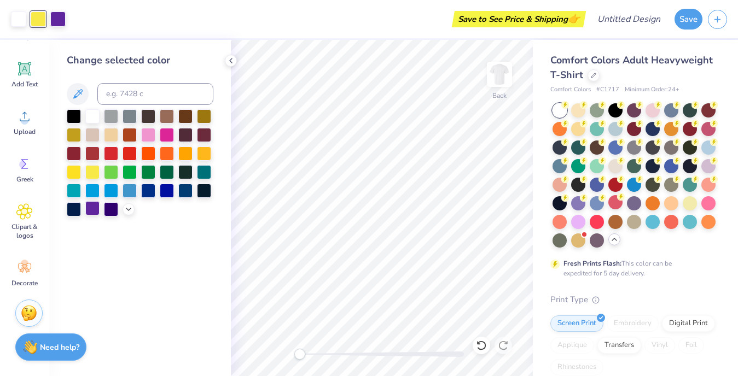
click at [90, 211] on div at bounding box center [92, 208] width 14 height 14
click at [21, 17] on div at bounding box center [18, 17] width 15 height 15
click at [74, 170] on div at bounding box center [74, 171] width 14 height 14
click at [94, 117] on div at bounding box center [92, 115] width 14 height 14
click at [59, 23] on div "Save to See Price & Shipping 👉" at bounding box center [317, 19] width 532 height 38
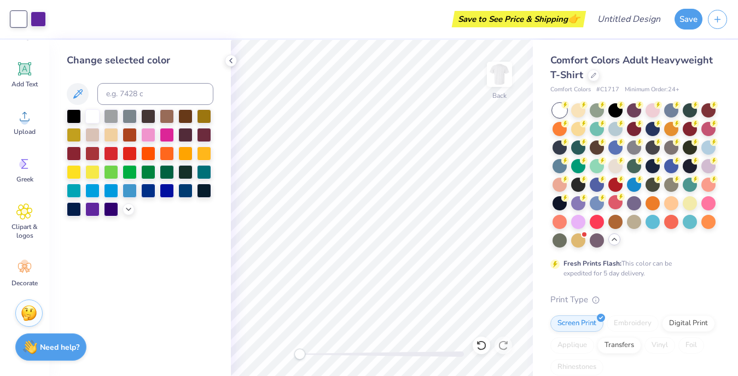
click at [53, 15] on div "Save to See Price & Shipping 👉" at bounding box center [317, 19] width 532 height 38
click at [235, 61] on icon at bounding box center [230, 60] width 9 height 9
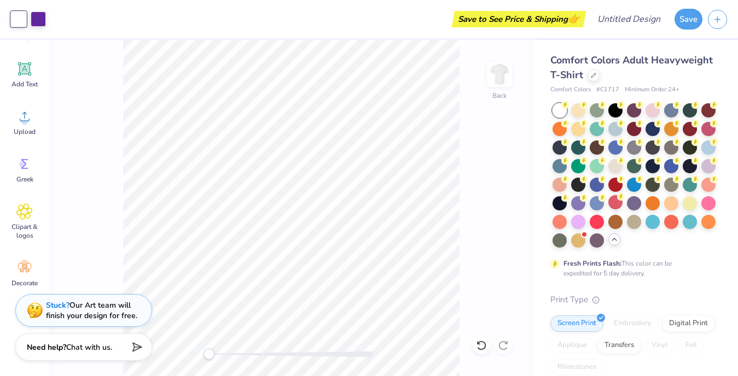
scroll to position [0, 0]
click at [717, 14] on icon "button" at bounding box center [717, 17] width 9 height 9
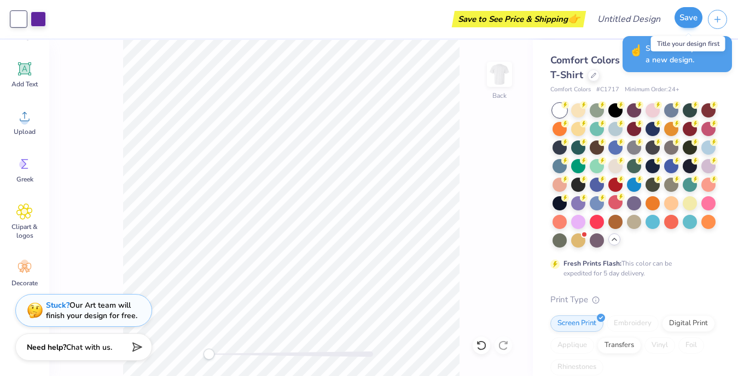
click at [685, 19] on button "Save" at bounding box center [688, 17] width 28 height 21
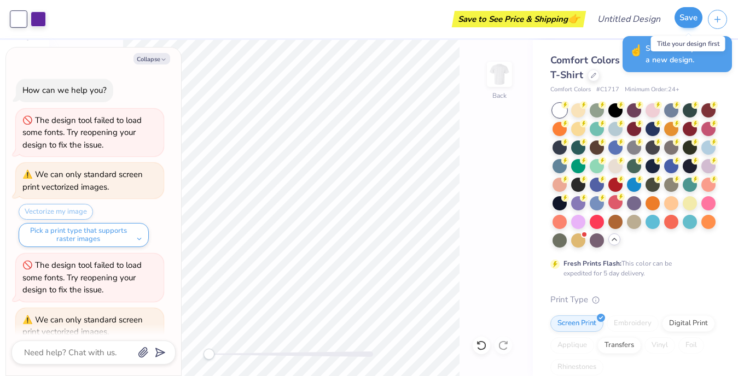
scroll to position [403, 0]
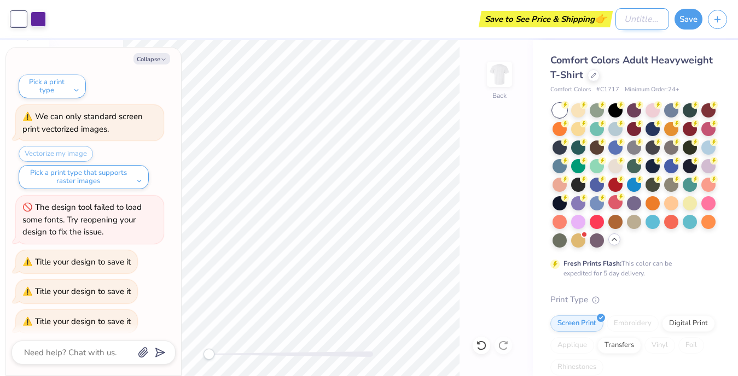
type textarea "x"
click at [616, 20] on input "Design Title" at bounding box center [642, 19] width 54 height 22
type input "b"
type textarea "x"
type input "bi"
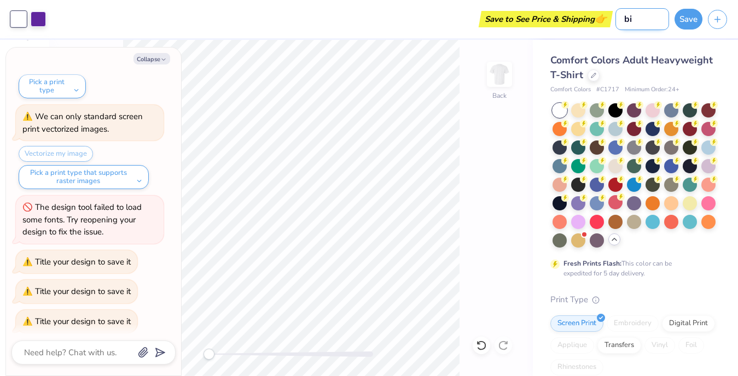
type textarea "x"
type input "bid"
type textarea "x"
click at [700, 15] on button "Save" at bounding box center [688, 17] width 28 height 21
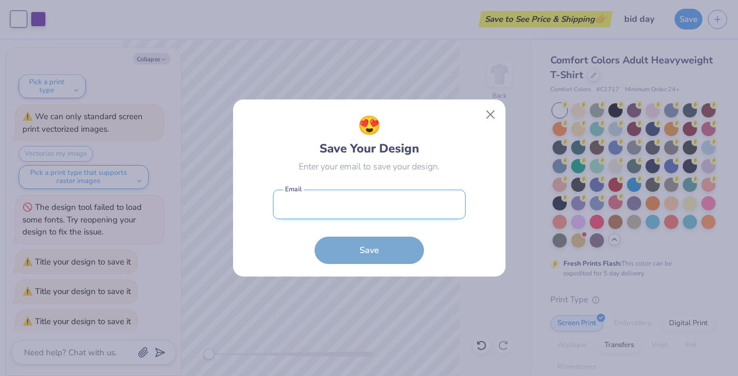
click at [389, 199] on input "email" at bounding box center [369, 205] width 193 height 30
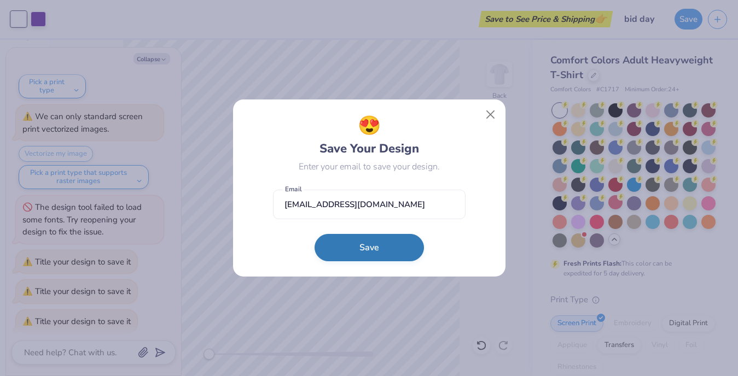
click at [359, 253] on button "Save" at bounding box center [369, 247] width 109 height 27
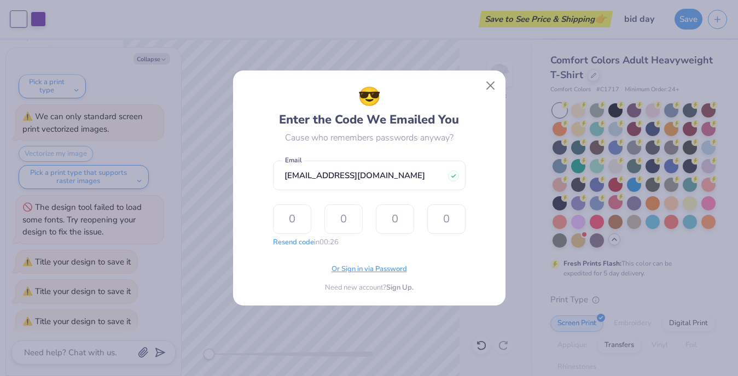
click at [362, 272] on span "Or Sign in via Password" at bounding box center [368, 269] width 75 height 11
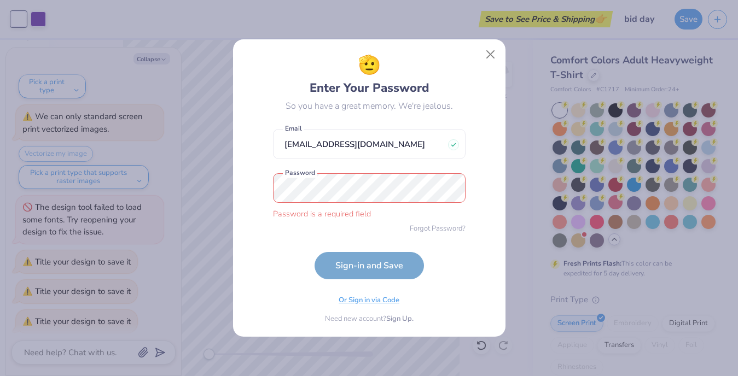
click at [369, 291] on div "Or Sign in via Code Need new account? Sign Up." at bounding box center [369, 307] width 193 height 34
click at [379, 299] on span "Or Sign in via Code" at bounding box center [369, 300] width 61 height 11
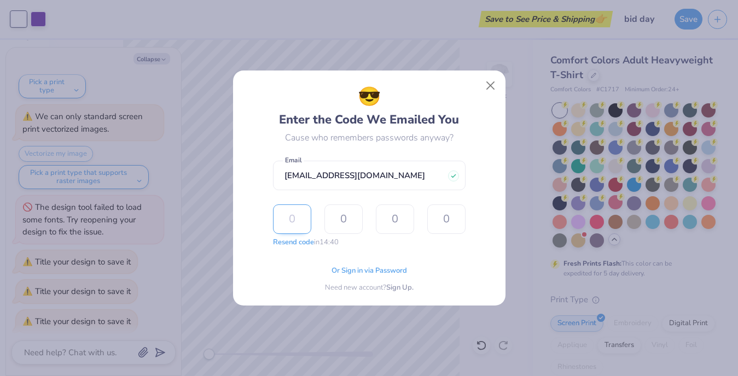
paste input "2037"
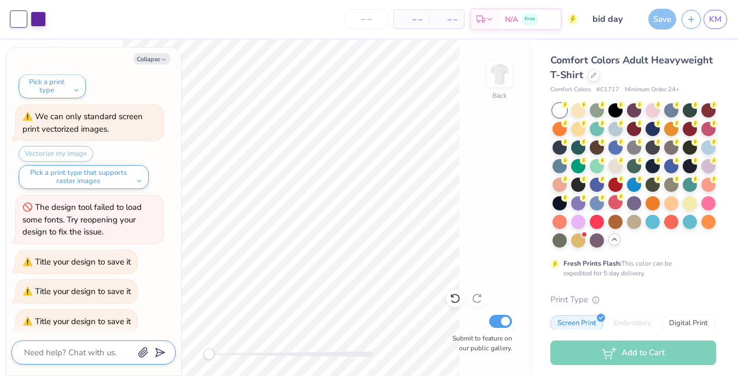
scroll to position [432, 0]
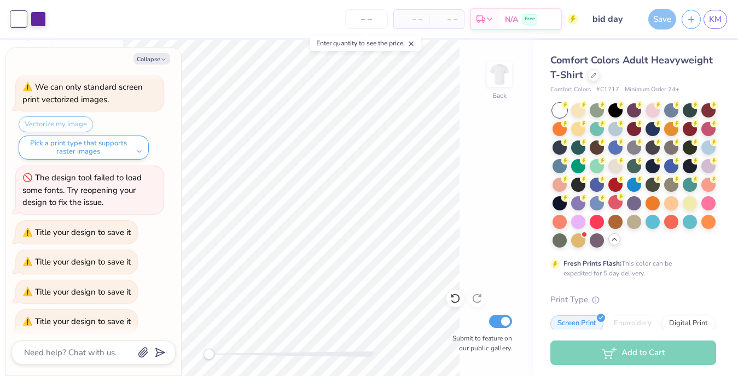
click at [660, 21] on div "Save" at bounding box center [662, 19] width 28 height 21
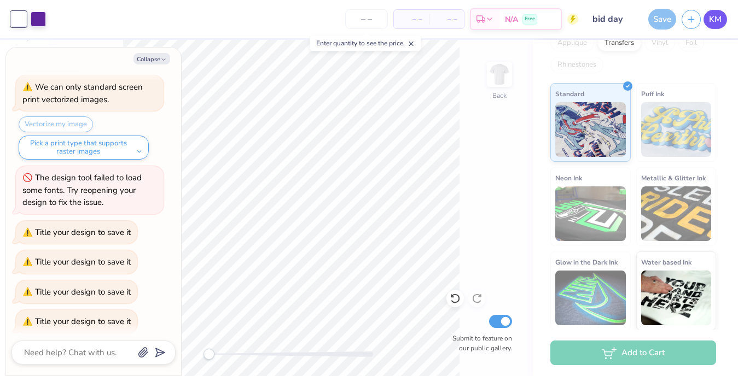
click at [720, 18] on span "KM" at bounding box center [715, 19] width 13 height 13
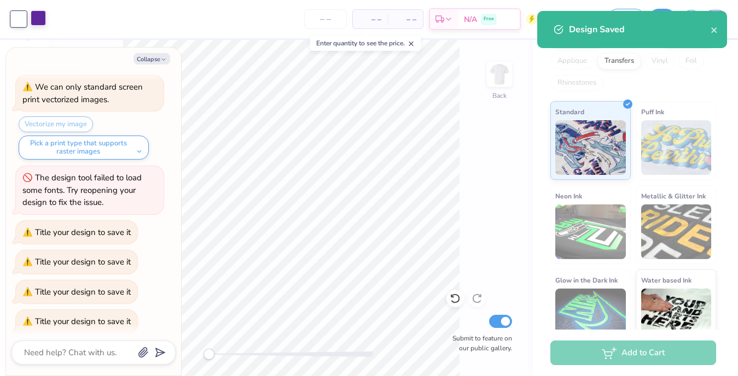
click at [33, 18] on div at bounding box center [38, 17] width 15 height 15
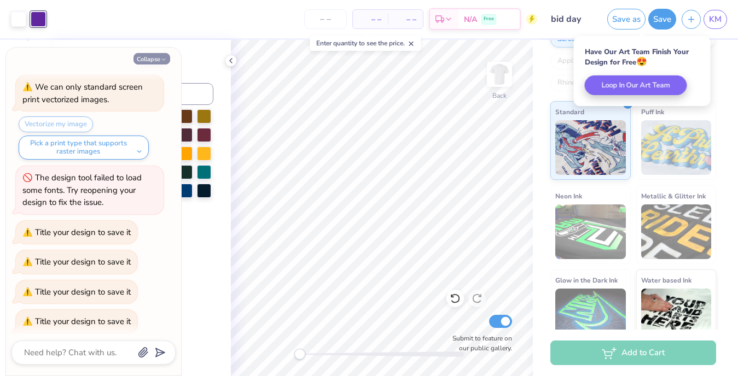
click at [155, 57] on button "Collapse" at bounding box center [151, 58] width 37 height 11
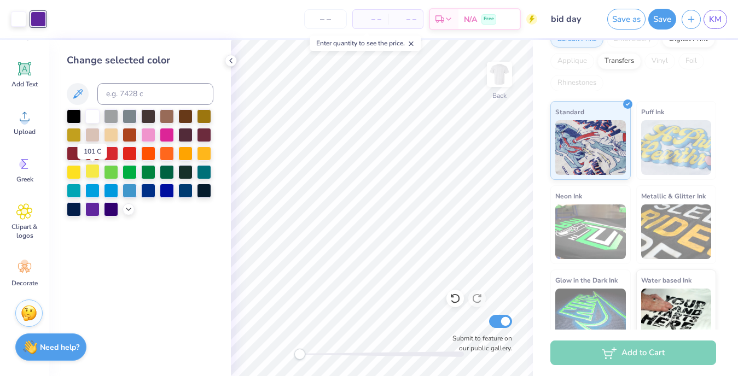
click at [95, 173] on div at bounding box center [92, 171] width 14 height 14
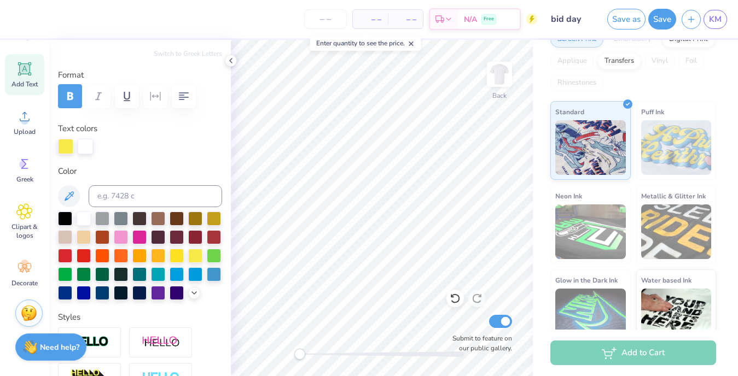
scroll to position [132, 0]
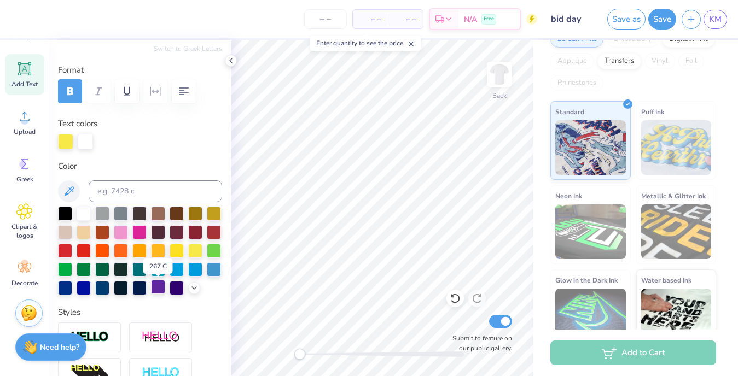
click at [161, 288] on div at bounding box center [158, 287] width 14 height 14
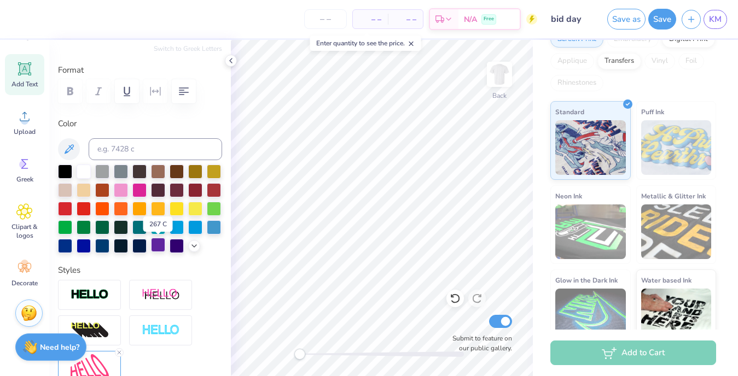
click at [156, 246] on div at bounding box center [158, 245] width 14 height 14
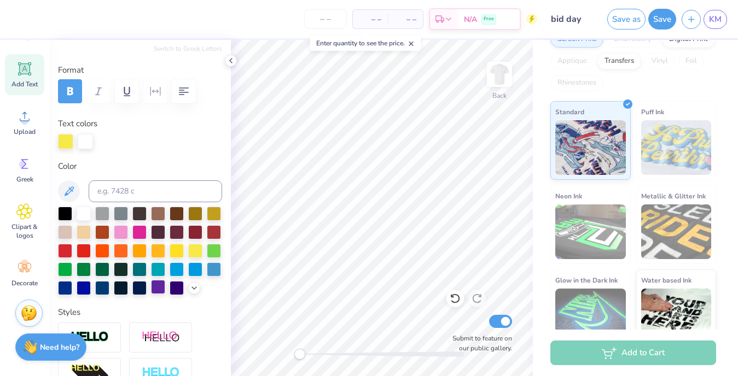
click at [156, 290] on div at bounding box center [158, 287] width 14 height 14
click at [231, 59] on icon at bounding box center [230, 60] width 9 height 9
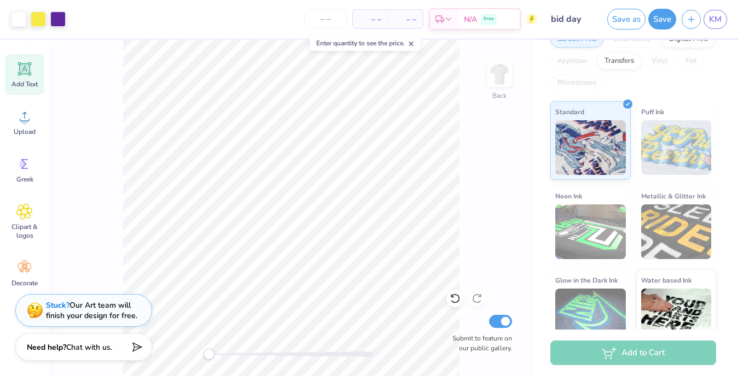
click at [414, 45] on icon at bounding box center [412, 44] width 8 height 8
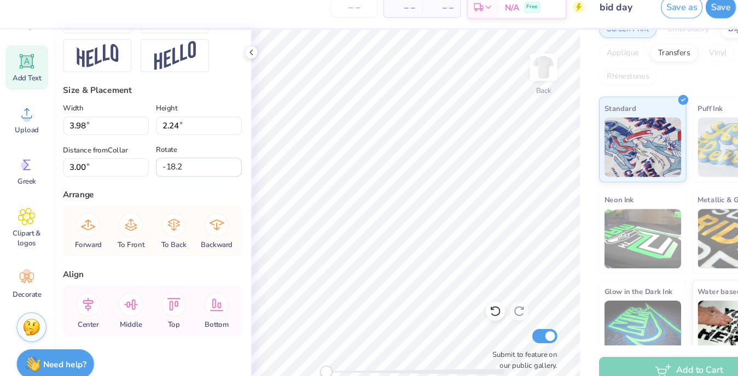
scroll to position [569, 0]
click at [122, 214] on icon at bounding box center [120, 219] width 11 height 11
click at [230, 59] on polyline at bounding box center [231, 61] width 2 height 4
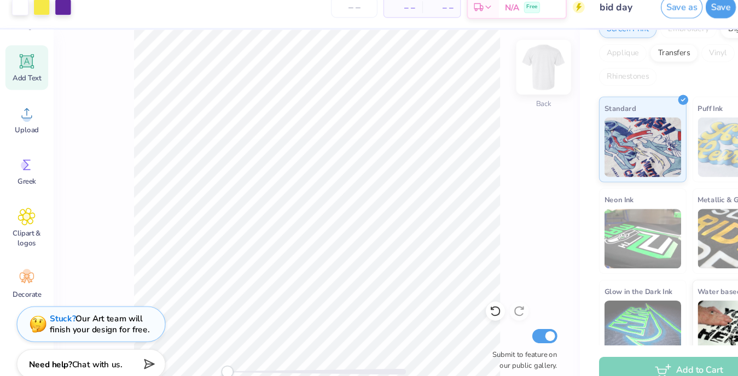
click at [505, 68] on img at bounding box center [500, 75] width 44 height 44
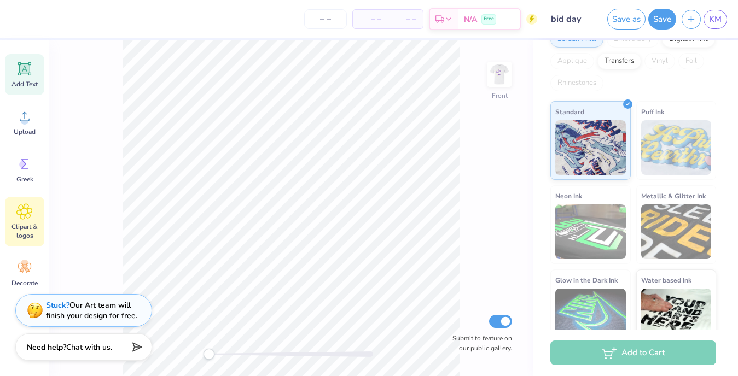
click at [25, 216] on icon at bounding box center [24, 211] width 15 height 15
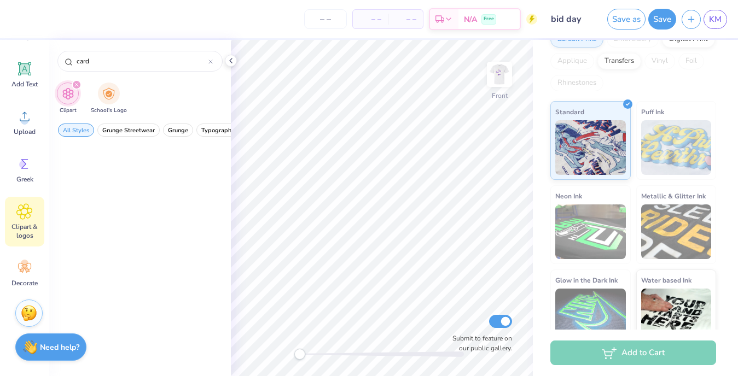
scroll to position [0, 0]
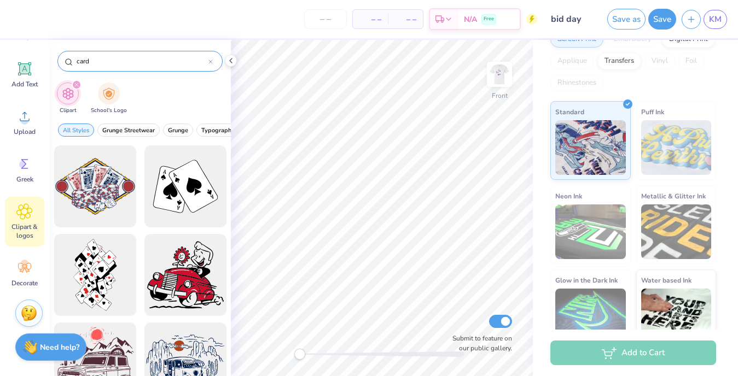
click at [213, 62] on div "card" at bounding box center [139, 61] width 165 height 21
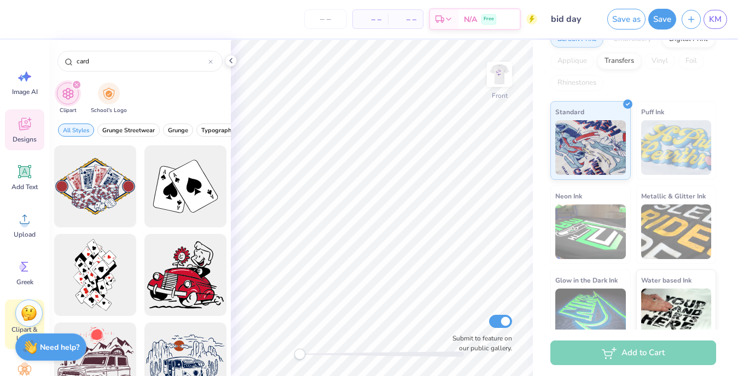
click at [20, 125] on icon at bounding box center [24, 124] width 16 height 16
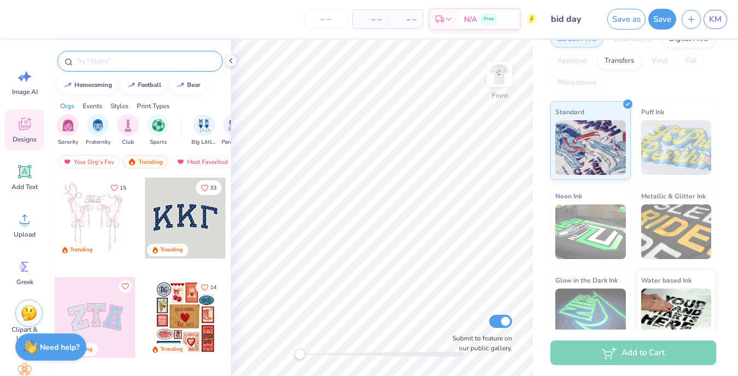
click at [118, 62] on input "text" at bounding box center [145, 61] width 140 height 11
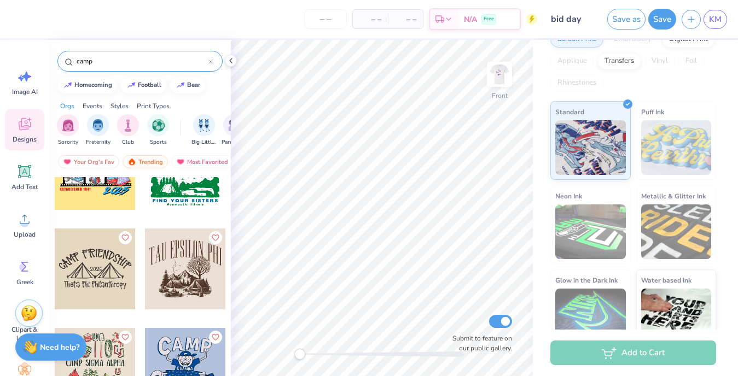
scroll to position [1244, 0]
click at [189, 271] on div at bounding box center [185, 268] width 81 height 81
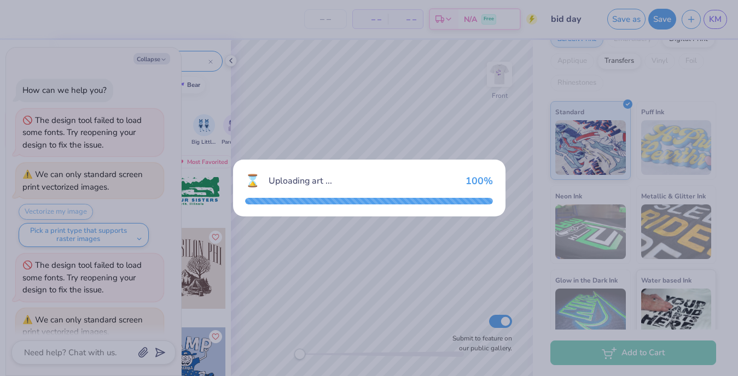
scroll to position [486, 0]
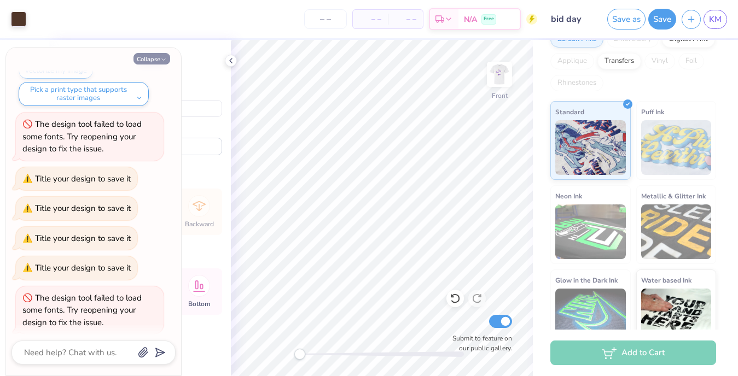
click at [159, 56] on button "Collapse" at bounding box center [151, 58] width 37 height 11
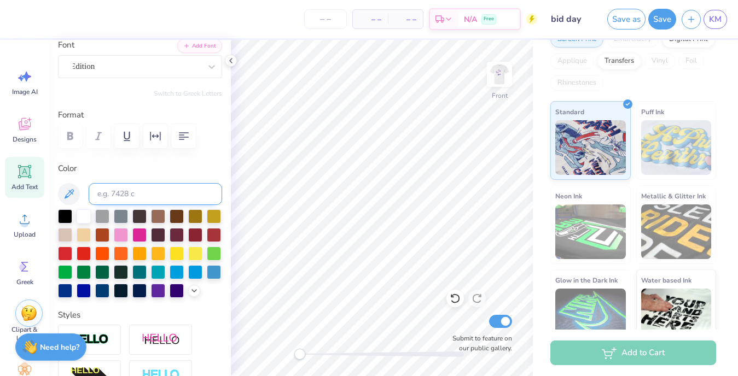
scroll to position [88, 0]
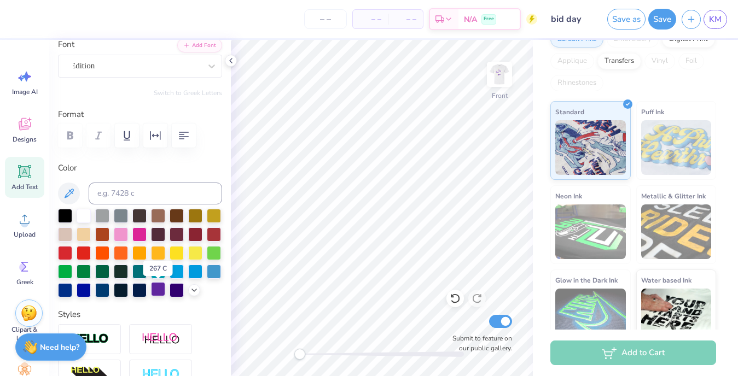
click at [156, 291] on div at bounding box center [158, 289] width 14 height 14
click at [65, 217] on div at bounding box center [65, 215] width 14 height 14
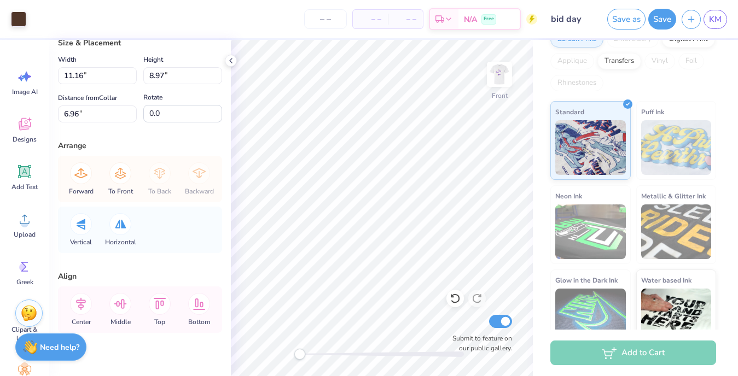
scroll to position [31, 0]
click at [19, 23] on div at bounding box center [18, 17] width 15 height 15
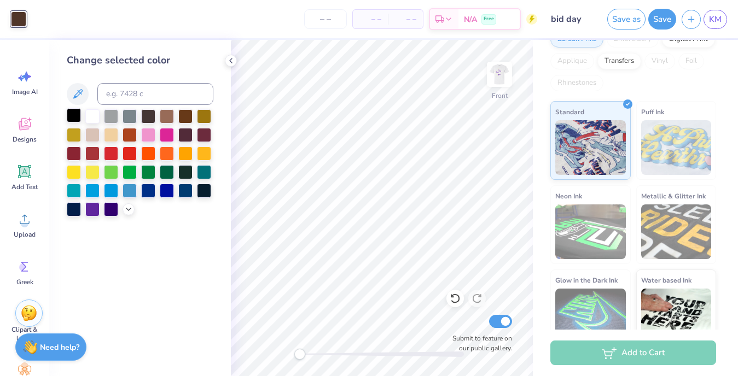
click at [76, 120] on div at bounding box center [74, 115] width 14 height 14
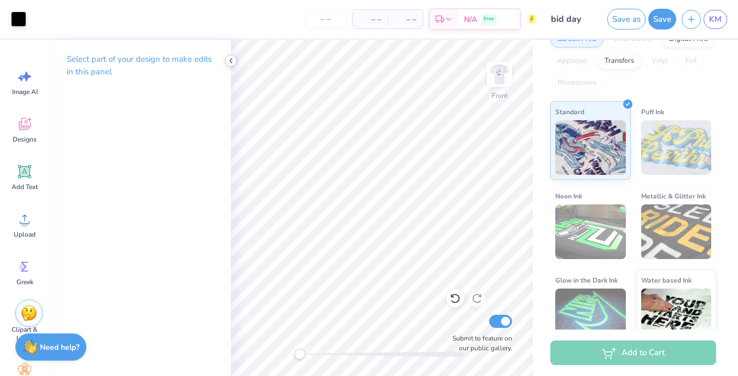
click at [232, 63] on icon at bounding box center [230, 60] width 9 height 9
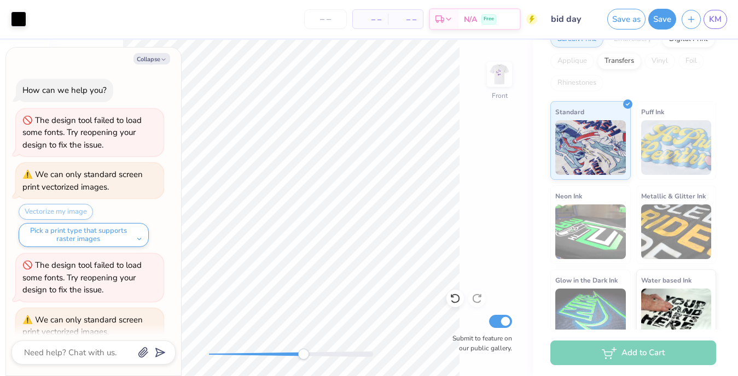
scroll to position [551, 0]
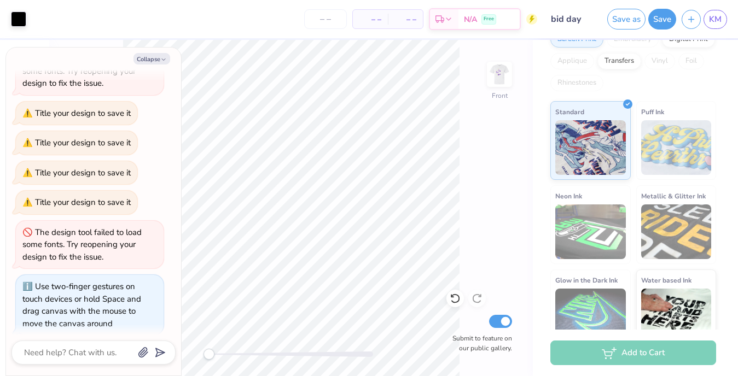
drag, startPoint x: 209, startPoint y: 351, endPoint x: 180, endPoint y: 359, distance: 30.0
click at [180, 359] on body "Art colors – – Per Item – – Total Est. Delivery N/A Free Design Title bid day S…" at bounding box center [369, 188] width 738 height 376
click at [158, 60] on button "Collapse" at bounding box center [151, 58] width 37 height 11
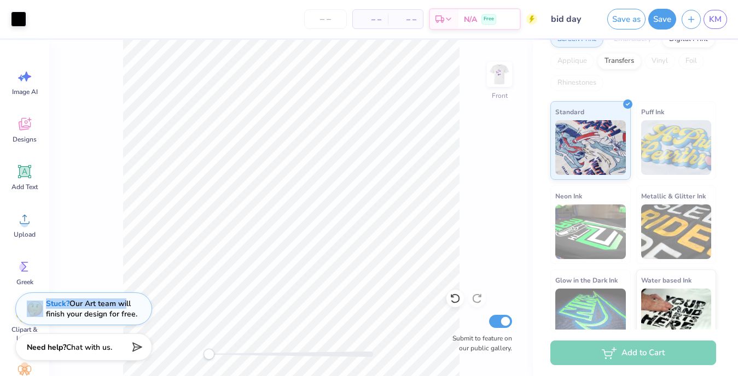
drag, startPoint x: 125, startPoint y: 302, endPoint x: 40, endPoint y: 308, distance: 84.5
click at [40, 308] on div "Stuck? Our Art team will finish your design for free." at bounding box center [83, 309] width 137 height 33
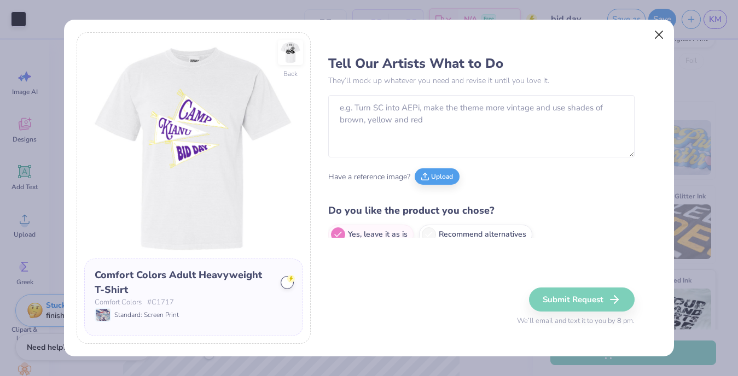
drag, startPoint x: 96, startPoint y: 271, endPoint x: 652, endPoint y: 43, distance: 600.8
click at [96, 271] on div "Comfort Colors Adult Heavyweight T-Shirt" at bounding box center [184, 283] width 178 height 30
click at [658, 37] on button "Close" at bounding box center [659, 35] width 21 height 21
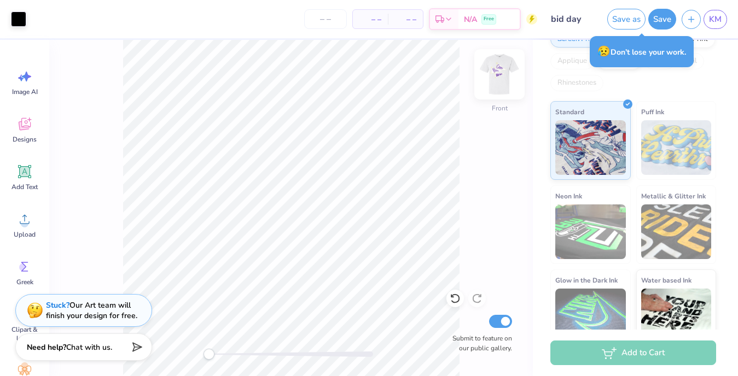
click at [504, 79] on img at bounding box center [500, 75] width 44 height 44
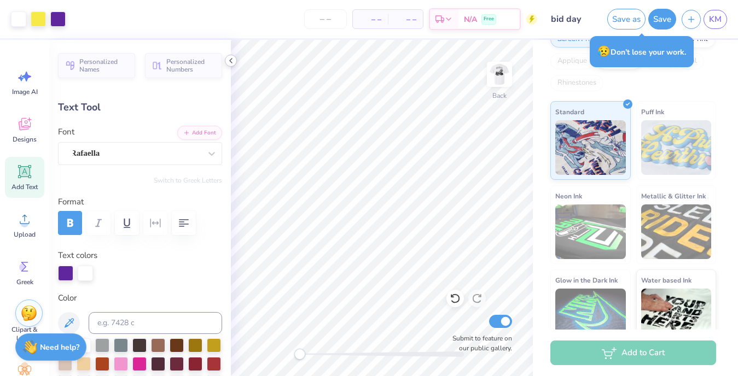
click at [230, 57] on icon at bounding box center [230, 60] width 9 height 9
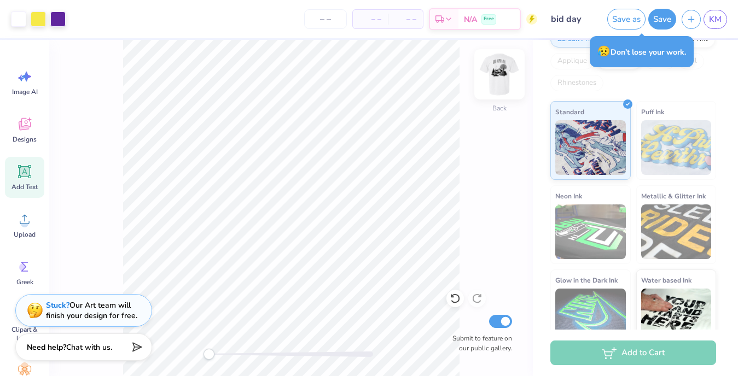
click at [503, 73] on img at bounding box center [500, 75] width 44 height 44
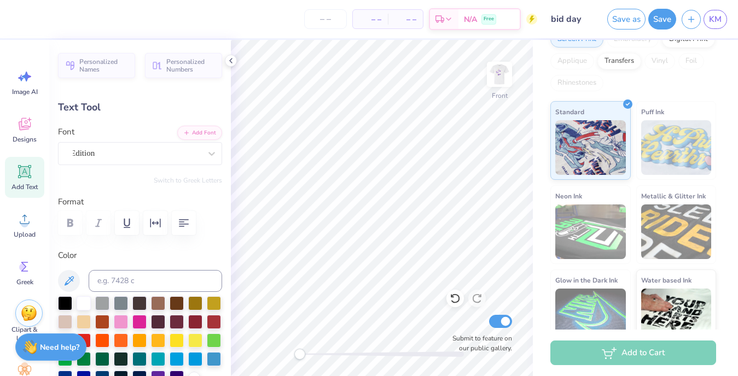
scroll to position [0, 2]
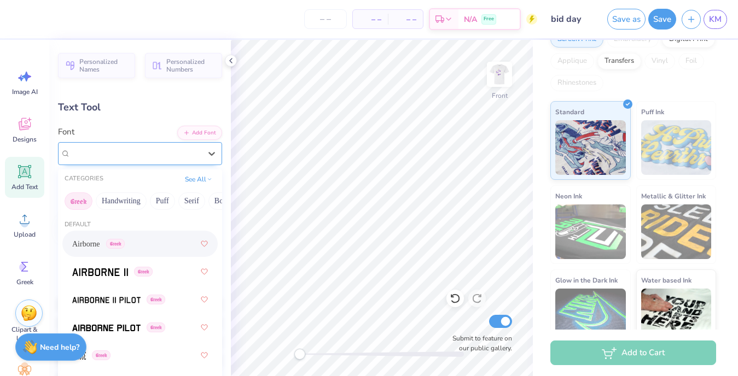
click at [181, 160] on div "Edition" at bounding box center [135, 153] width 132 height 17
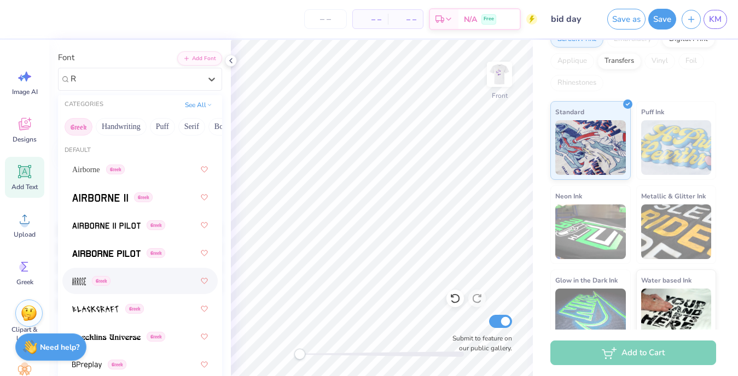
scroll to position [69, 0]
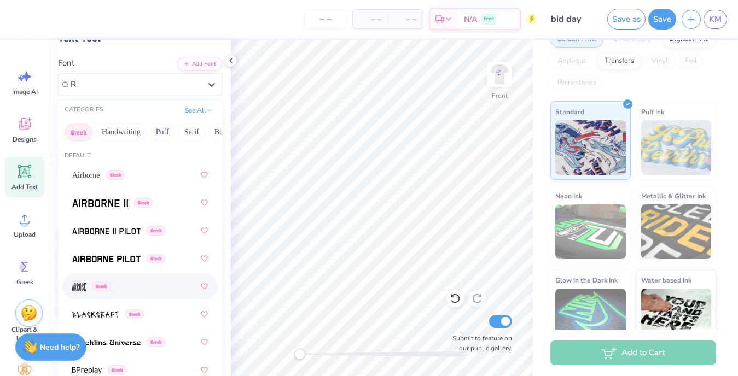
click at [81, 131] on button "Greek" at bounding box center [79, 133] width 28 height 18
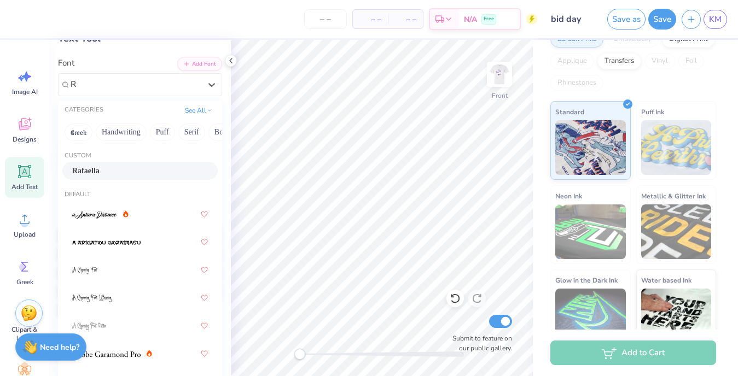
click at [109, 176] on div "Rafaella" at bounding box center [140, 170] width 136 height 11
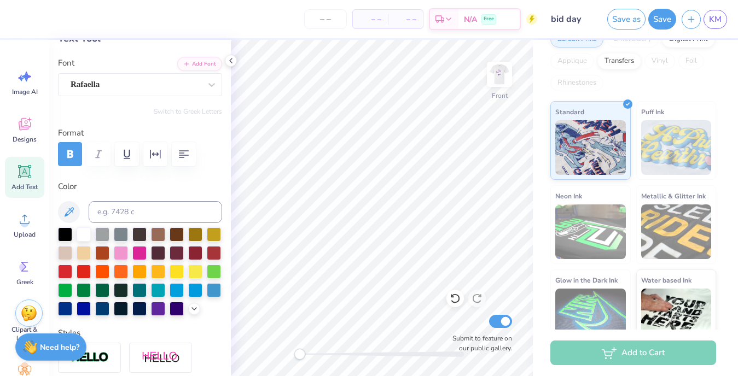
scroll to position [0, 2]
click at [231, 62] on polyline at bounding box center [231, 61] width 2 height 4
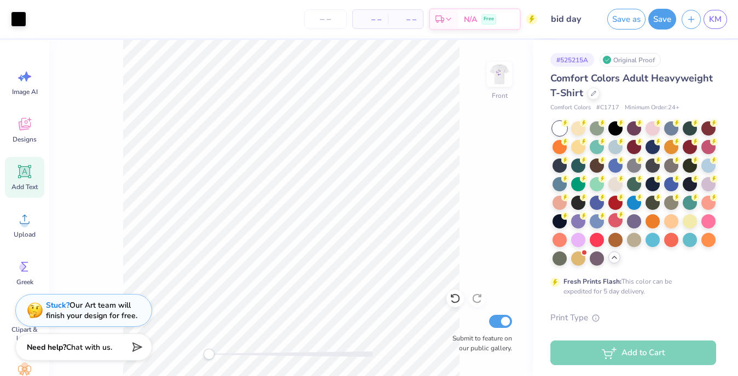
scroll to position [0, 0]
click at [502, 176] on div "Front Submit to feature on our public gallery." at bounding box center [291, 208] width 484 height 336
click at [501, 82] on img at bounding box center [500, 75] width 44 height 44
click at [501, 82] on img at bounding box center [499, 74] width 22 height 22
click at [504, 323] on input "Submit to feature on our public gallery." at bounding box center [500, 321] width 23 height 13
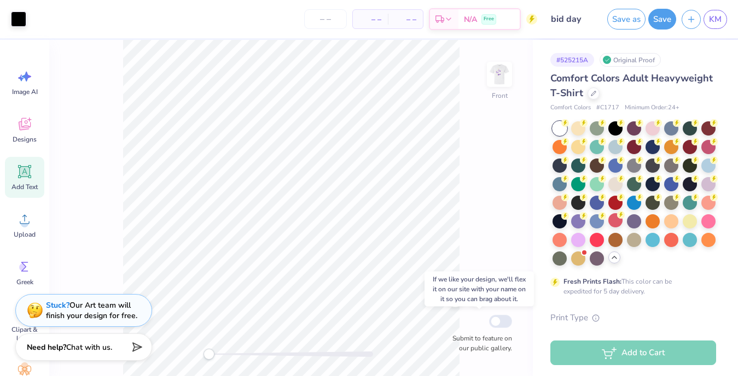
click at [457, 329] on div "Submit to feature on our public gallery." at bounding box center [479, 333] width 66 height 40
click at [627, 24] on button "Save as" at bounding box center [626, 17] width 38 height 21
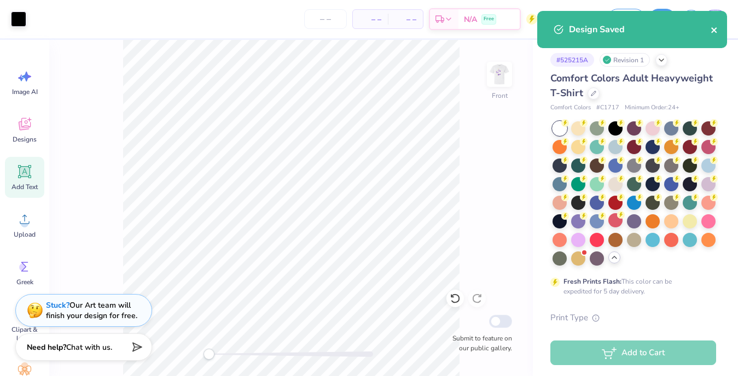
click at [712, 24] on button "close" at bounding box center [715, 29] width 8 height 13
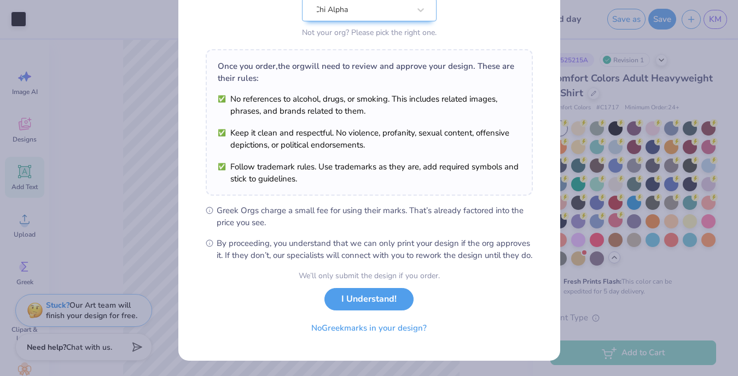
scroll to position [136, 0]
click at [381, 303] on button "I Understand!" at bounding box center [368, 297] width 89 height 22
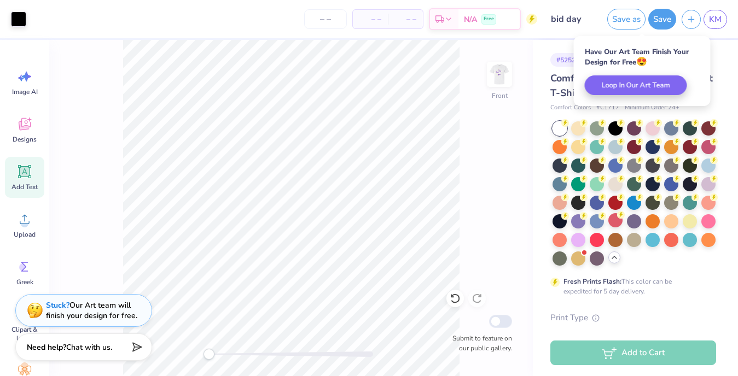
scroll to position [0, 0]
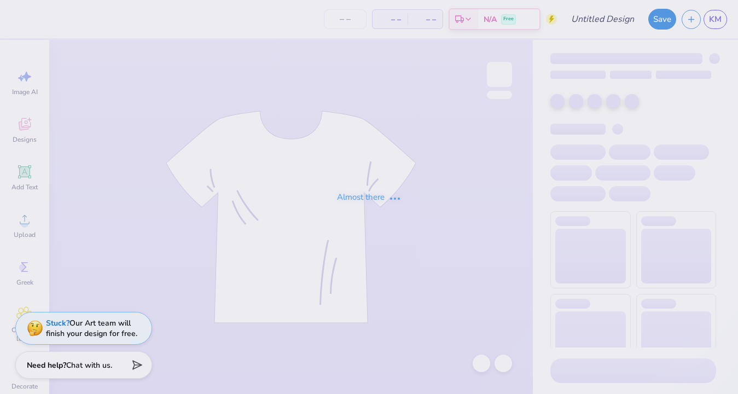
type input "bid day"
